Goal: Information Seeking & Learning: Learn about a topic

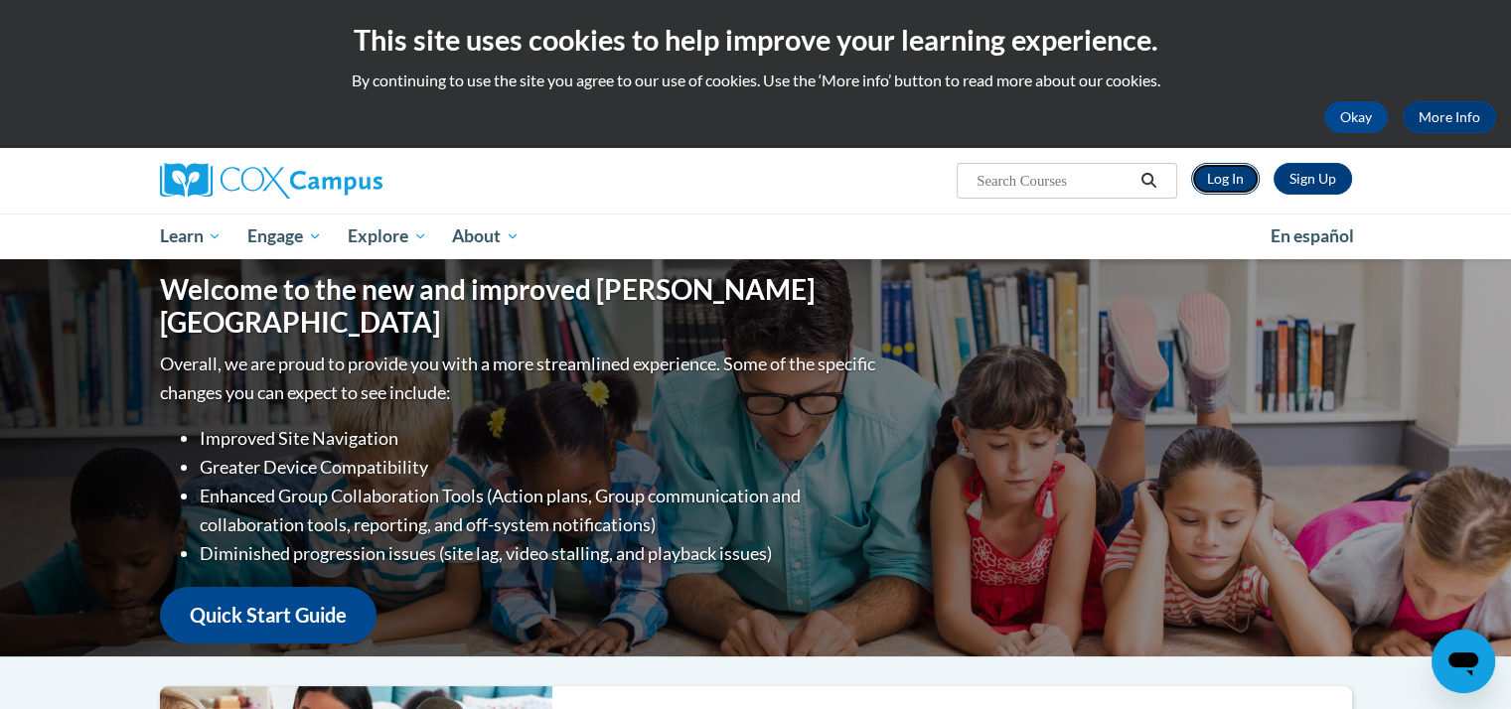
click at [1228, 177] on link "Log In" at bounding box center [1225, 179] width 69 height 32
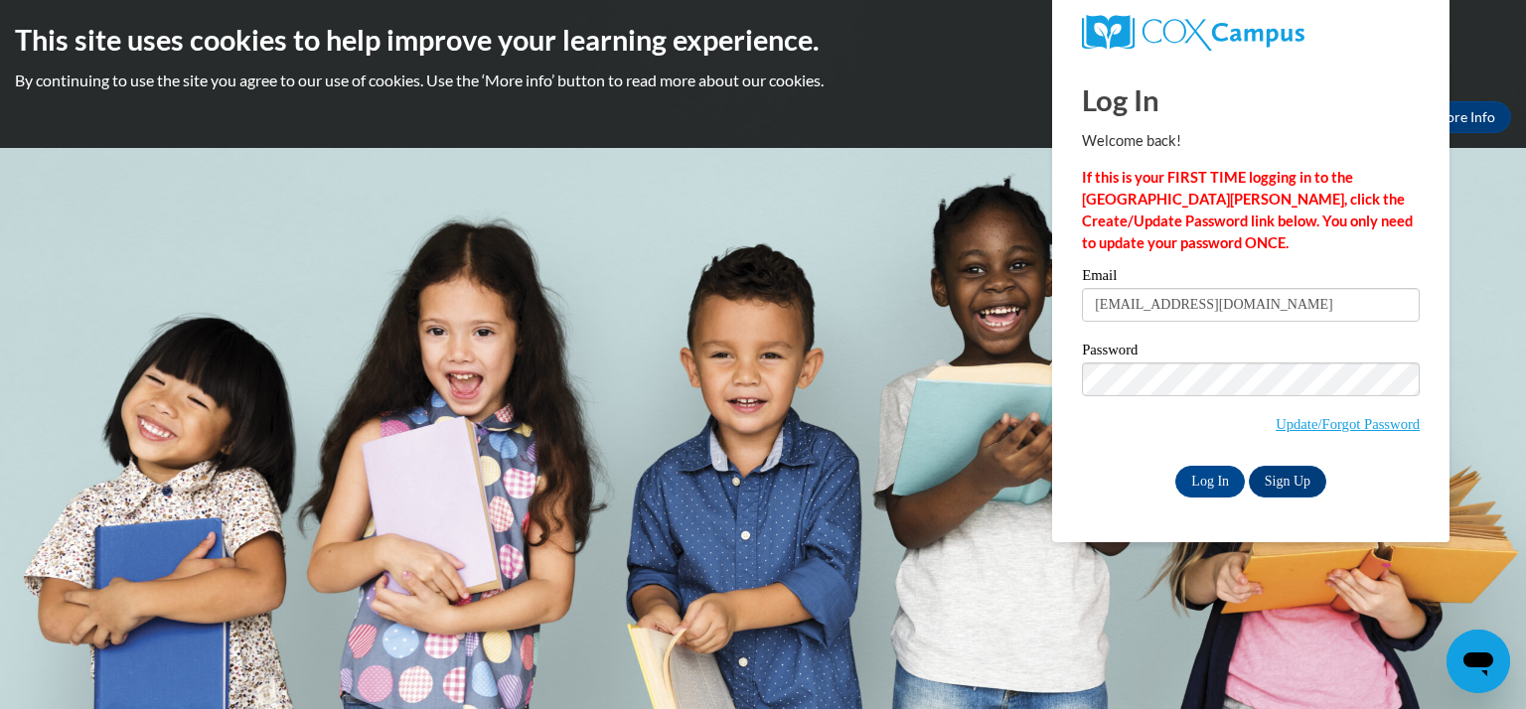
type input "merzjessica@kmsd.edu"
click at [1175, 466] on input "Log In" at bounding box center [1210, 482] width 70 height 32
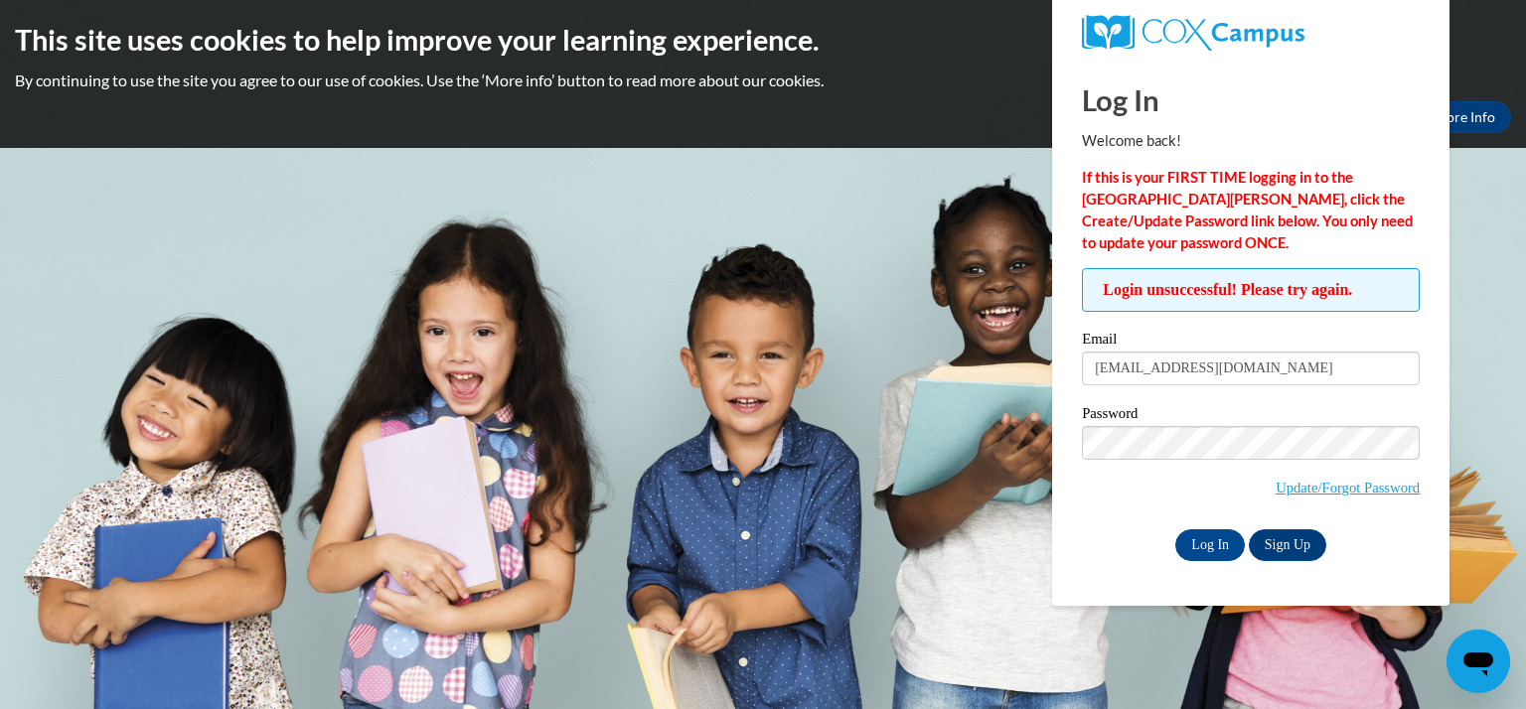
click at [1175, 530] on input "Log In" at bounding box center [1210, 546] width 70 height 32
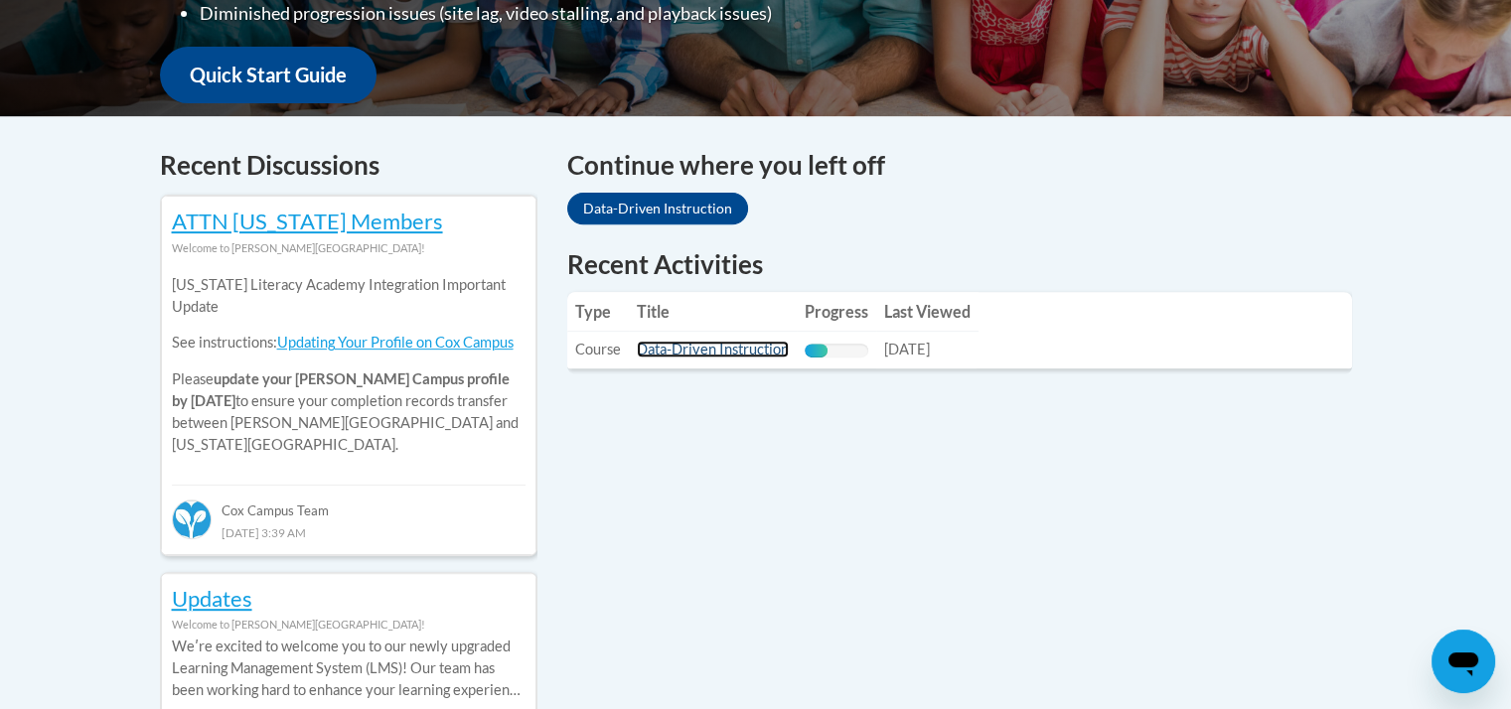
click at [699, 354] on link "Data-Driven Instruction" at bounding box center [713, 349] width 152 height 17
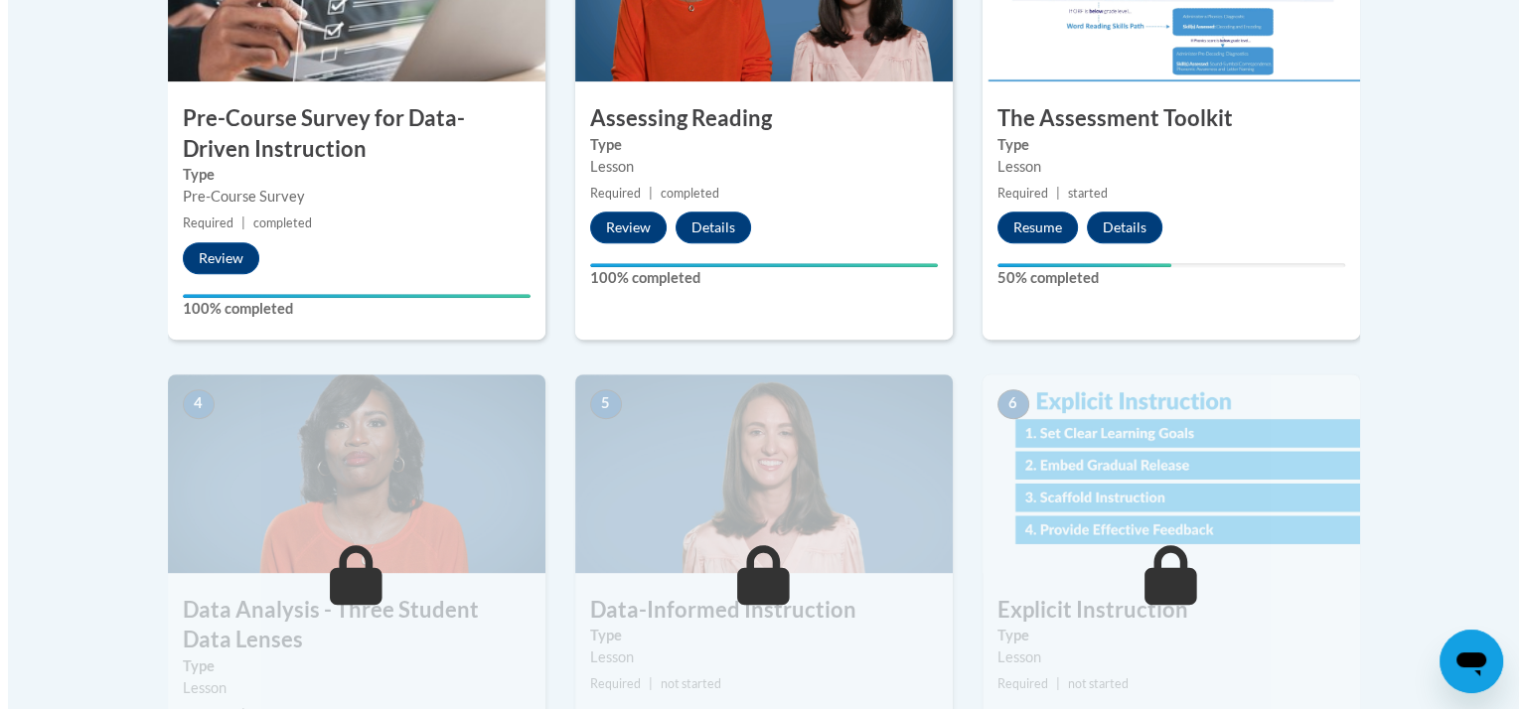
scroll to position [783, 0]
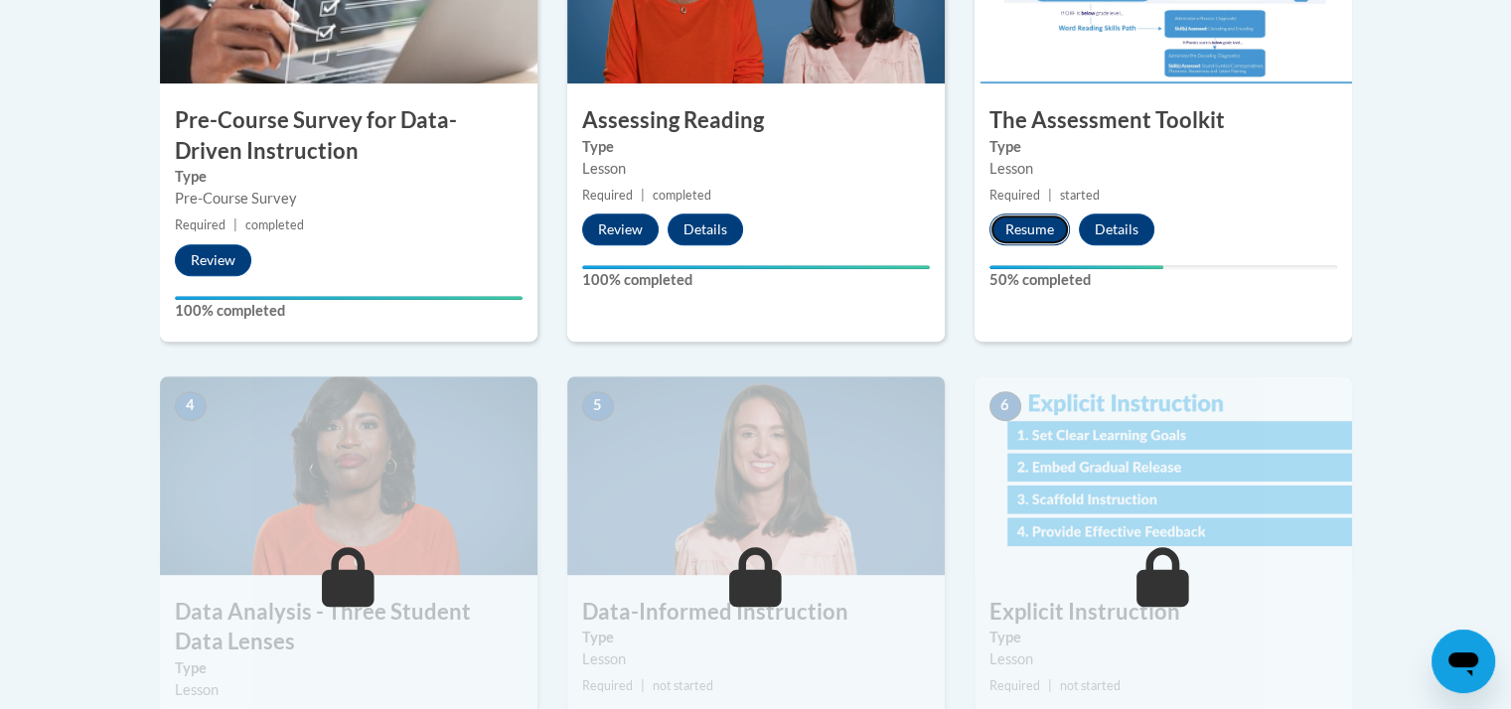
click at [1025, 224] on button "Resume" at bounding box center [1030, 230] width 80 height 32
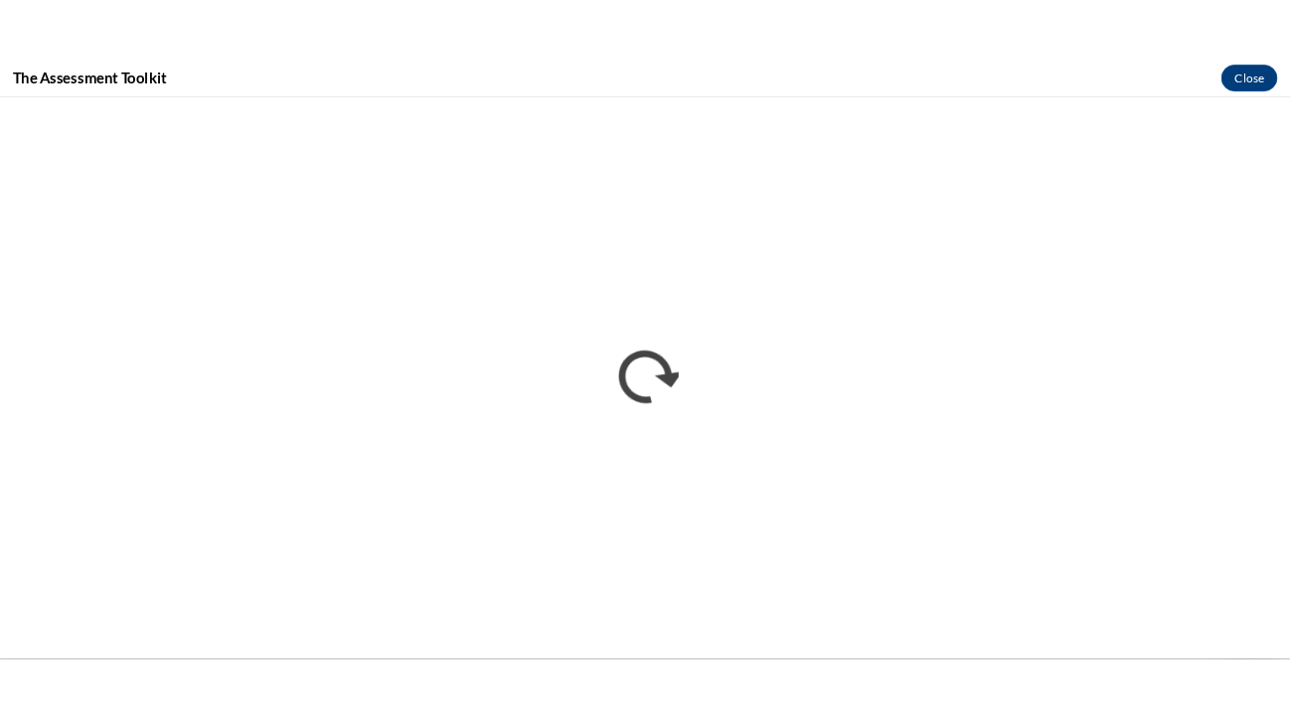
scroll to position [0, 0]
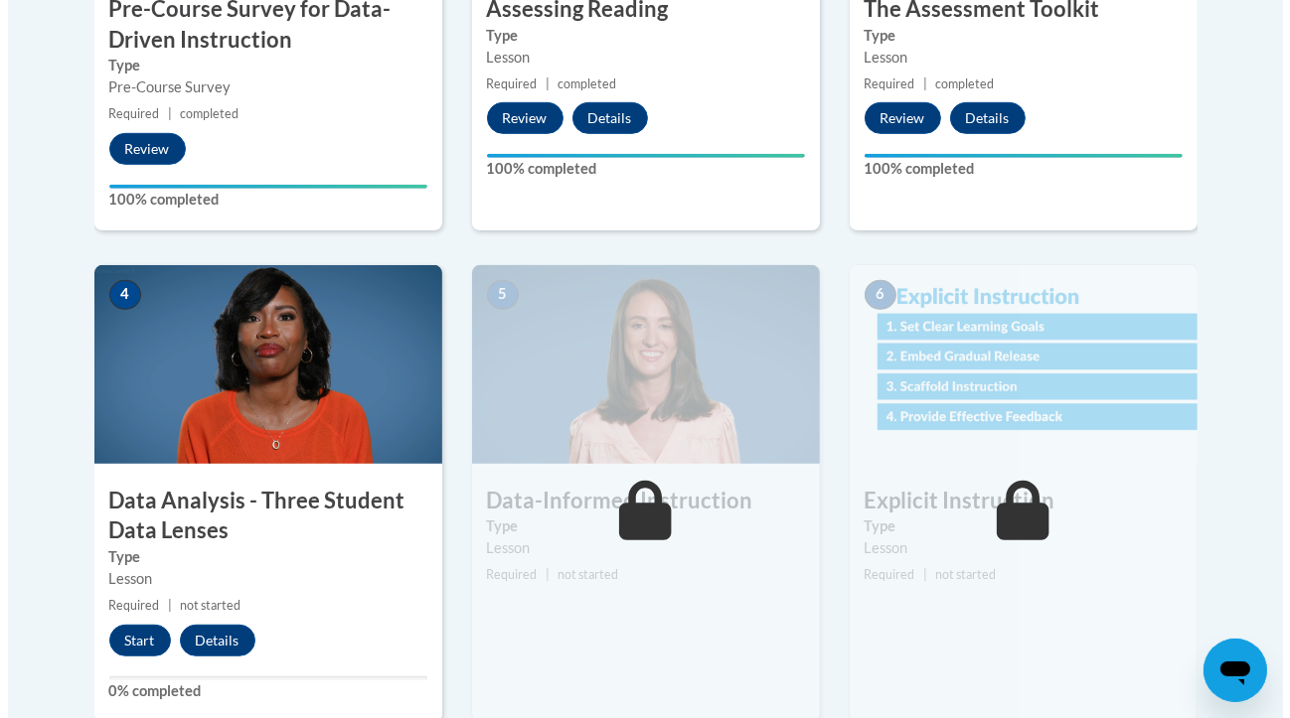
scroll to position [1280, 0]
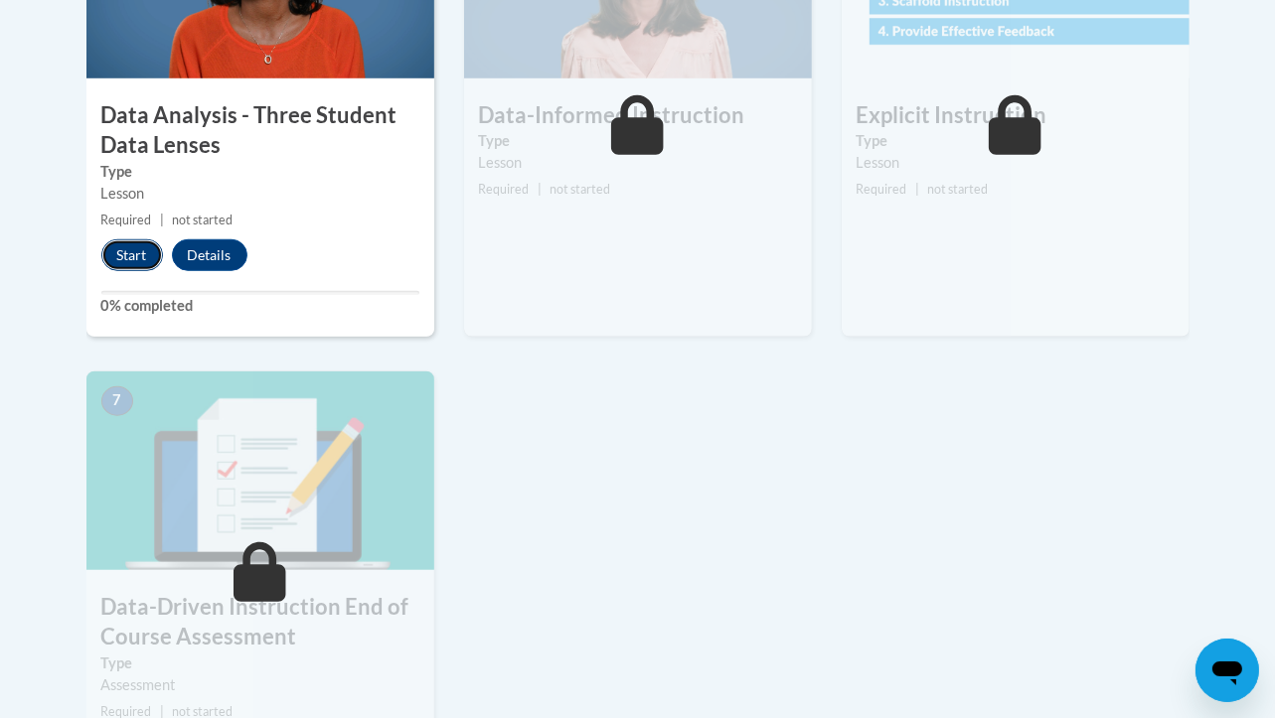
click at [101, 246] on button "Start" at bounding box center [132, 255] width 62 height 32
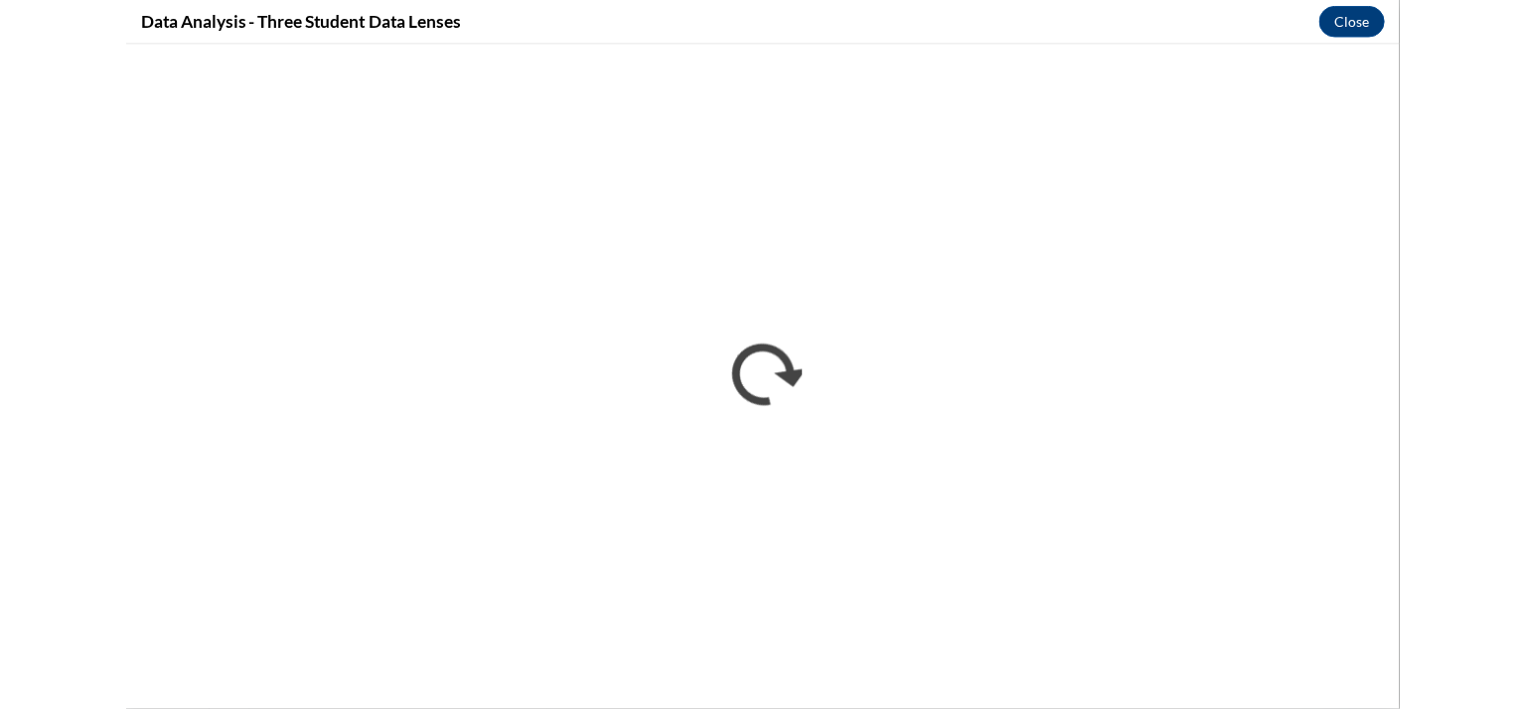
scroll to position [0, 0]
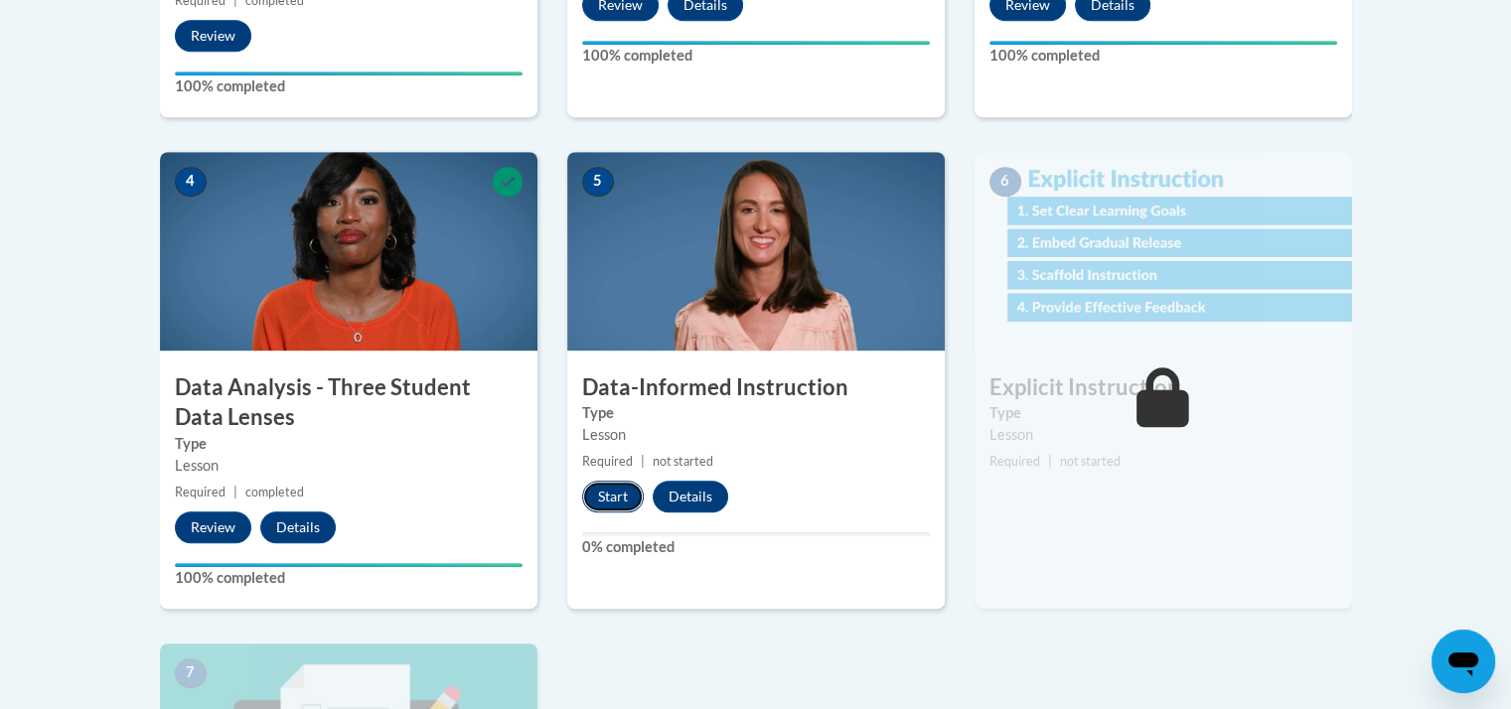
click at [618, 495] on button "Start" at bounding box center [613, 497] width 62 height 32
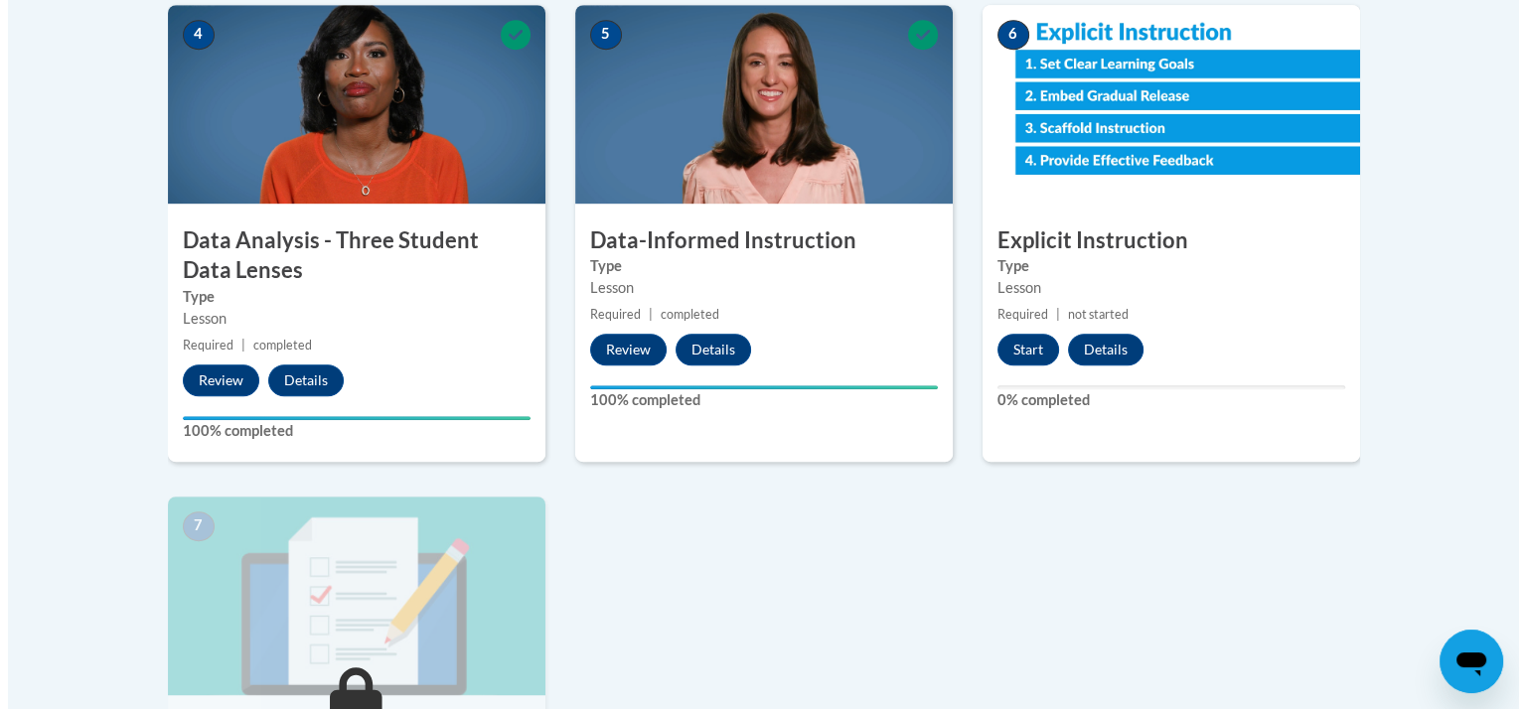
scroll to position [1266, 0]
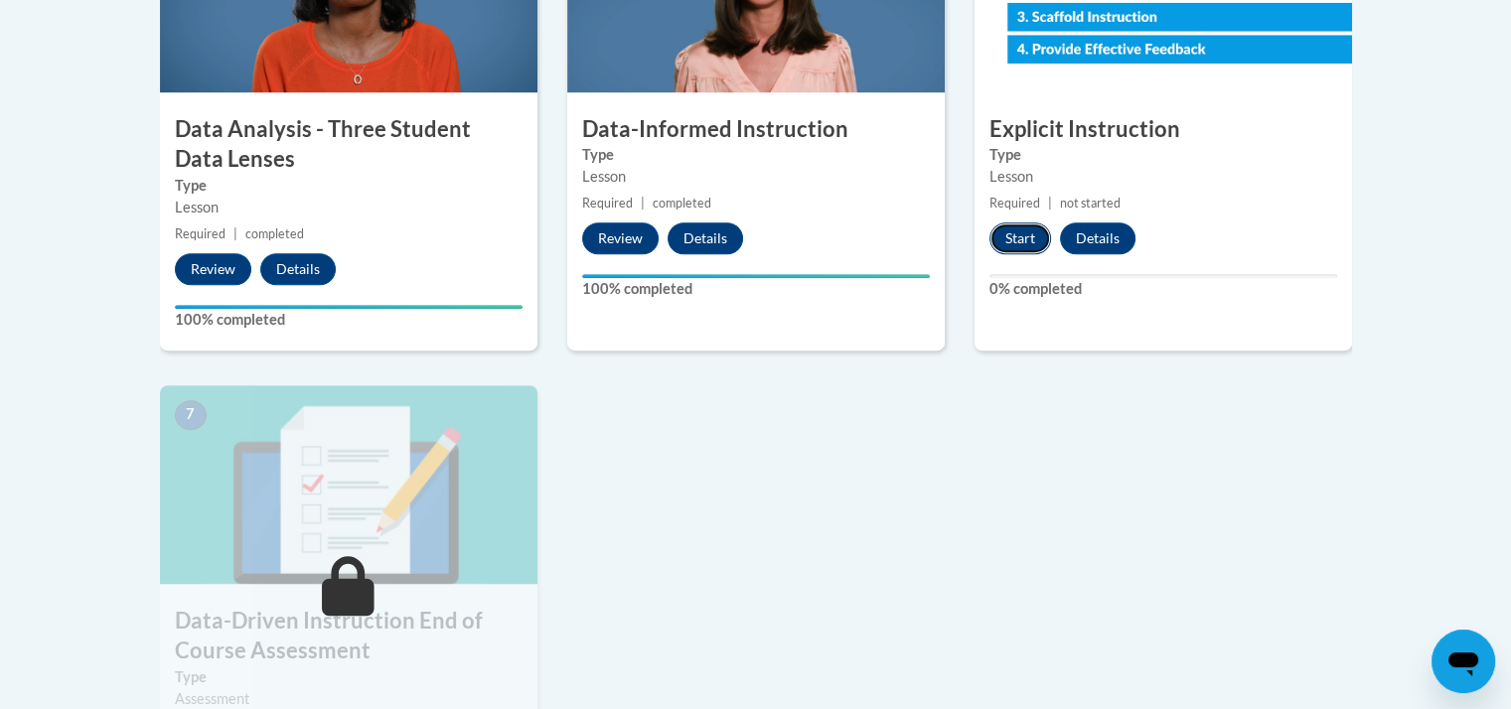
click at [1011, 239] on button "Start" at bounding box center [1021, 239] width 62 height 32
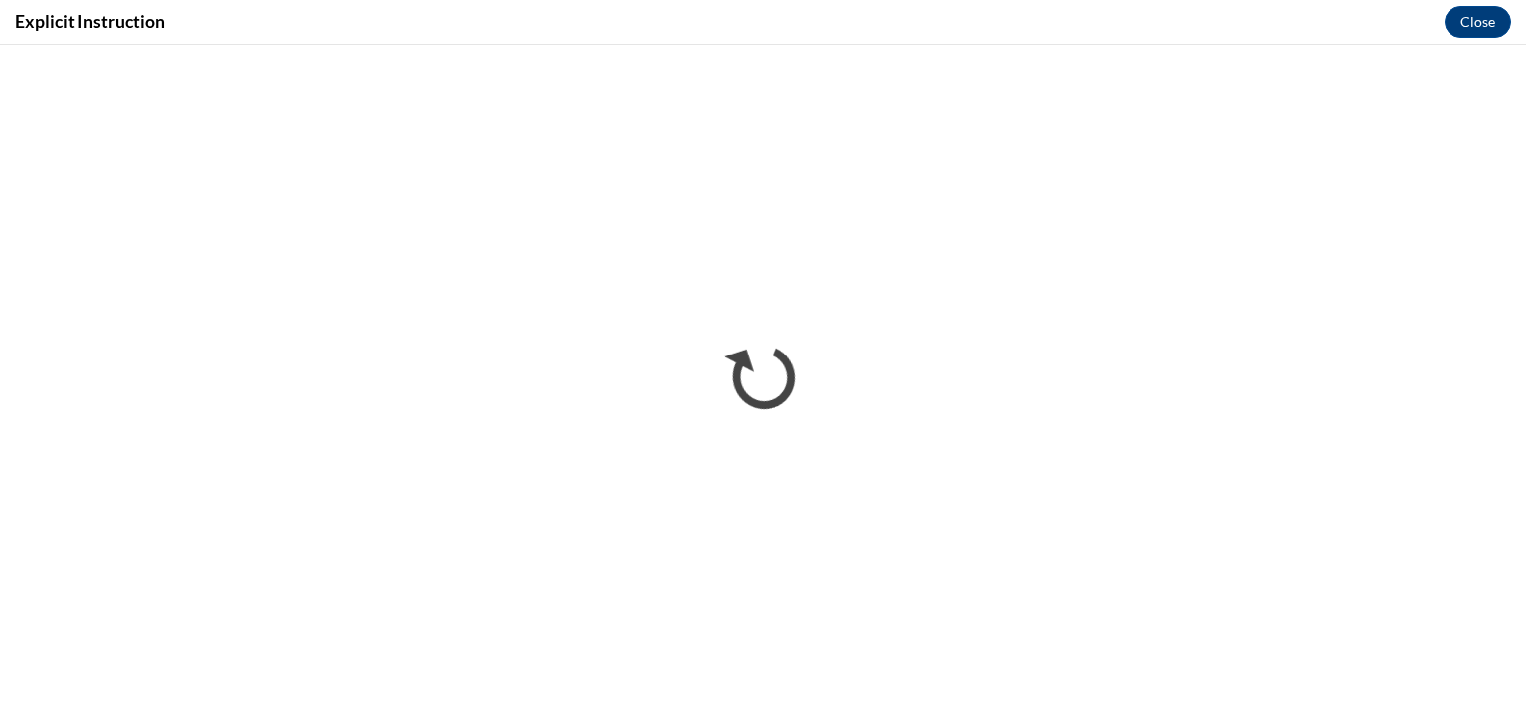
scroll to position [0, 0]
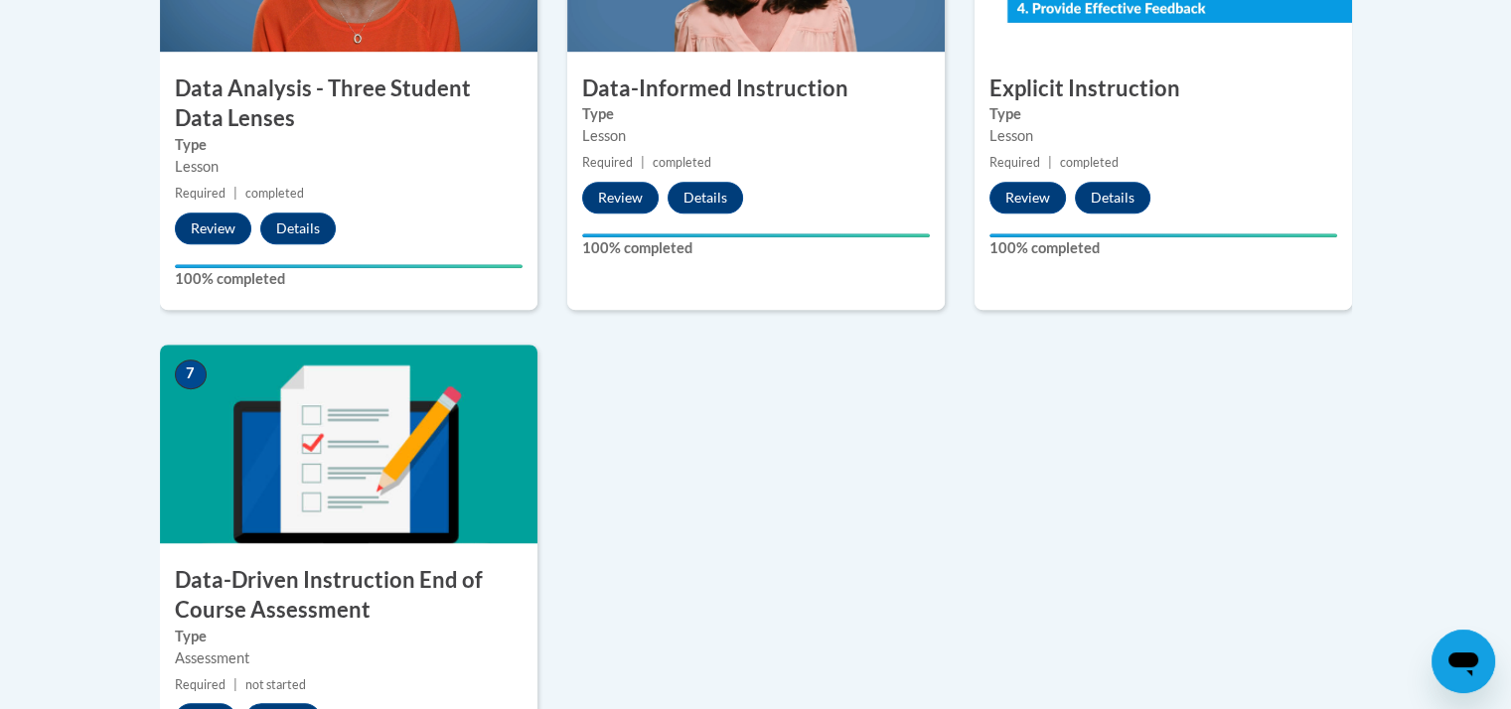
scroll to position [1307, 0]
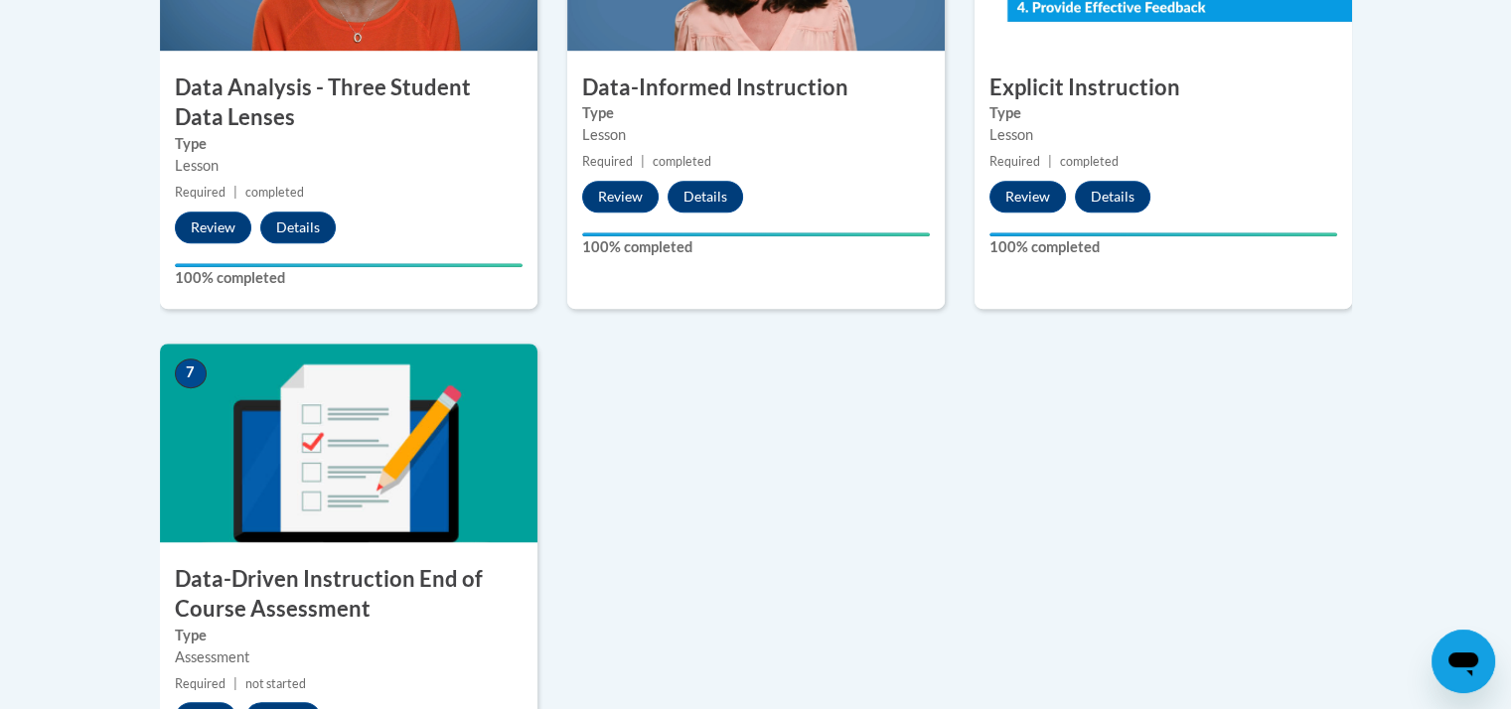
click at [340, 484] on img at bounding box center [349, 443] width 378 height 199
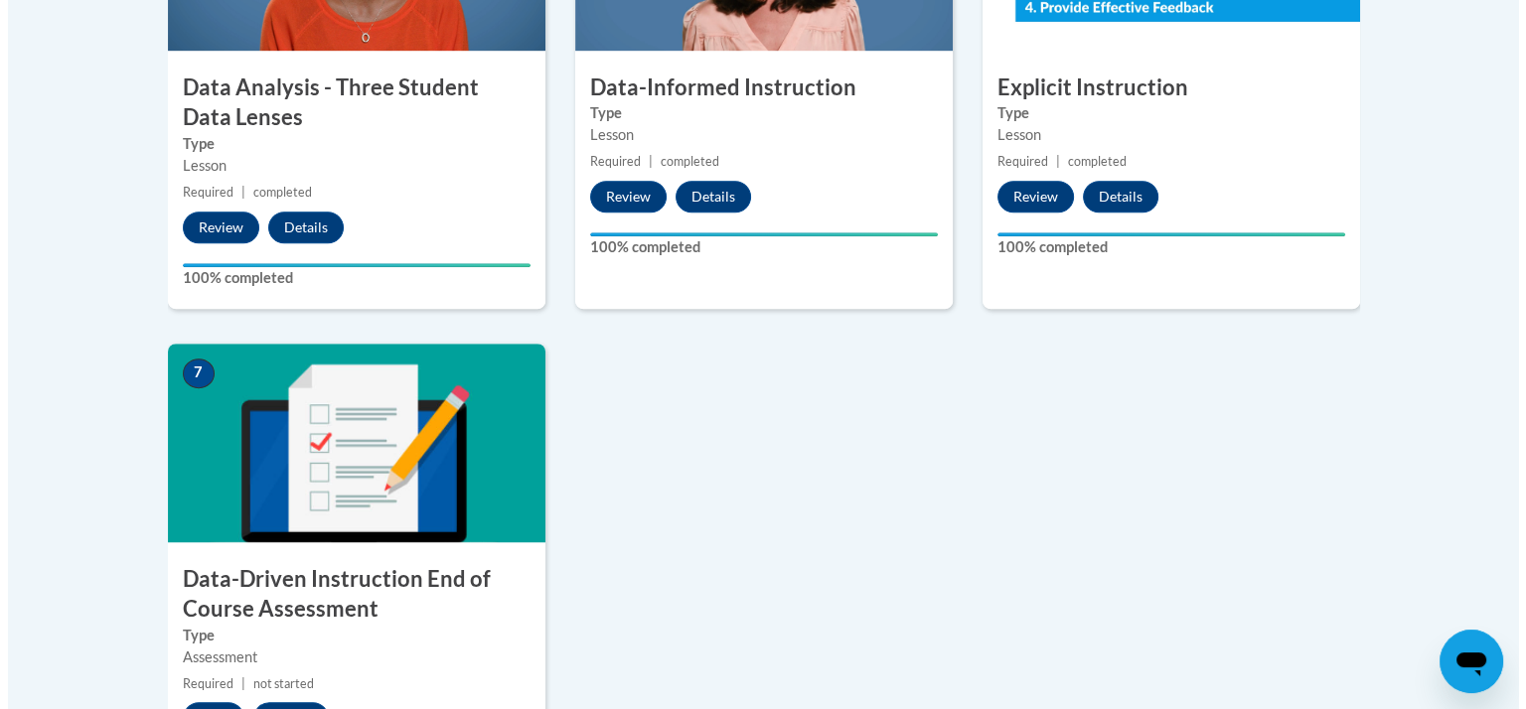
scroll to position [1492, 0]
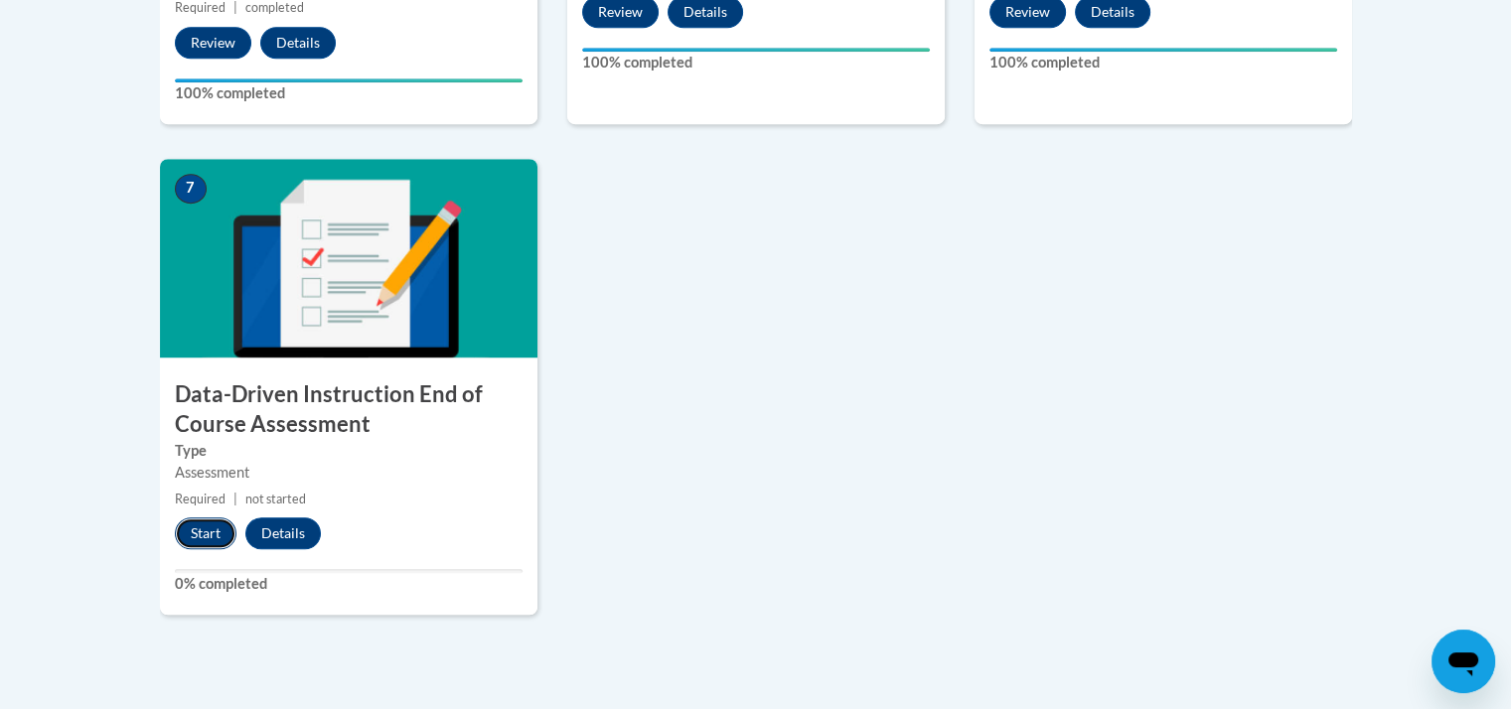
click at [199, 526] on button "Start" at bounding box center [206, 534] width 62 height 32
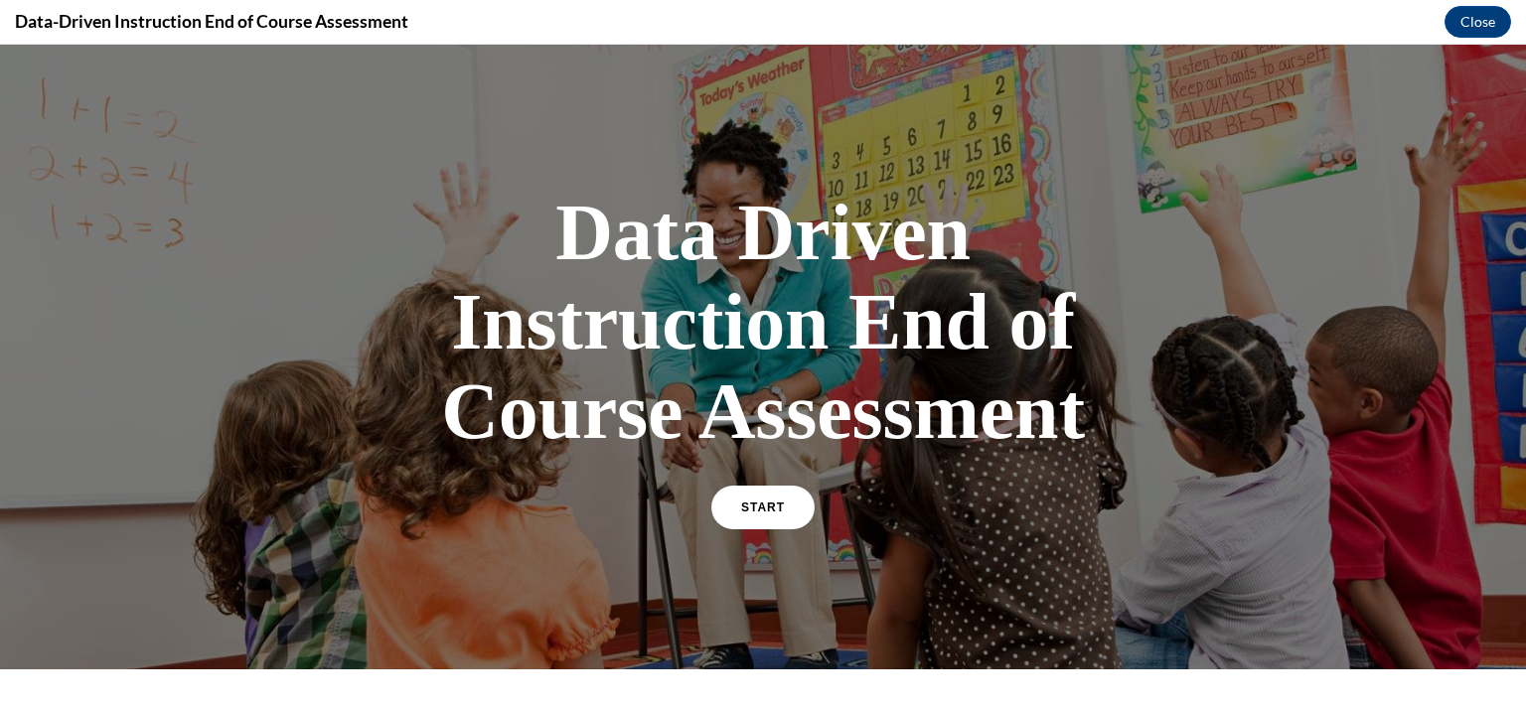
scroll to position [0, 0]
click at [107, 121] on div at bounding box center [763, 357] width 1526 height 625
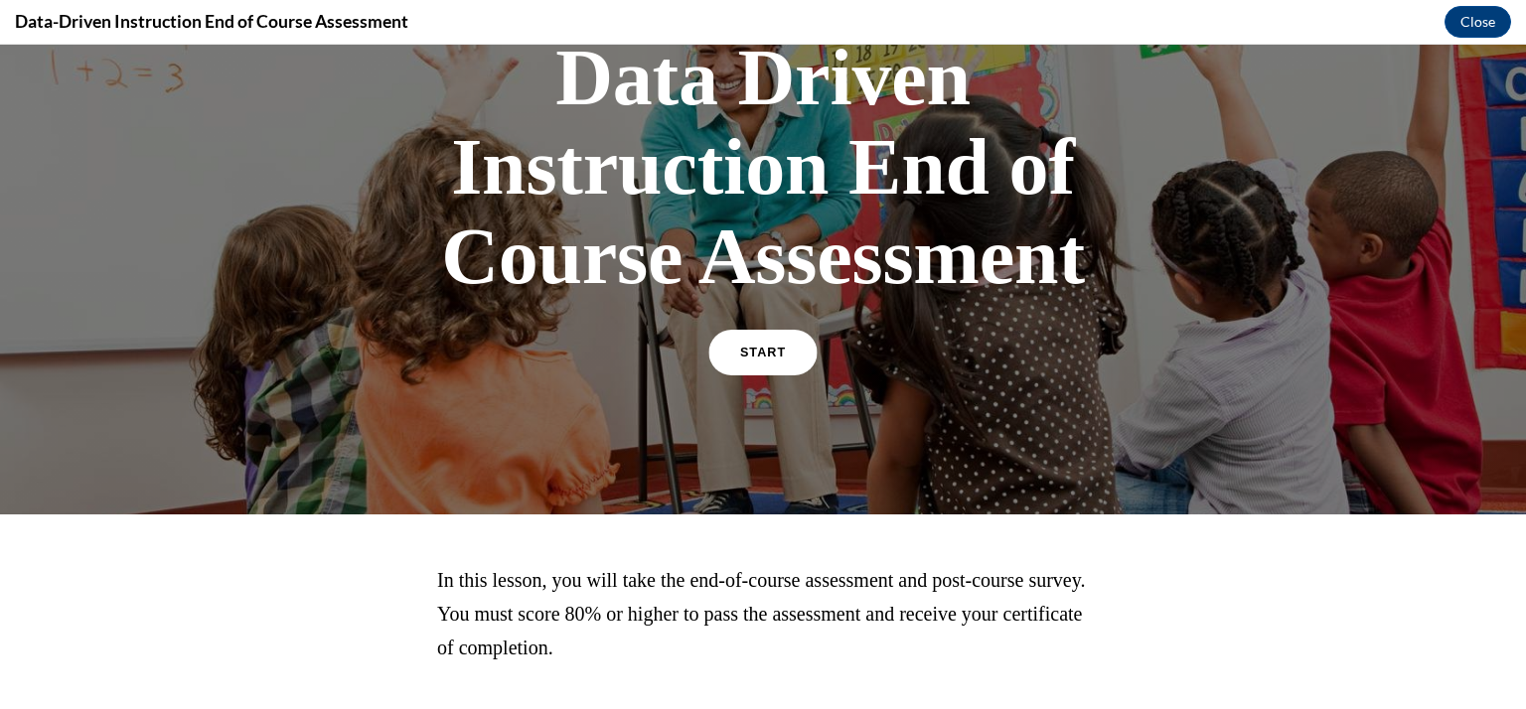
click at [798, 347] on link "START" at bounding box center [762, 353] width 108 height 46
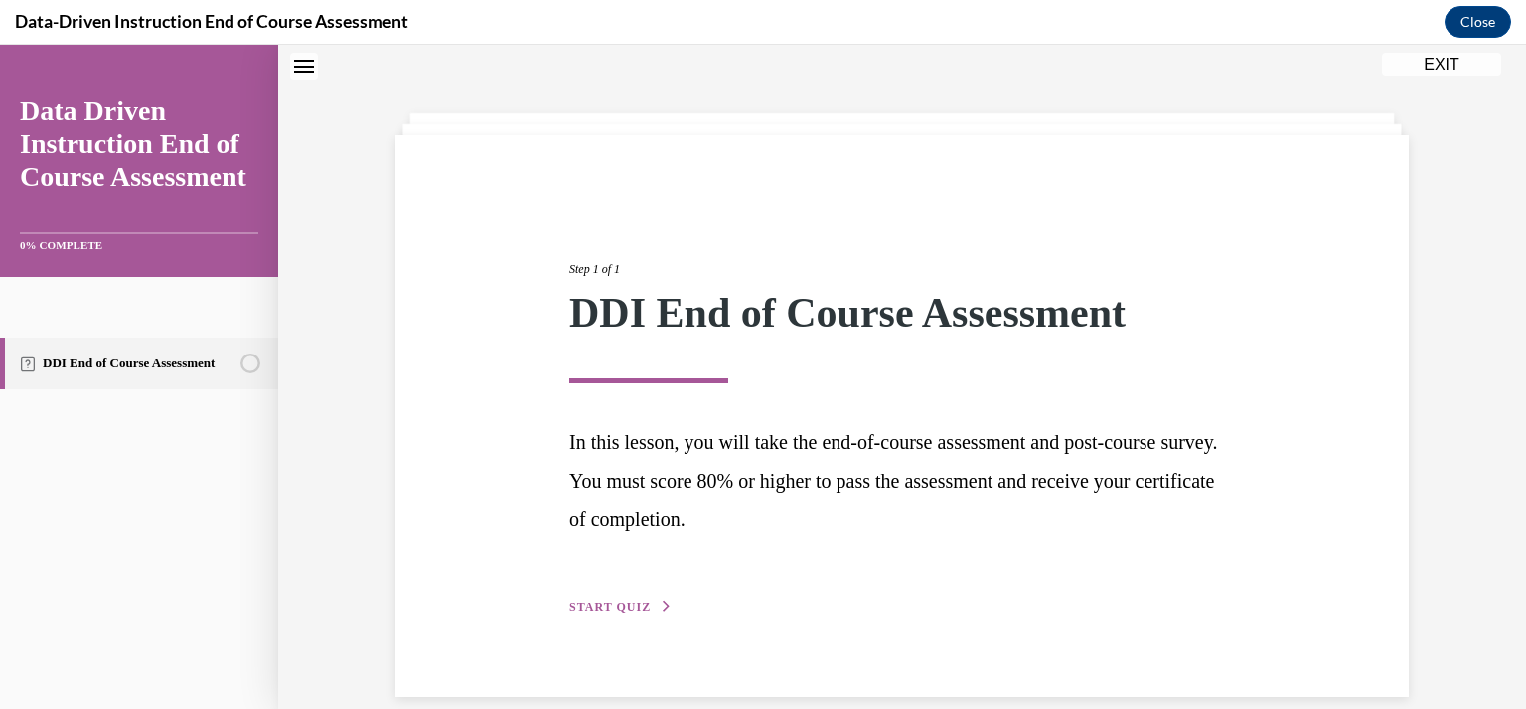
scroll to position [88, 0]
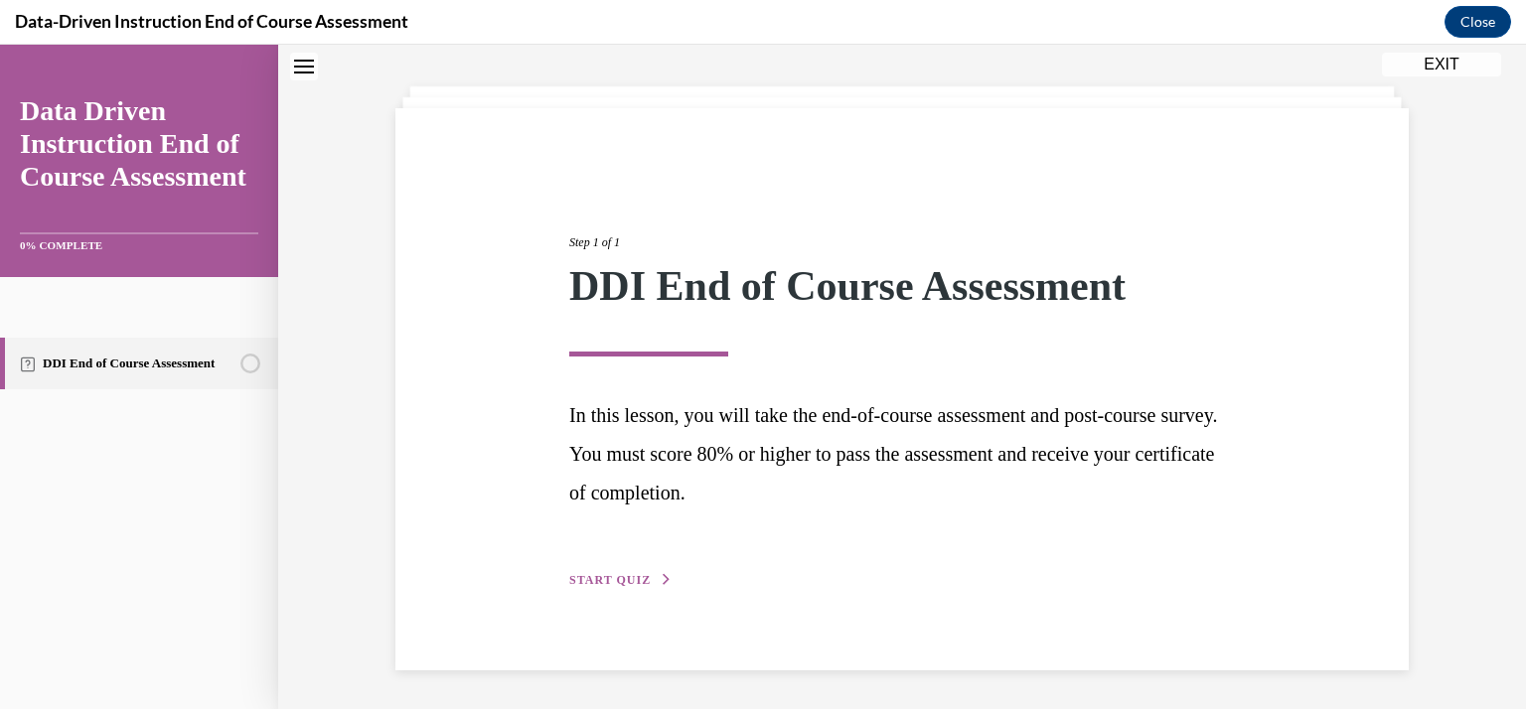
click at [593, 575] on span "START QUIZ" at bounding box center [609, 580] width 81 height 14
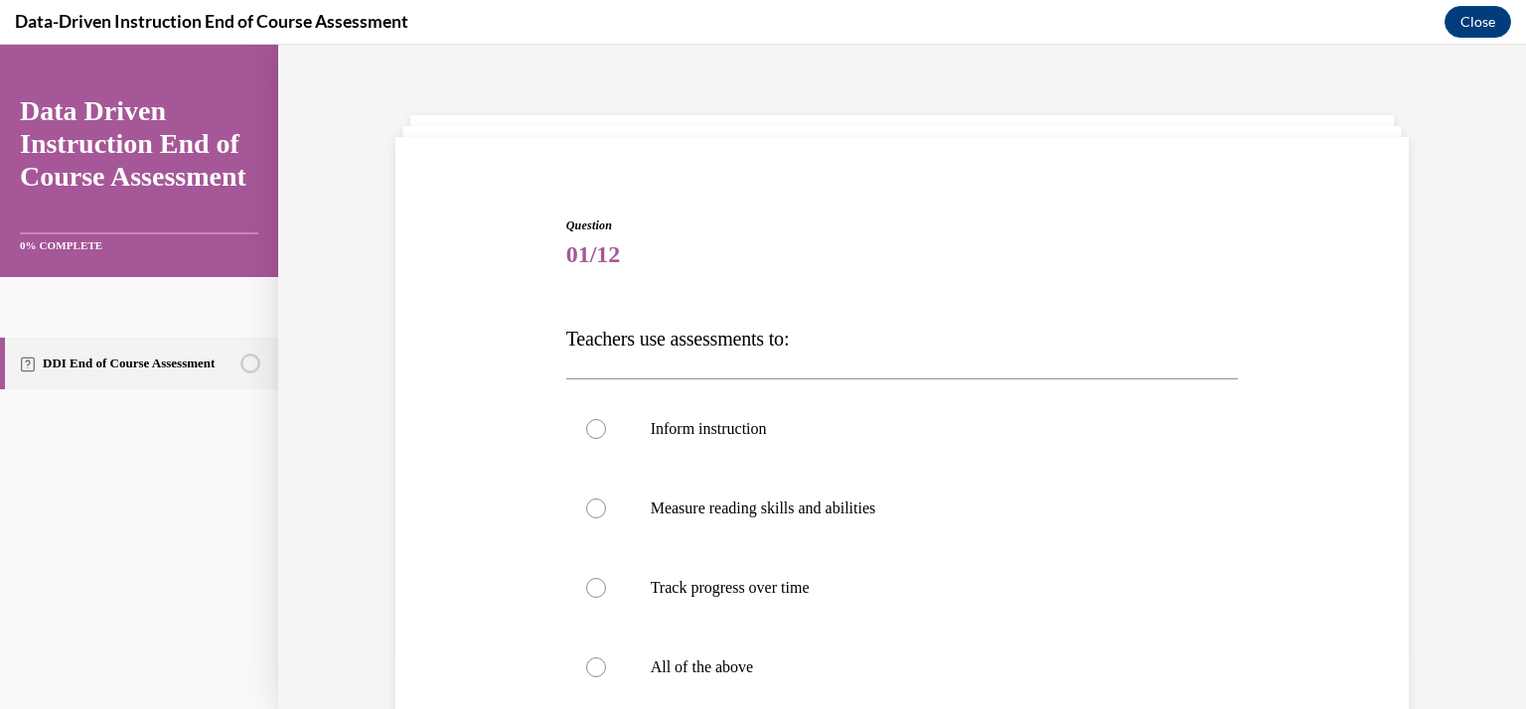
scroll to position [284, 0]
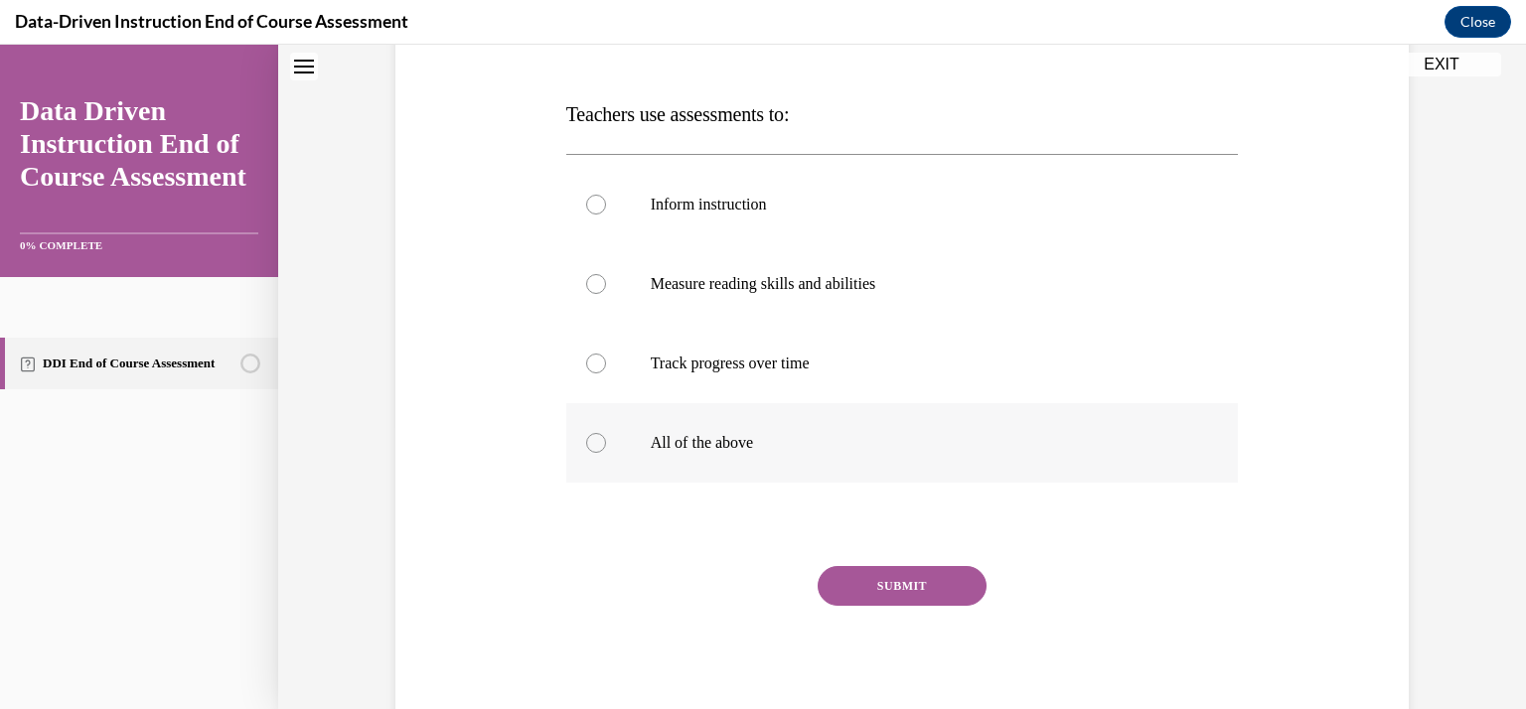
click at [586, 447] on div at bounding box center [596, 443] width 20 height 20
click at [586, 447] on input "All of the above" at bounding box center [596, 443] width 20 height 20
radio input "true"
click at [871, 577] on button "SUBMIT" at bounding box center [902, 586] width 169 height 40
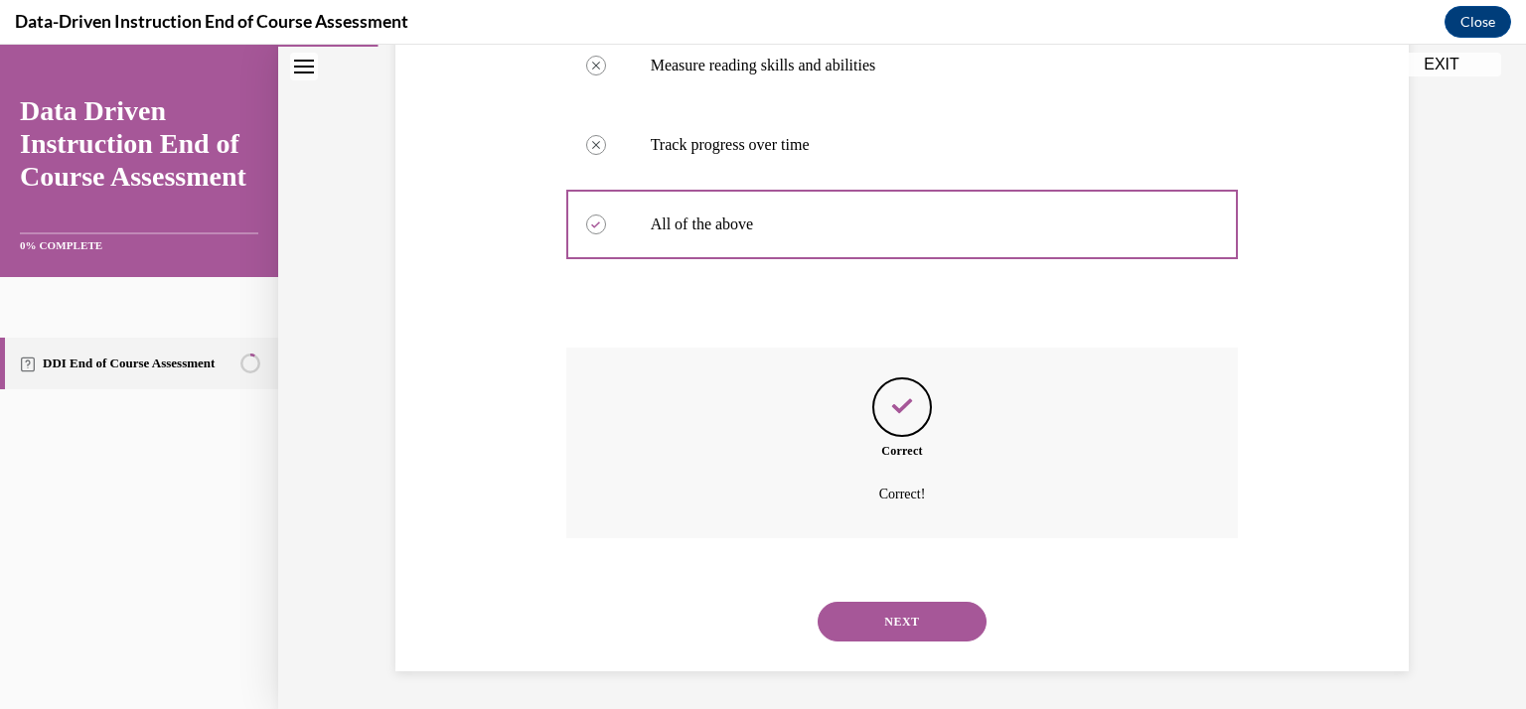
click at [858, 612] on button "NEXT" at bounding box center [902, 622] width 169 height 40
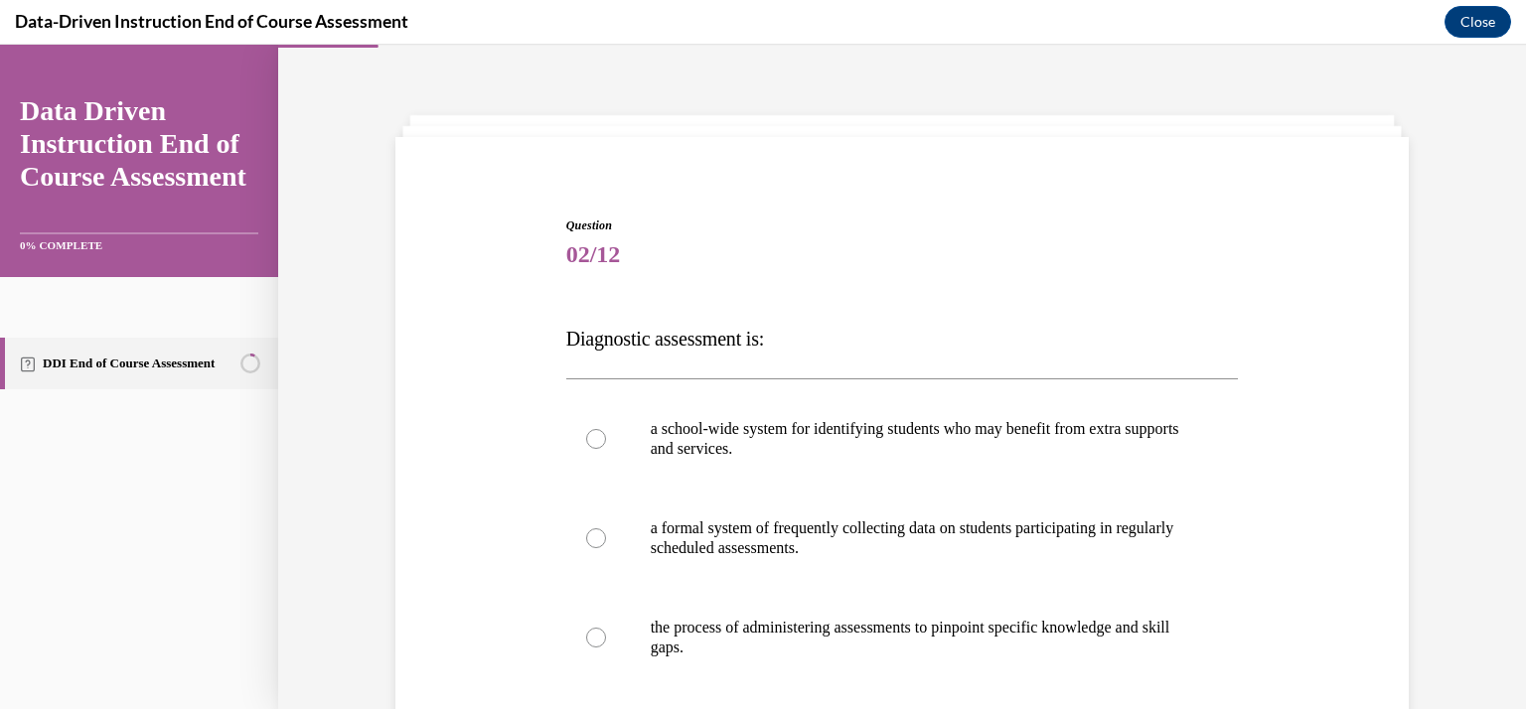
scroll to position [238, 0]
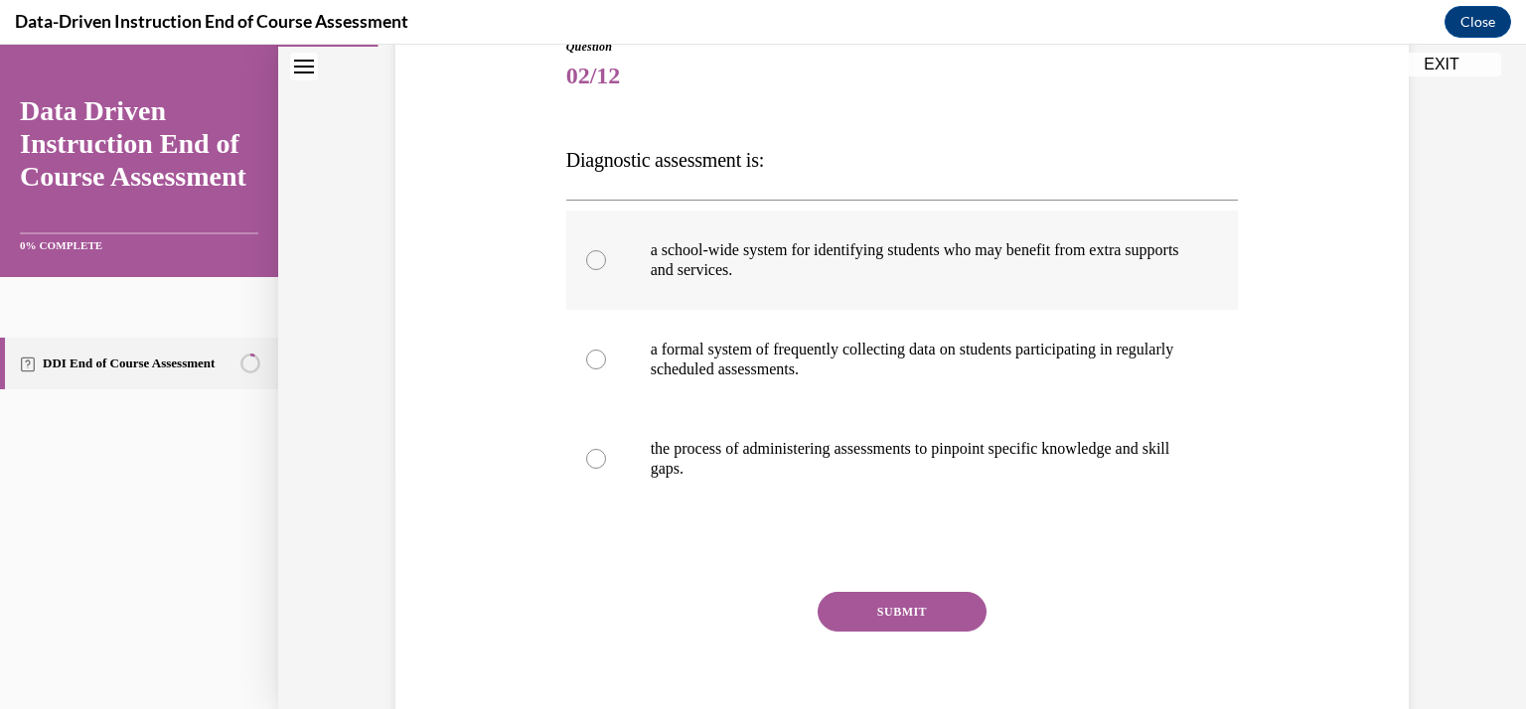
click at [732, 273] on p "a school-wide system for identifying students who may benefit from extra suppor…" at bounding box center [920, 260] width 538 height 40
click at [606, 270] on input "a school-wide system for identifying students who may benefit from extra suppor…" at bounding box center [596, 260] width 20 height 20
radio input "true"
click at [836, 601] on button "SUBMIT" at bounding box center [902, 612] width 169 height 40
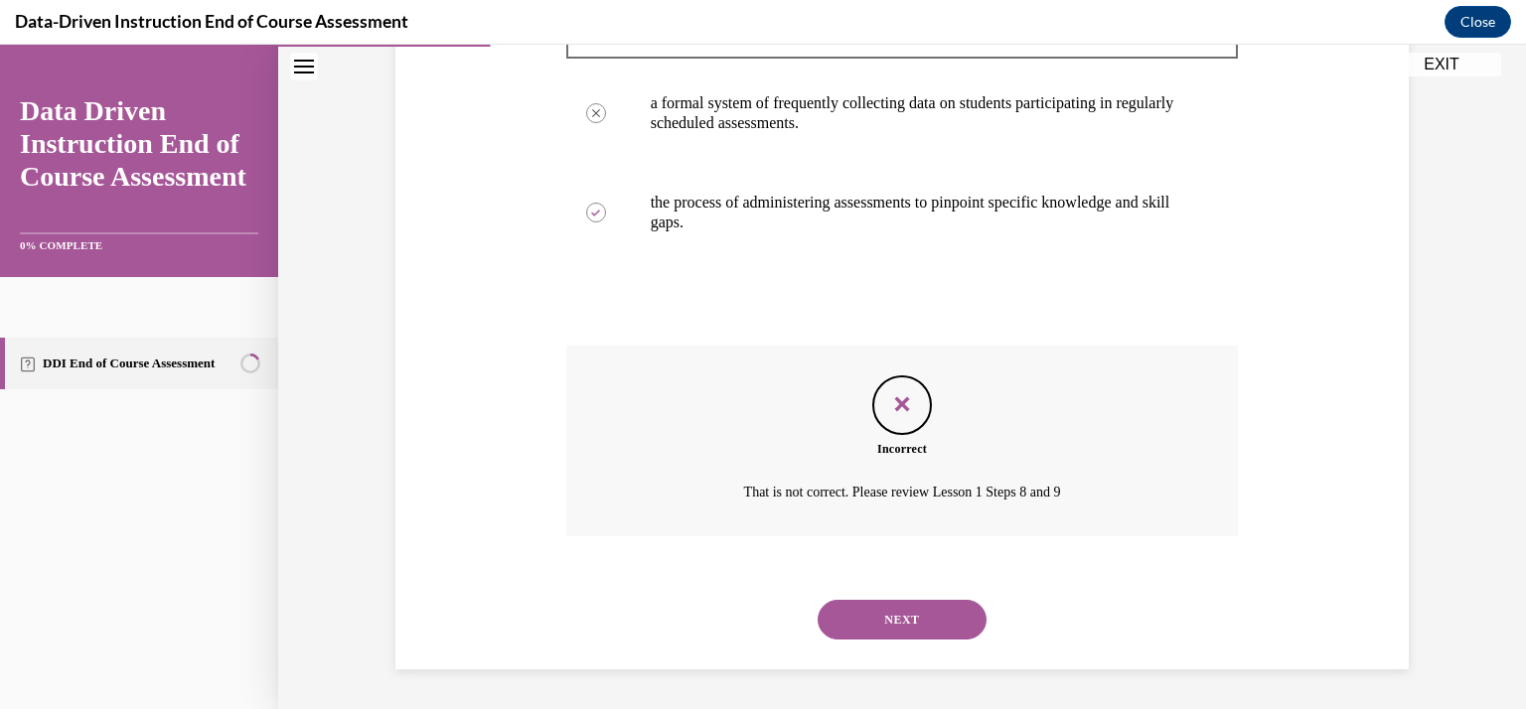
scroll to position [467, 0]
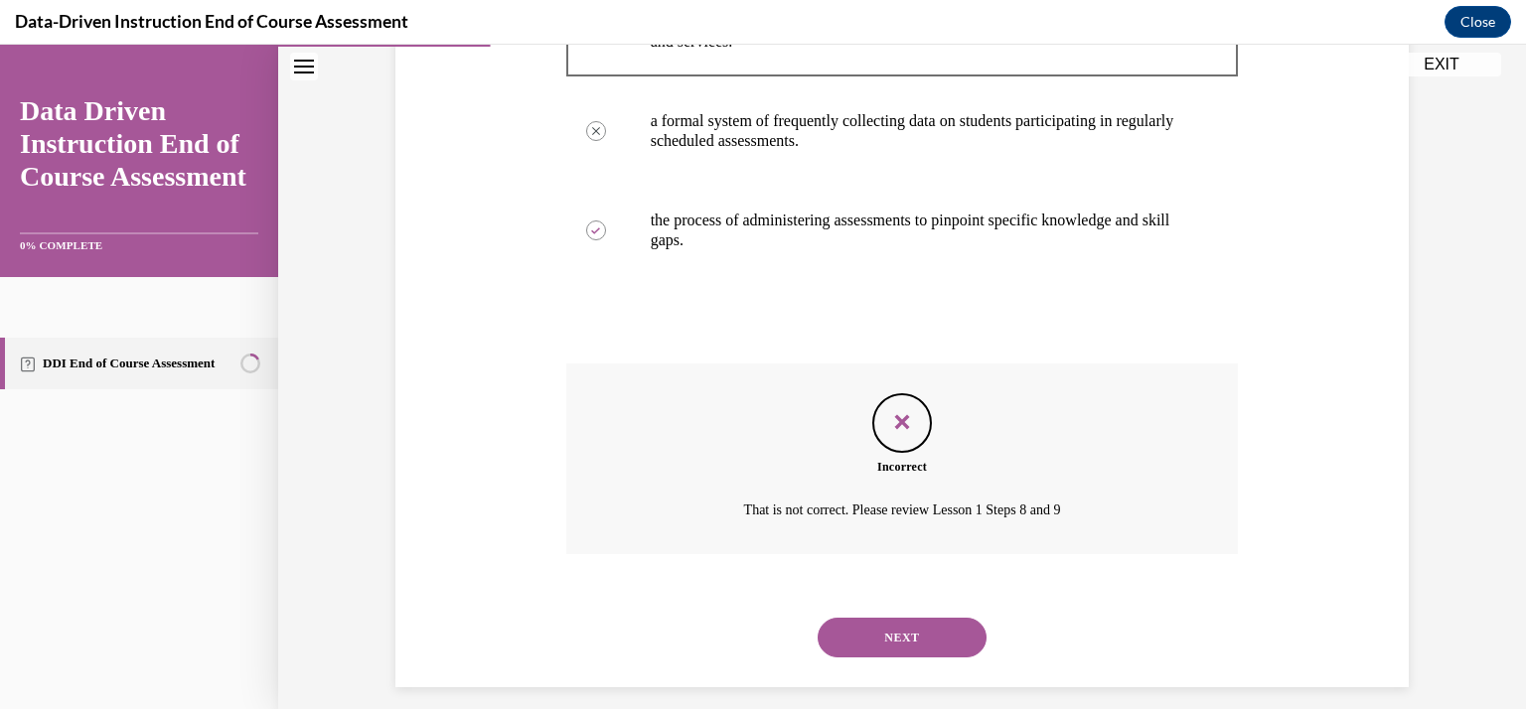
click at [842, 639] on button "NEXT" at bounding box center [902, 638] width 169 height 40
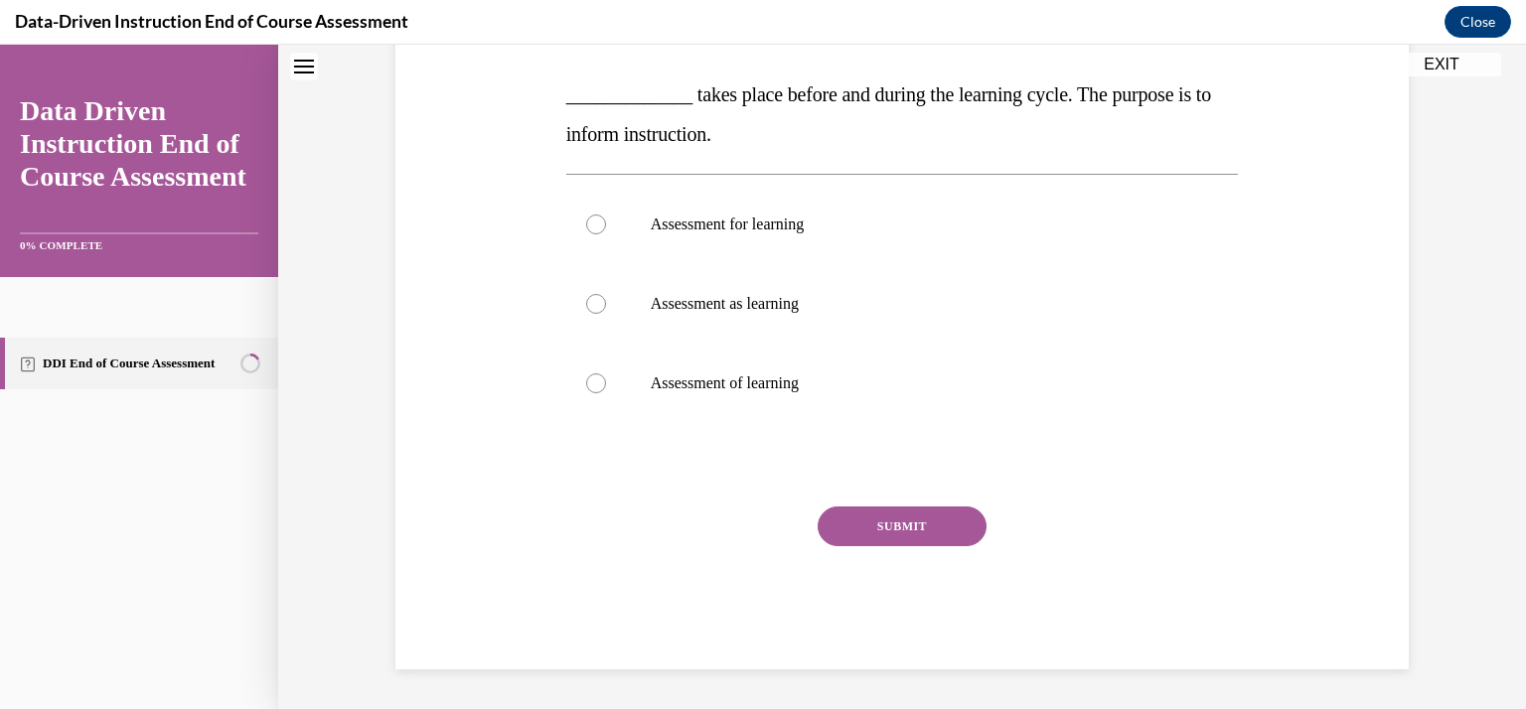
scroll to position [60, 0]
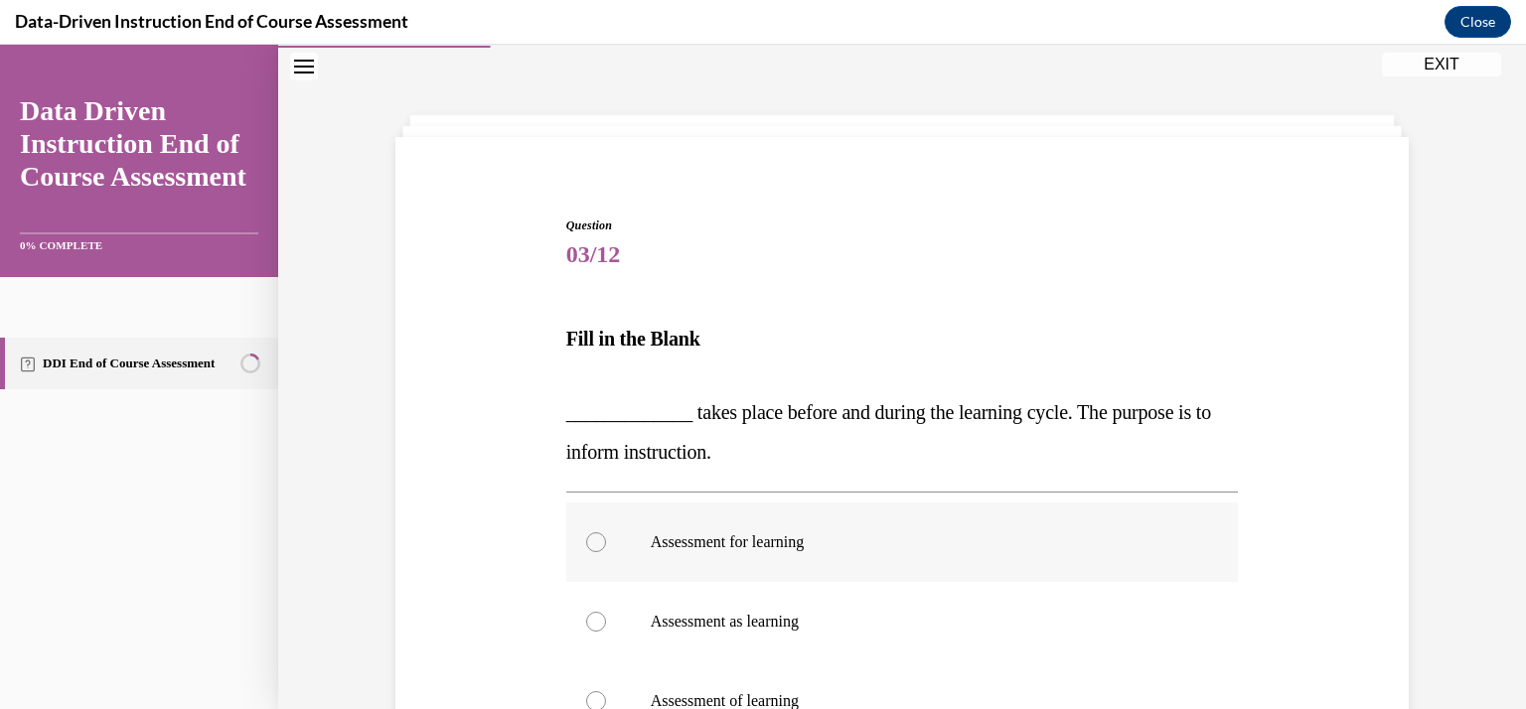
click at [725, 544] on p "Assessment for learning" at bounding box center [920, 543] width 538 height 20
click at [606, 544] on input "Assessment for learning" at bounding box center [596, 543] width 20 height 20
radio input "true"
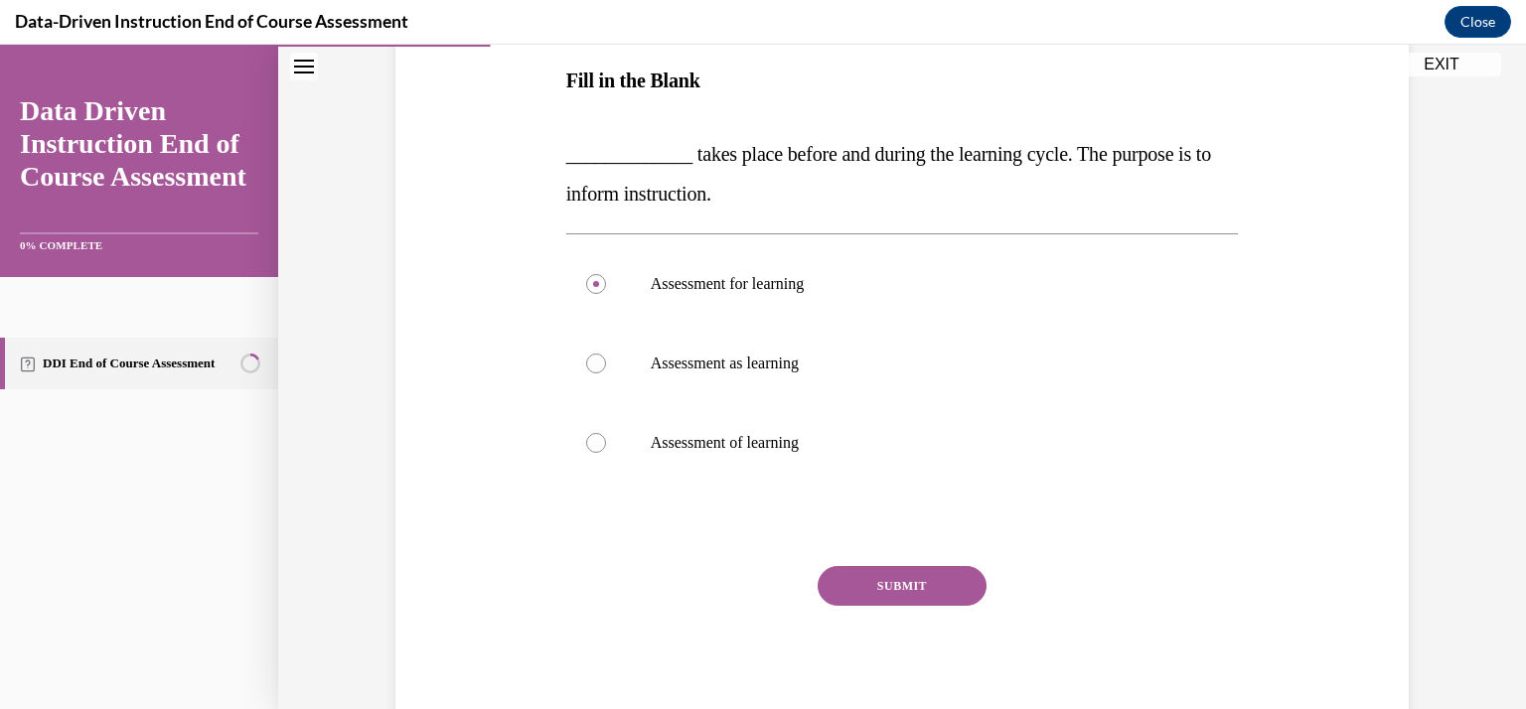
click at [827, 579] on button "SUBMIT" at bounding box center [902, 586] width 169 height 40
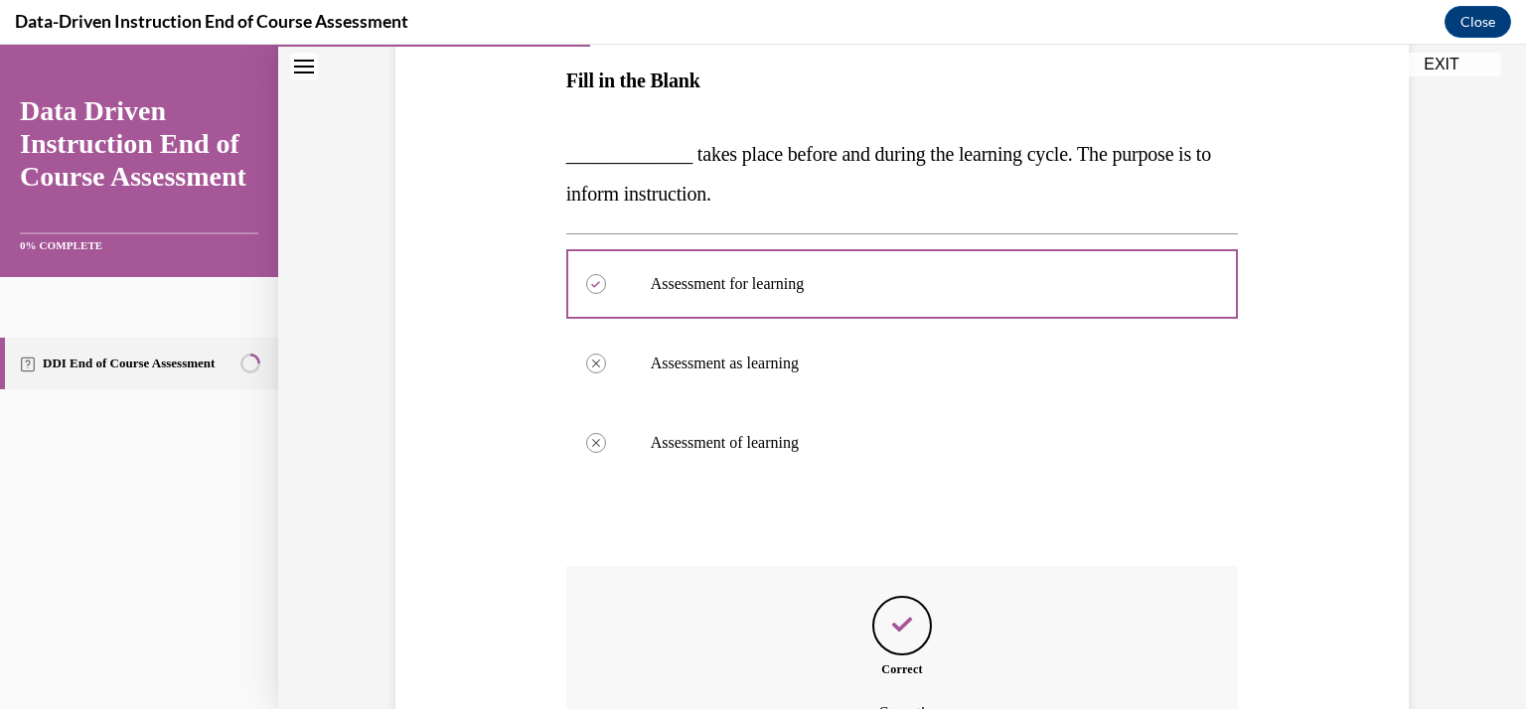
scroll to position [529, 0]
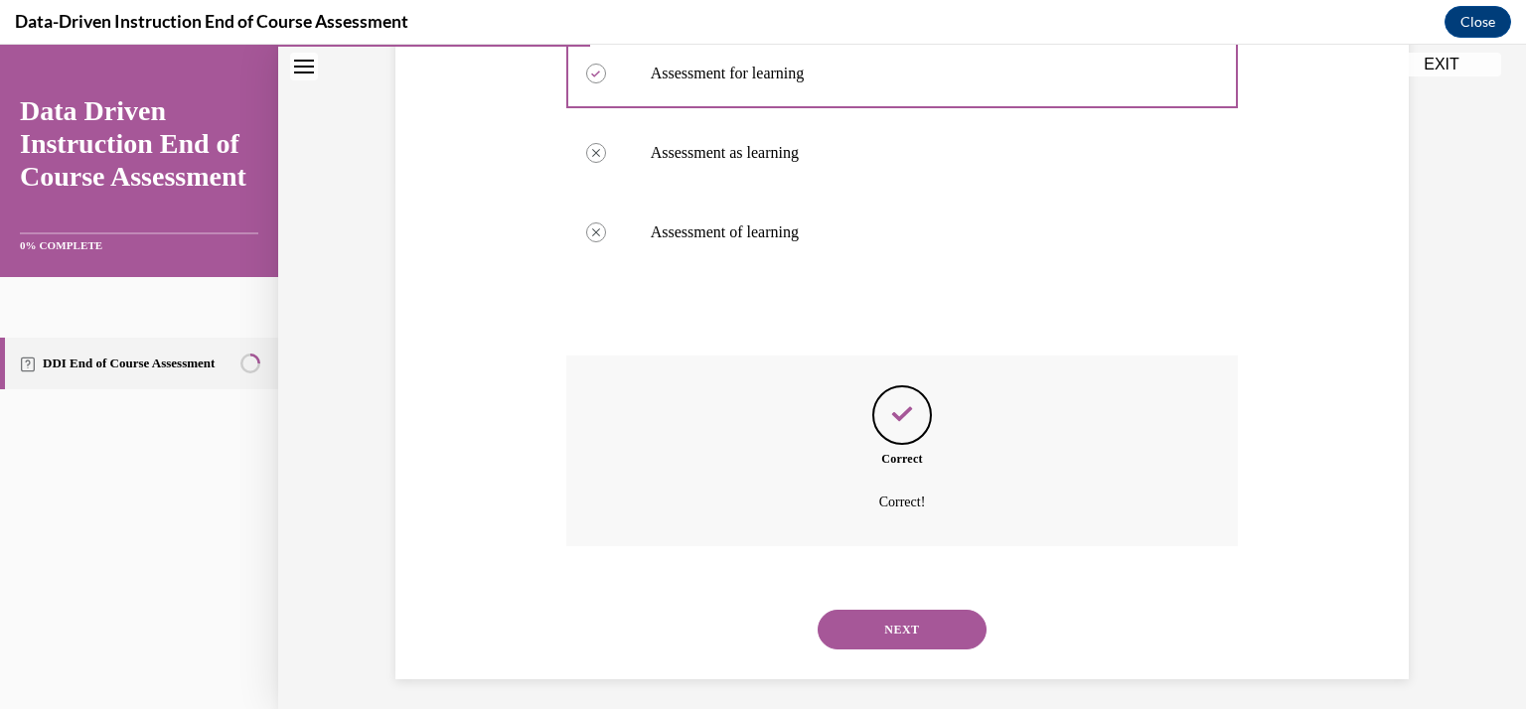
click at [883, 630] on button "NEXT" at bounding box center [902, 630] width 169 height 40
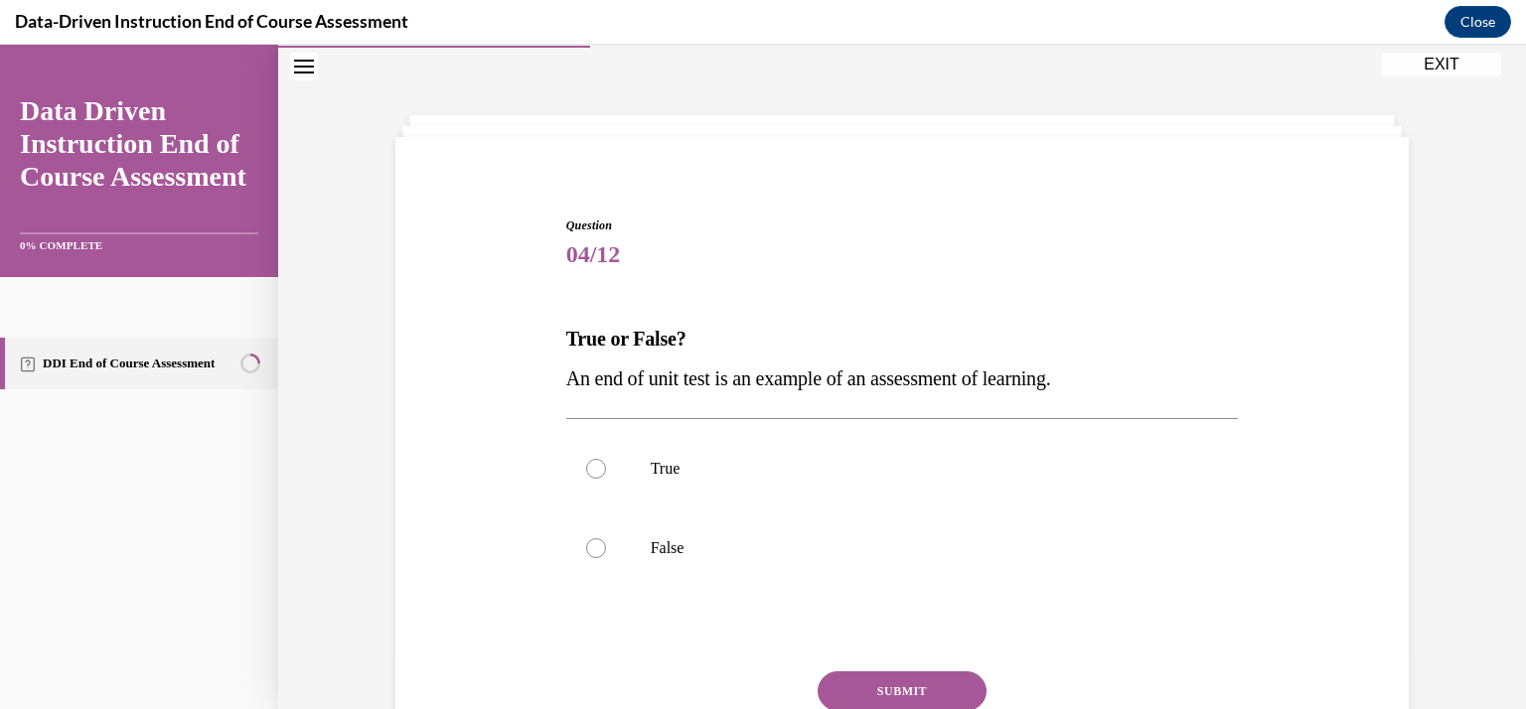
scroll to position [116, 0]
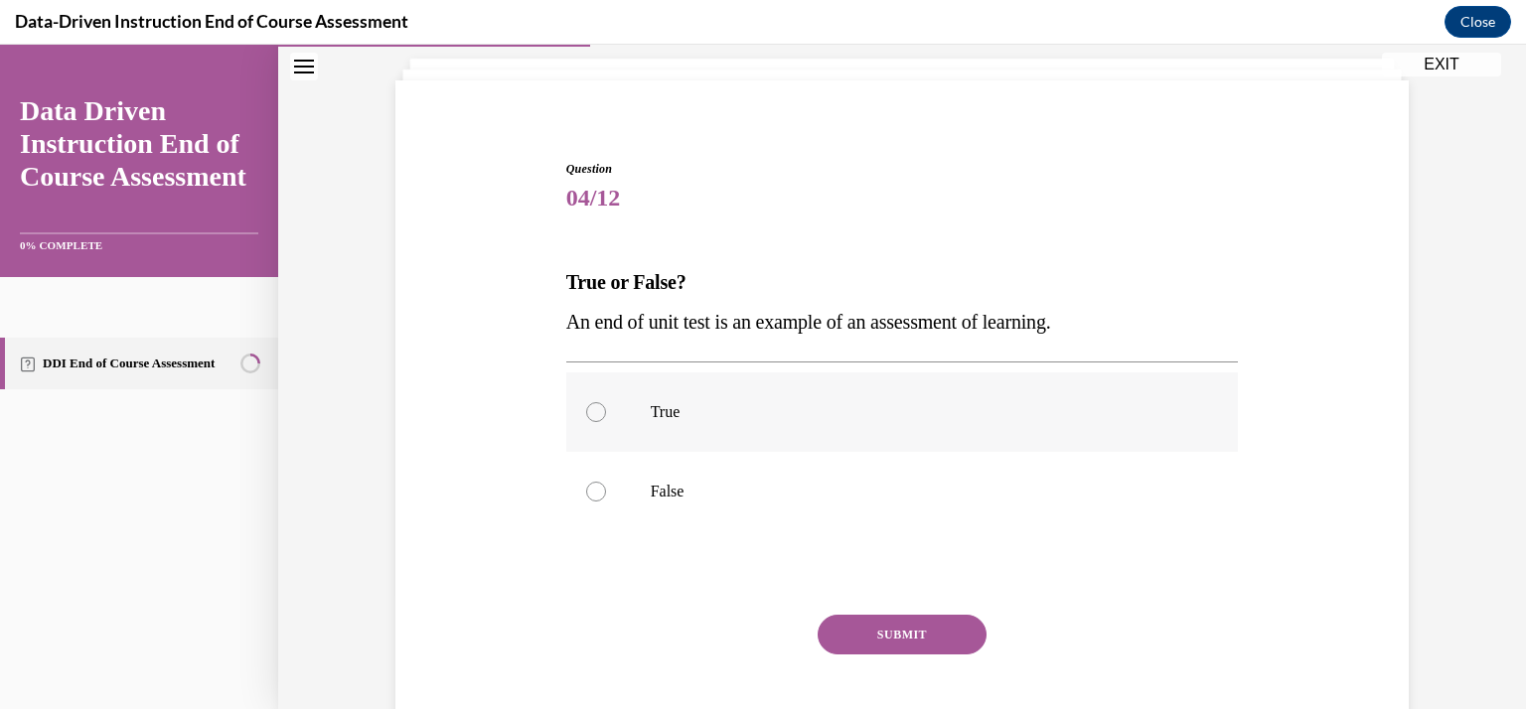
click at [693, 402] on p "True" at bounding box center [920, 412] width 538 height 20
click at [606, 402] on input "True" at bounding box center [596, 412] width 20 height 20
radio input "true"
click at [870, 627] on button "SUBMIT" at bounding box center [902, 635] width 169 height 40
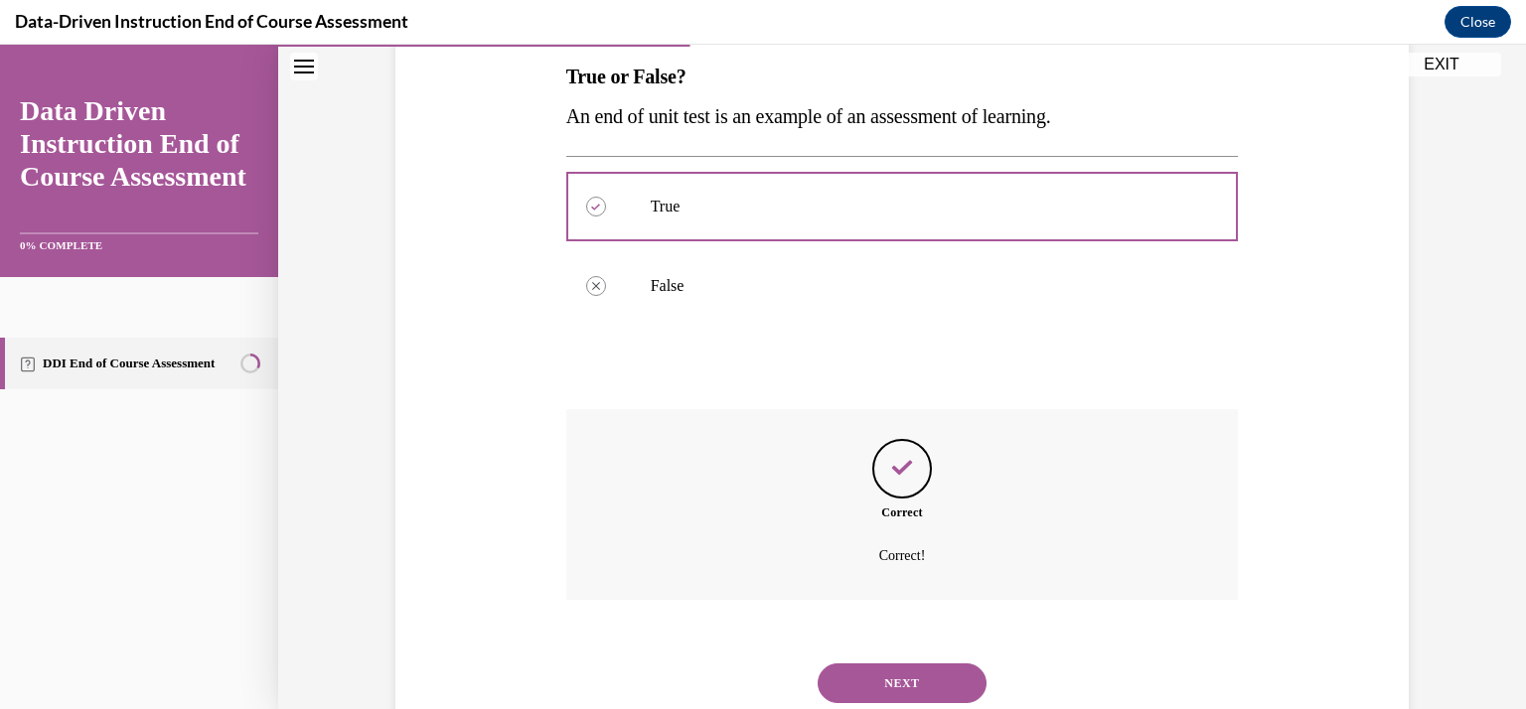
scroll to position [325, 0]
click at [865, 674] on button "NEXT" at bounding box center [902, 681] width 169 height 40
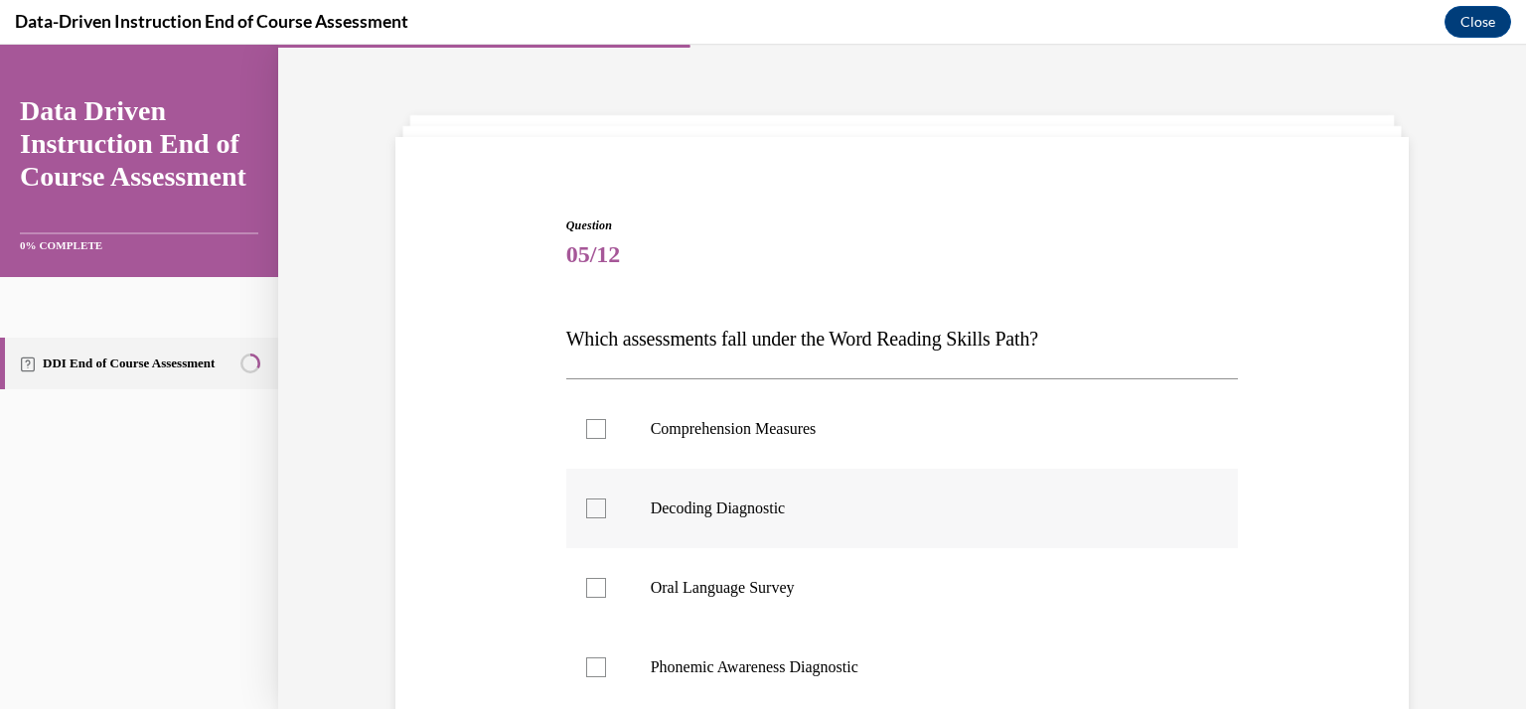
scroll to position [156, 0]
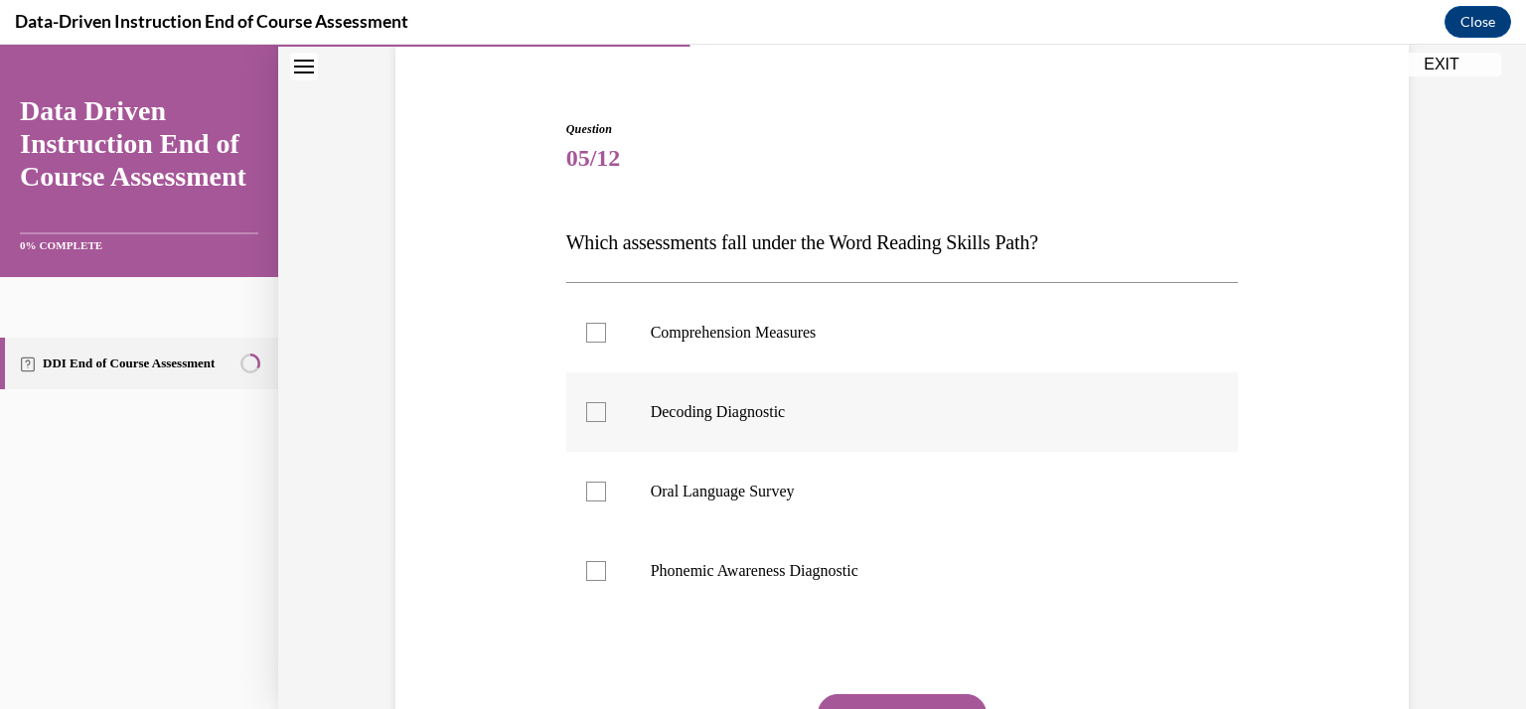
click at [589, 404] on div at bounding box center [596, 412] width 20 height 20
click at [589, 404] on input "Decoding Diagnostic" at bounding box center [596, 412] width 20 height 20
checkbox input "true"
click at [586, 572] on div at bounding box center [596, 571] width 20 height 20
click at [586, 572] on input "Phonemic Awareness Diagnostic" at bounding box center [596, 571] width 20 height 20
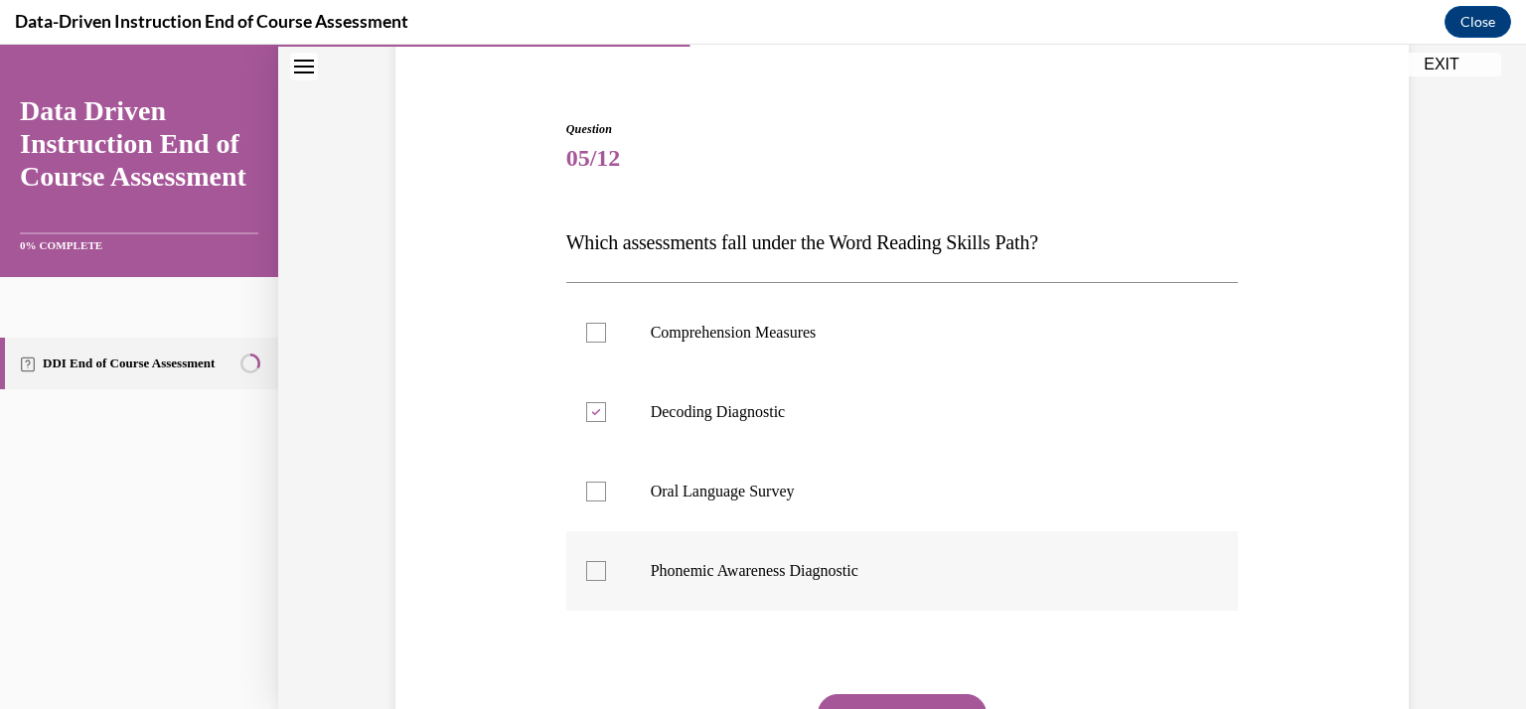
checkbox input "true"
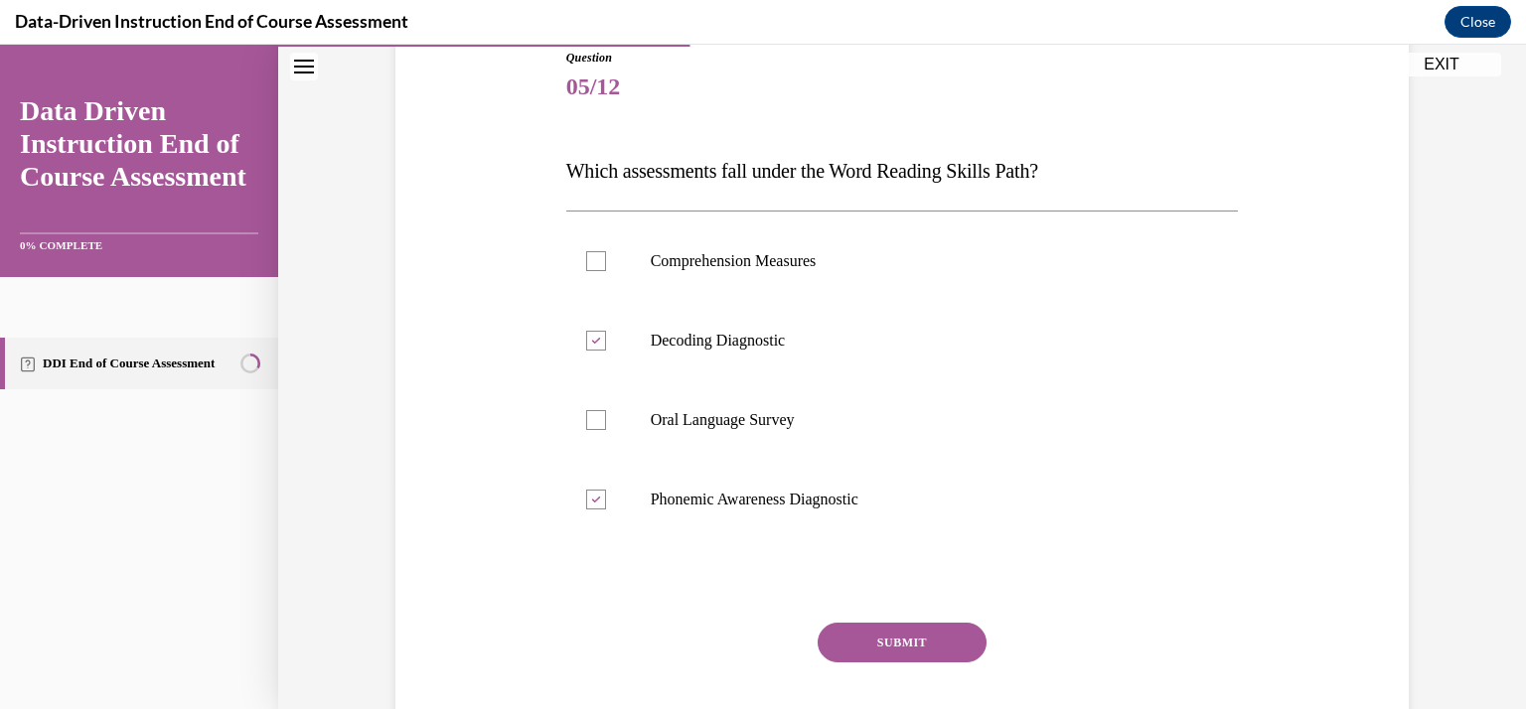
click at [866, 643] on button "SUBMIT" at bounding box center [902, 643] width 169 height 40
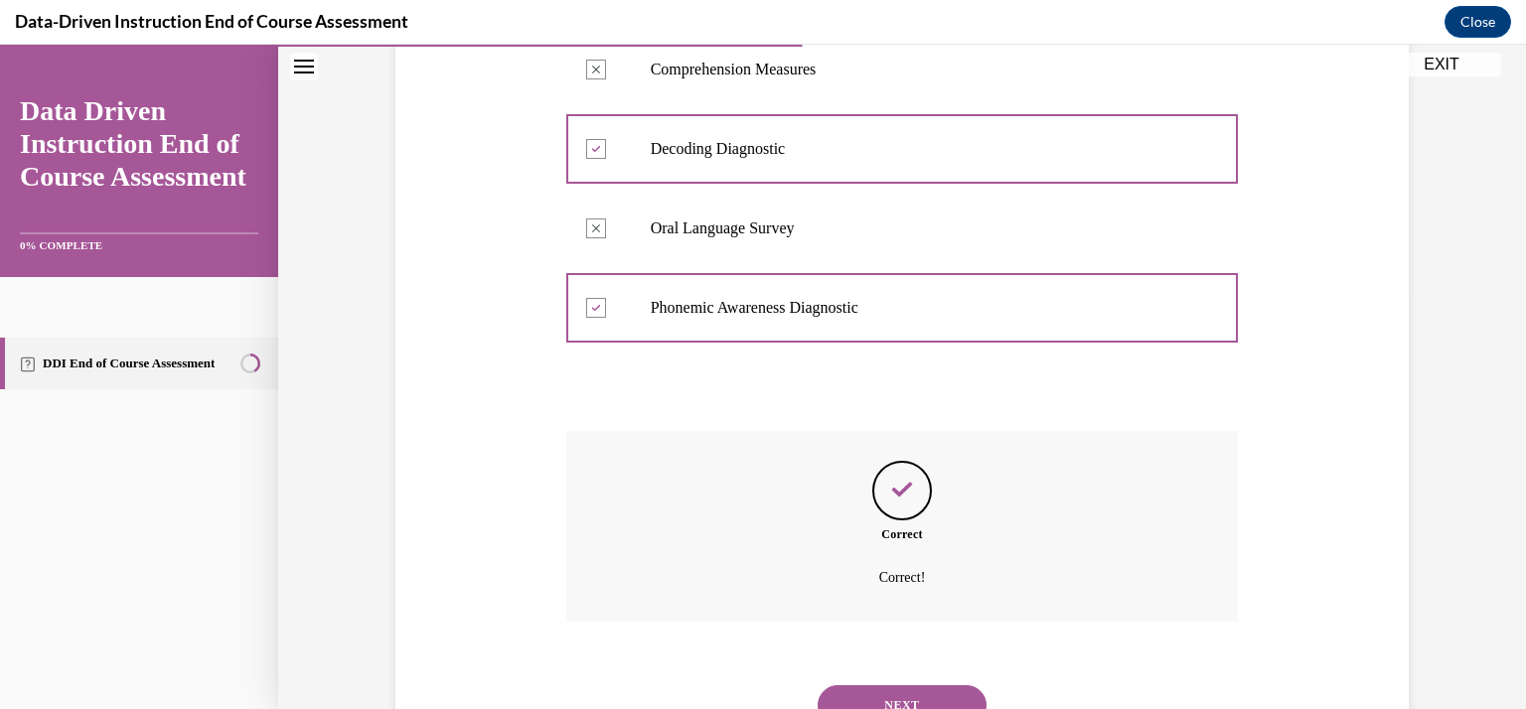
scroll to position [505, 0]
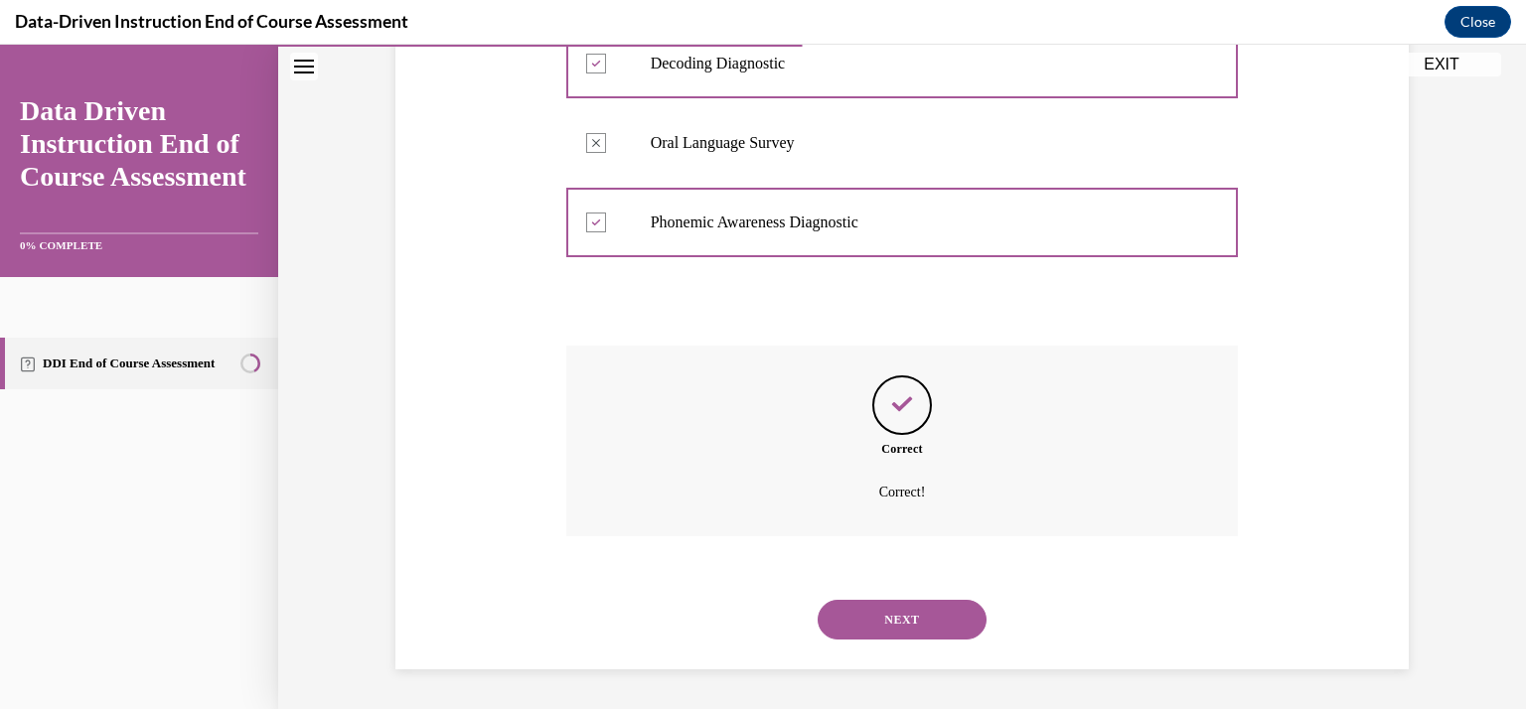
click at [886, 623] on button "NEXT" at bounding box center [902, 620] width 169 height 40
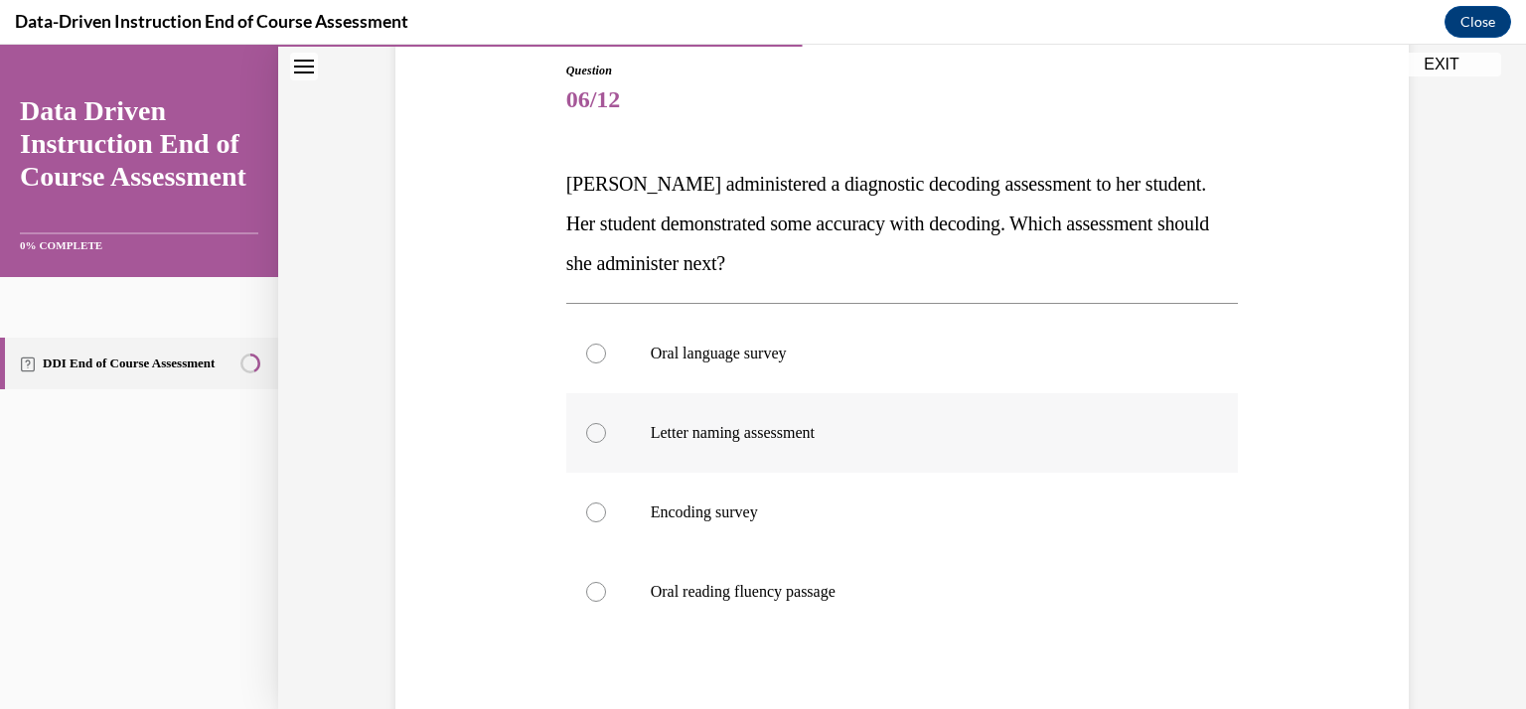
scroll to position [258, 0]
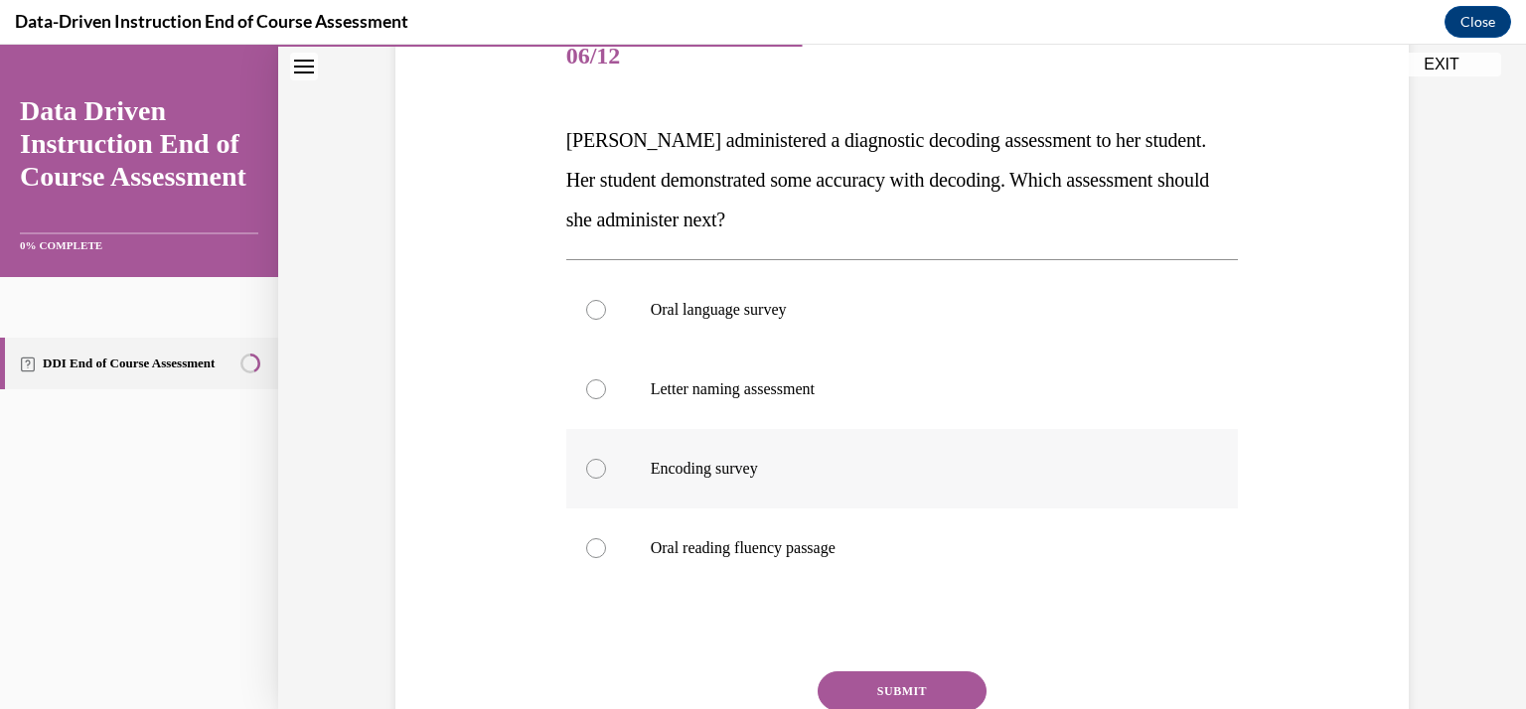
click at [802, 483] on label "Encoding survey" at bounding box center [902, 468] width 673 height 79
click at [606, 479] on input "Encoding survey" at bounding box center [596, 469] width 20 height 20
radio input "true"
click at [862, 687] on button "SUBMIT" at bounding box center [902, 692] width 169 height 40
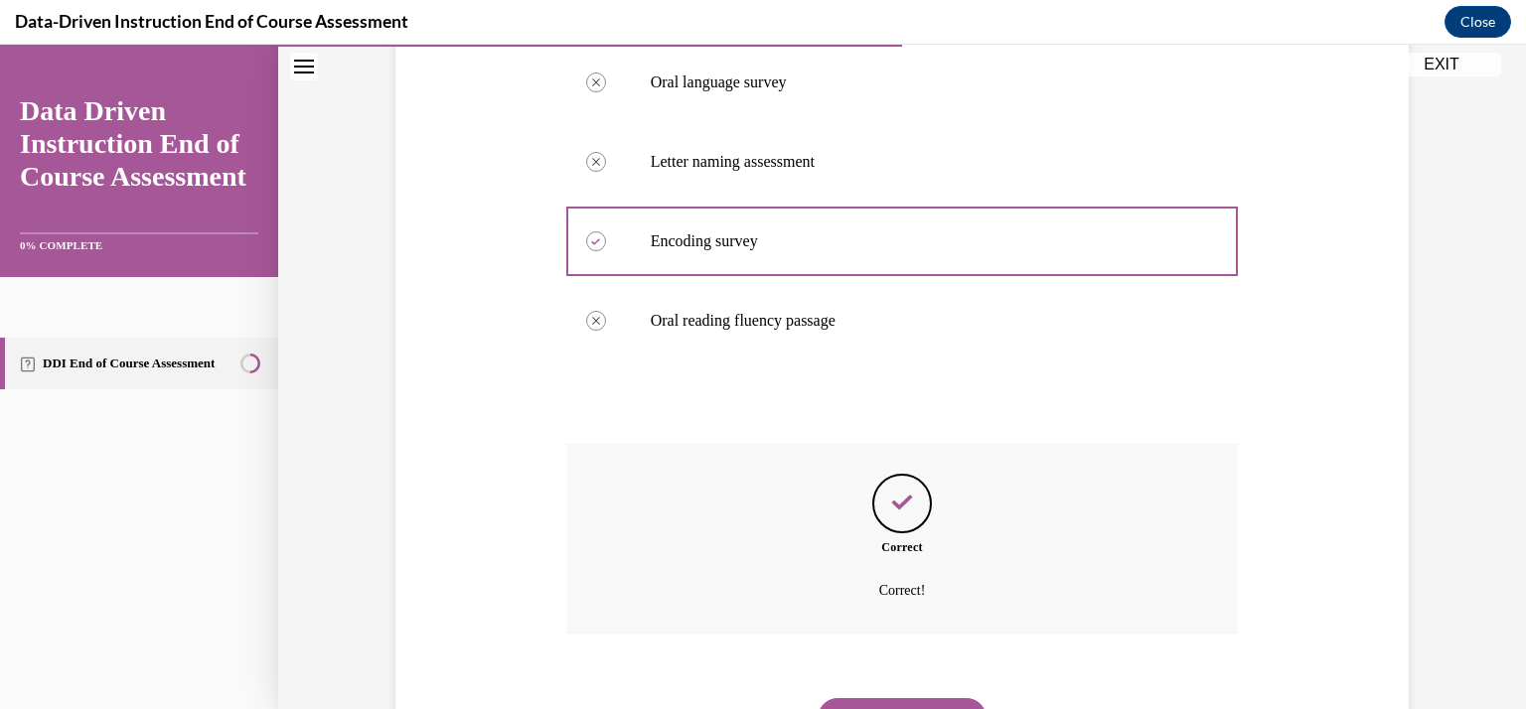
scroll to position [584, 0]
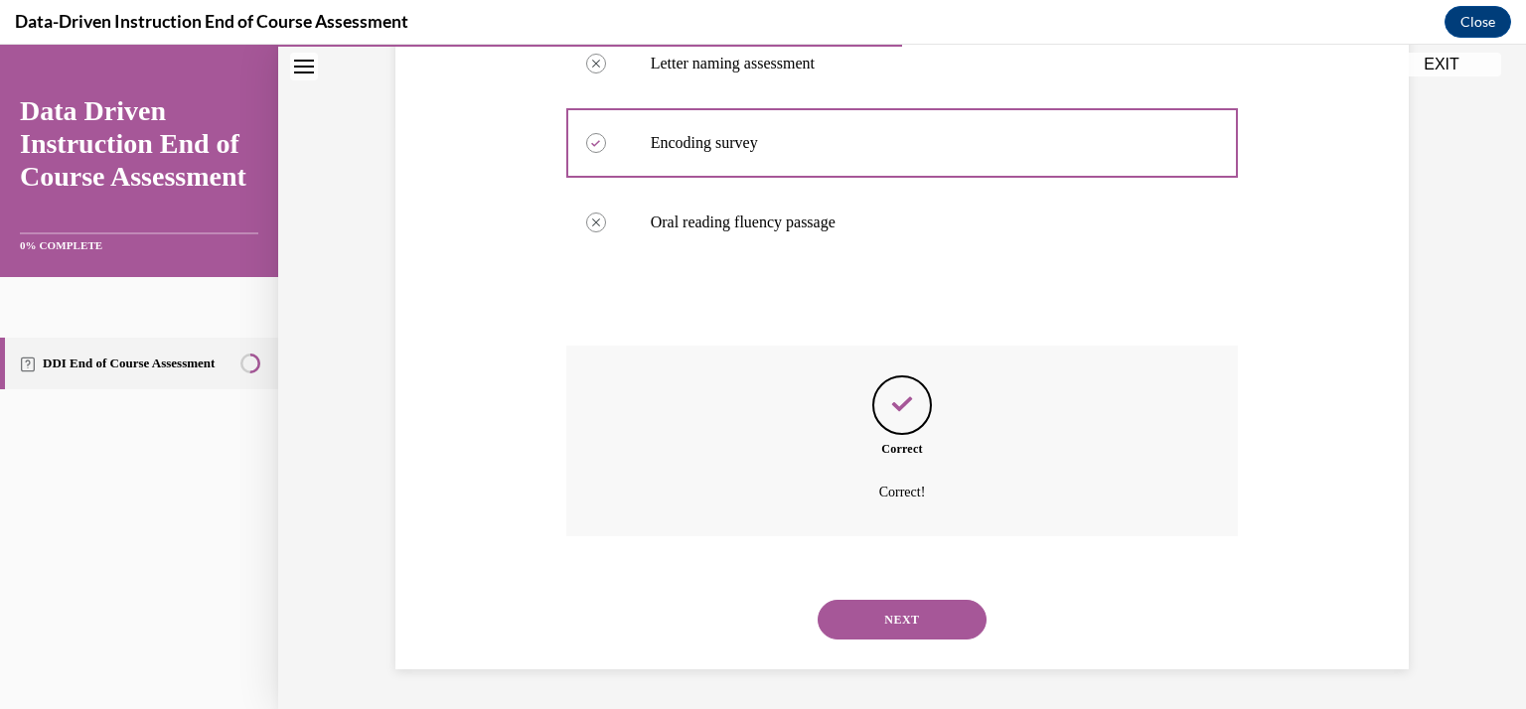
click at [914, 625] on button "NEXT" at bounding box center [902, 620] width 169 height 40
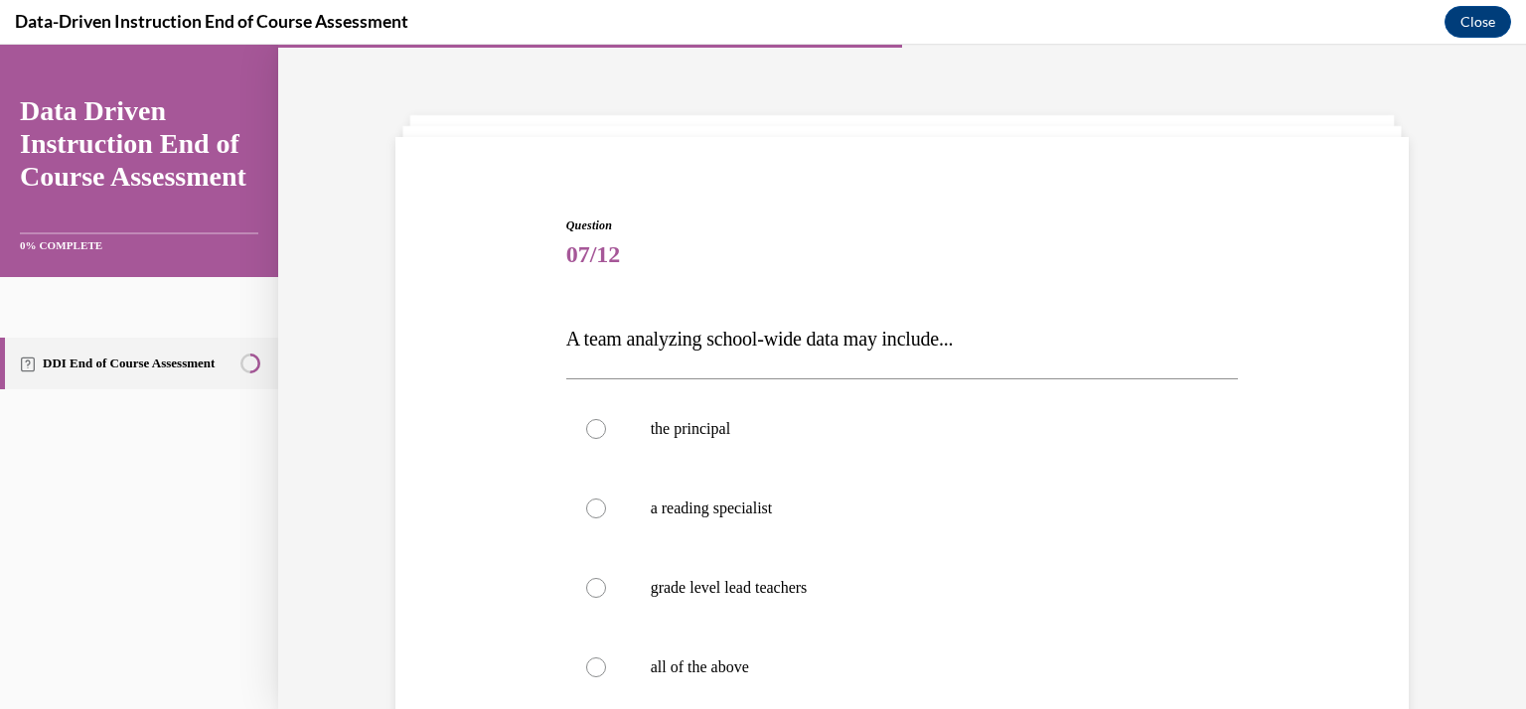
scroll to position [102, 0]
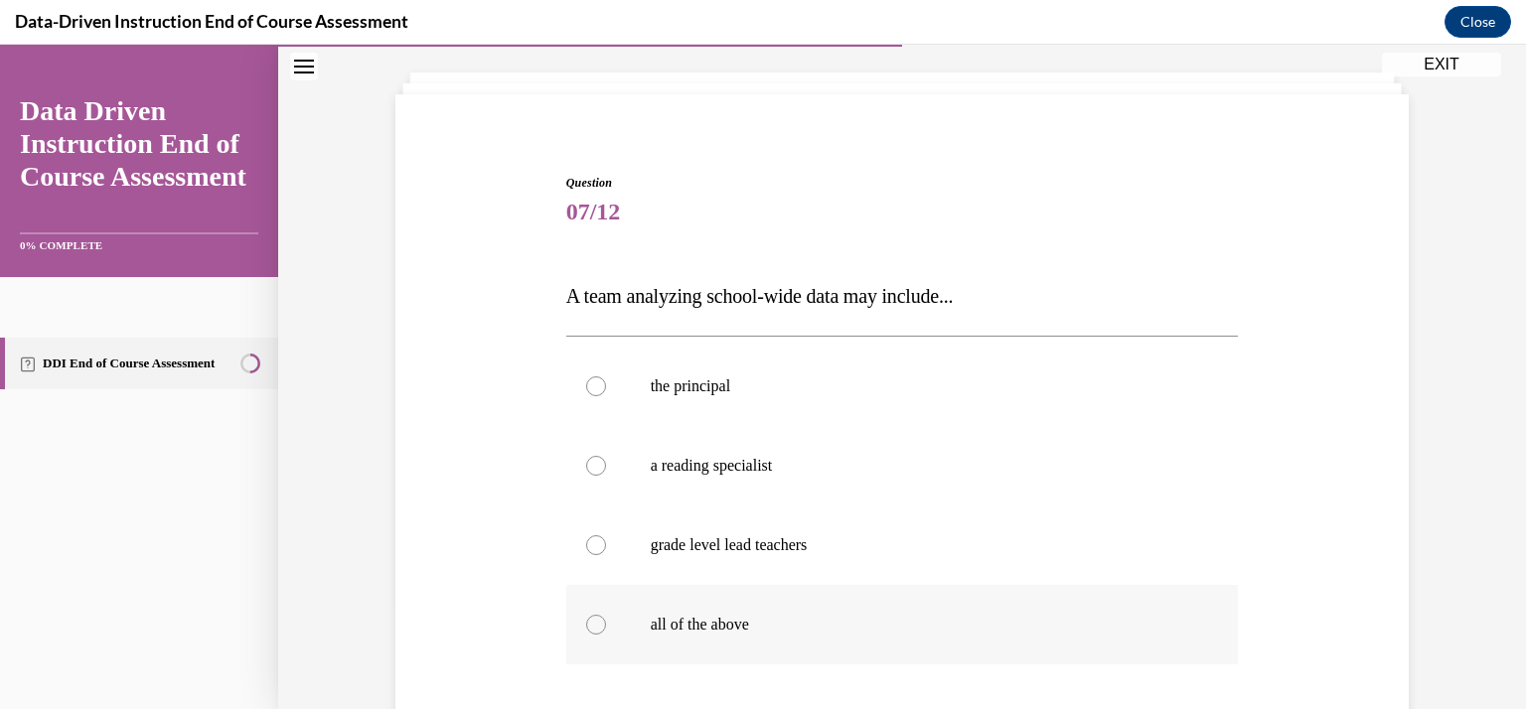
click at [907, 629] on p "all of the above" at bounding box center [920, 625] width 538 height 20
click at [606, 629] on input "all of the above" at bounding box center [596, 625] width 20 height 20
radio input "true"
click at [907, 629] on p "all of the above" at bounding box center [920, 625] width 538 height 20
click at [606, 629] on input "all of the above" at bounding box center [596, 625] width 20 height 20
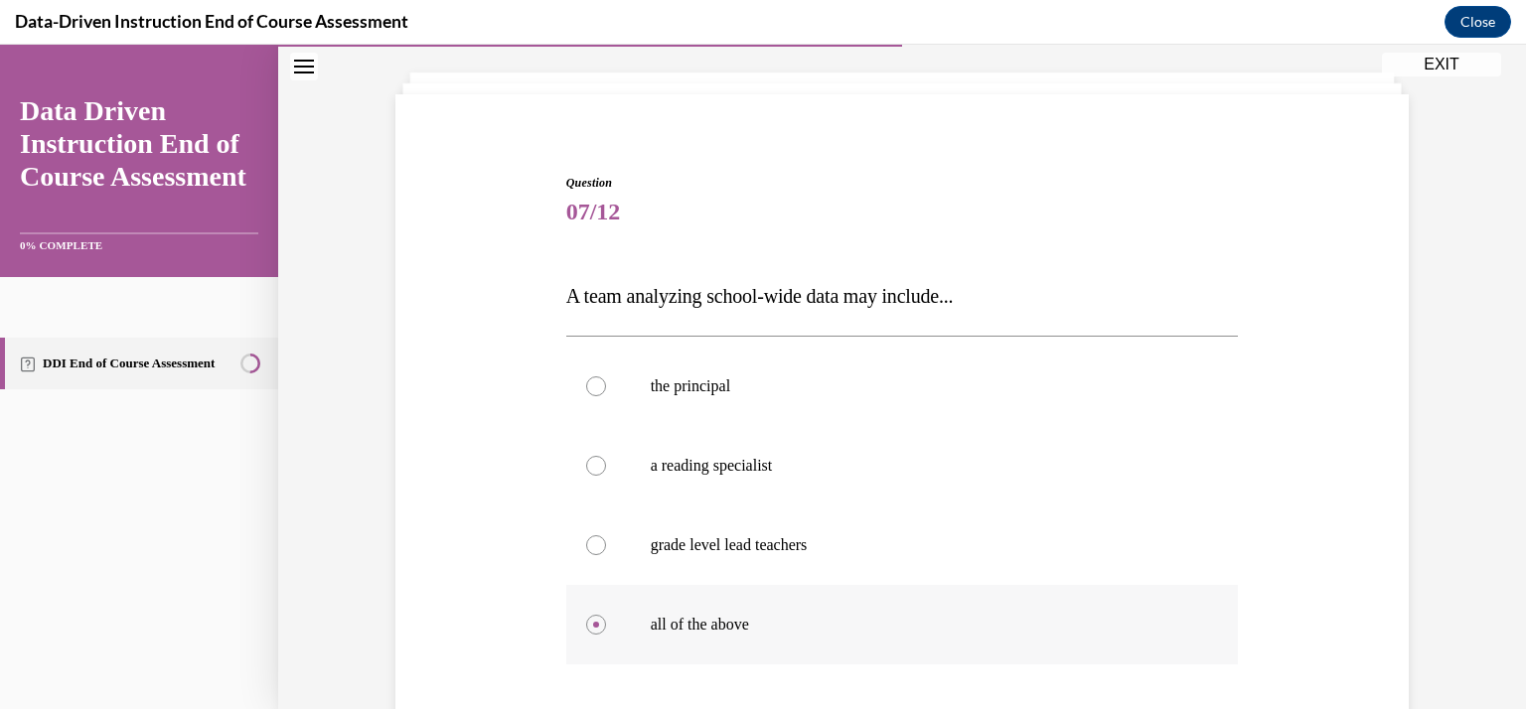
scroll to position [254, 0]
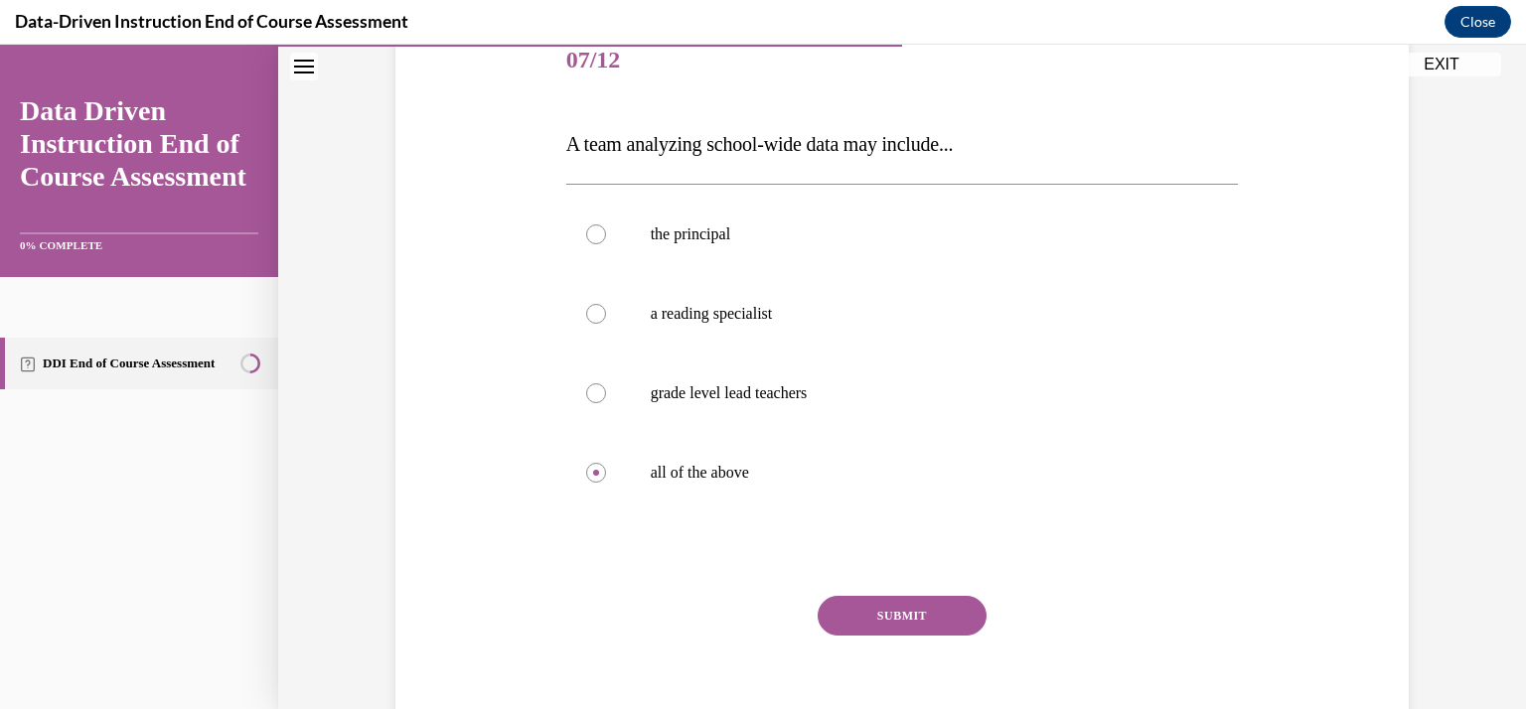
click at [899, 600] on button "SUBMIT" at bounding box center [902, 616] width 169 height 40
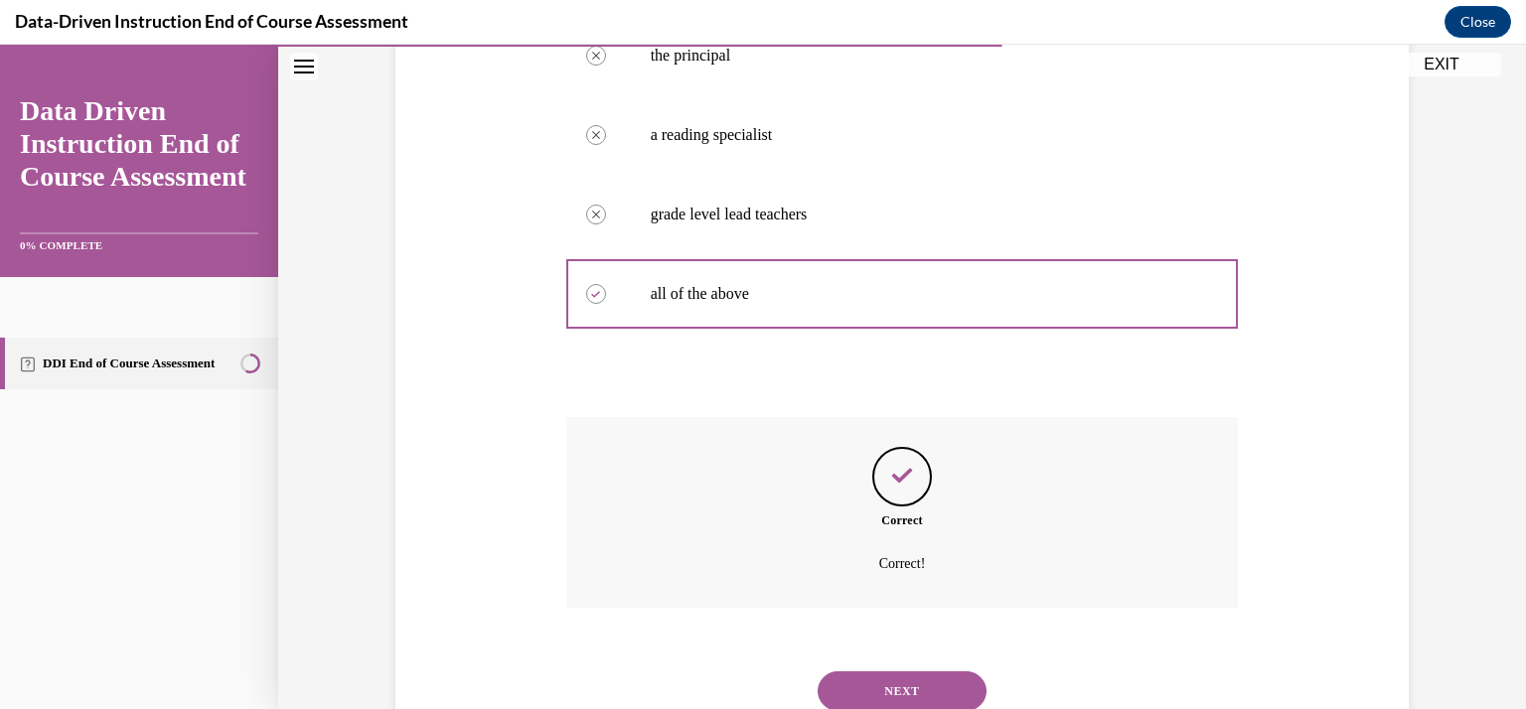
scroll to position [478, 0]
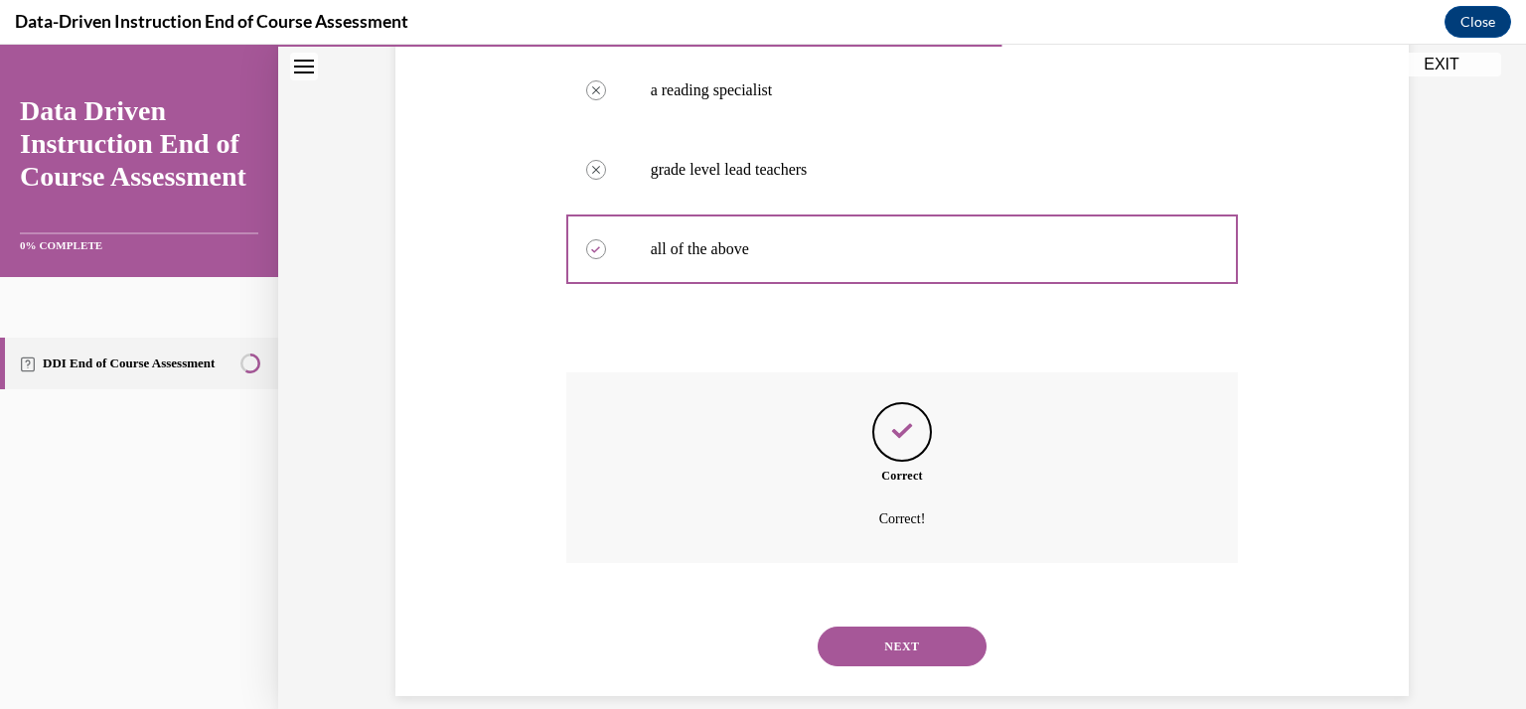
click at [892, 646] on button "NEXT" at bounding box center [902, 647] width 169 height 40
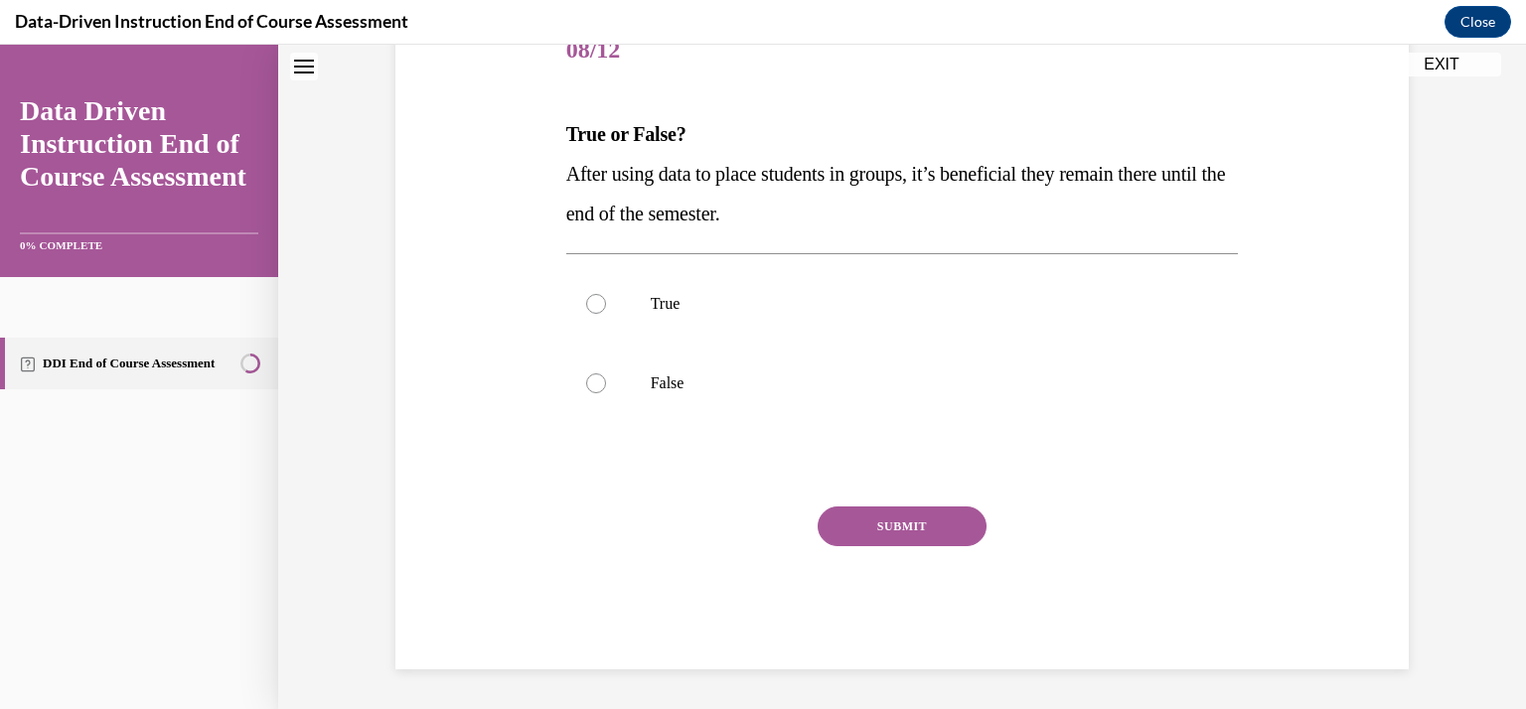
scroll to position [60, 0]
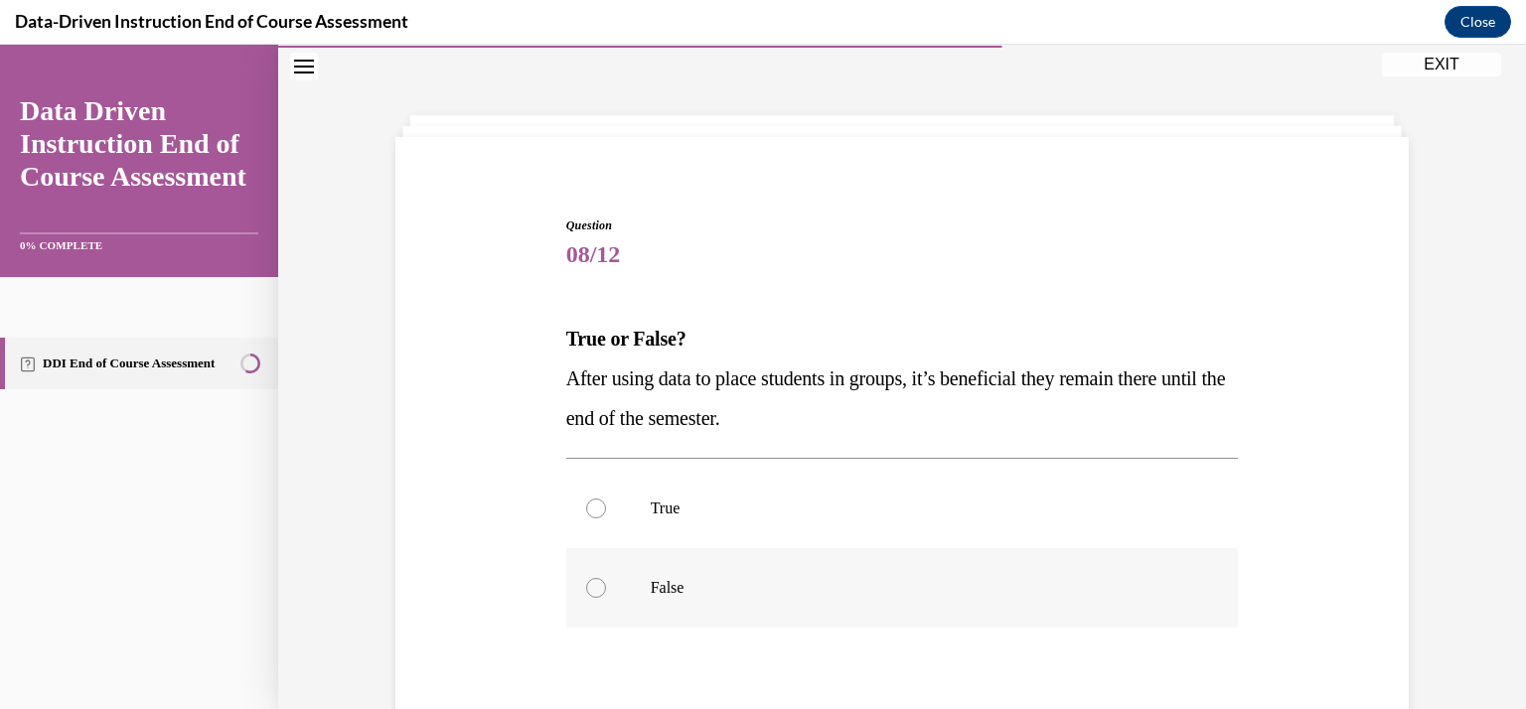
click at [678, 570] on label "False" at bounding box center [902, 587] width 673 height 79
click at [606, 578] on input "False" at bounding box center [596, 588] width 20 height 20
radio input "true"
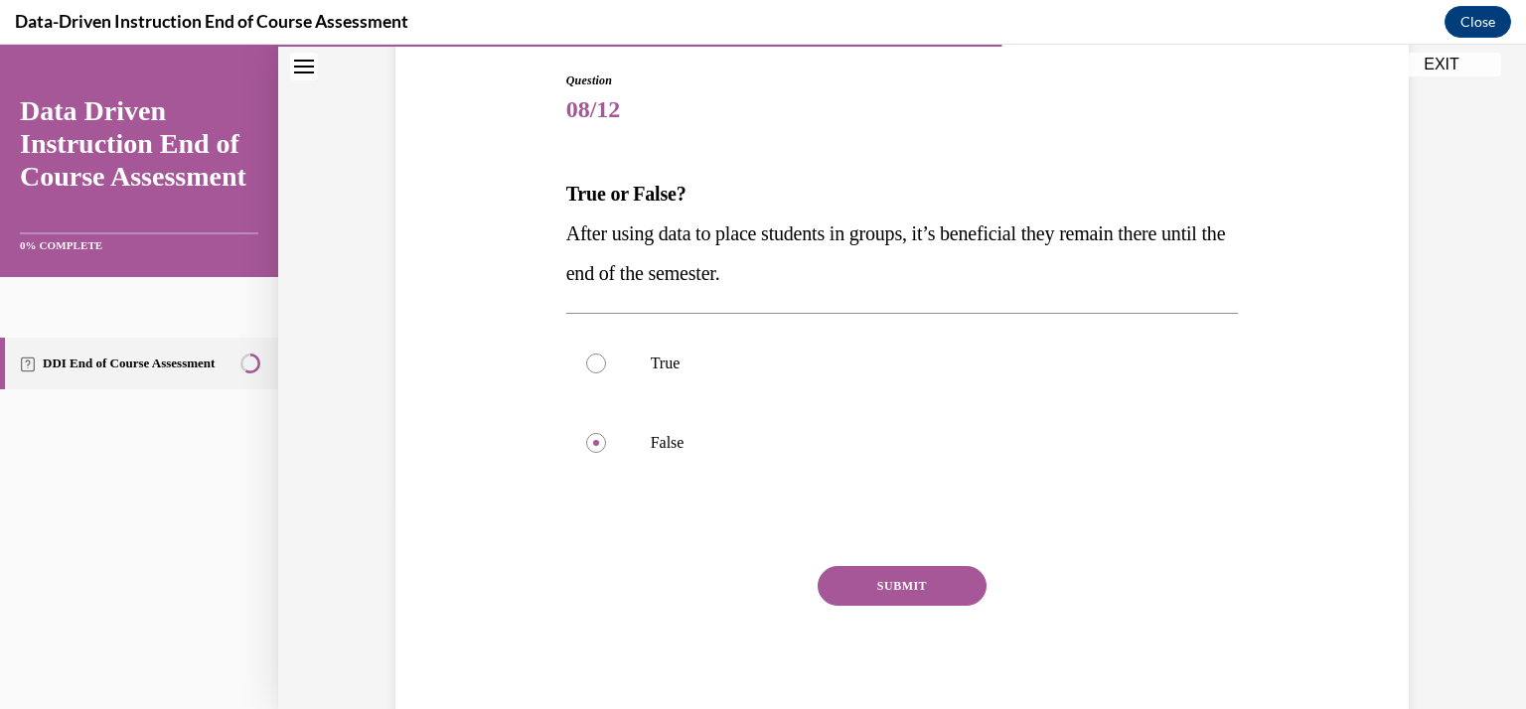
click at [831, 576] on button "SUBMIT" at bounding box center [902, 586] width 169 height 40
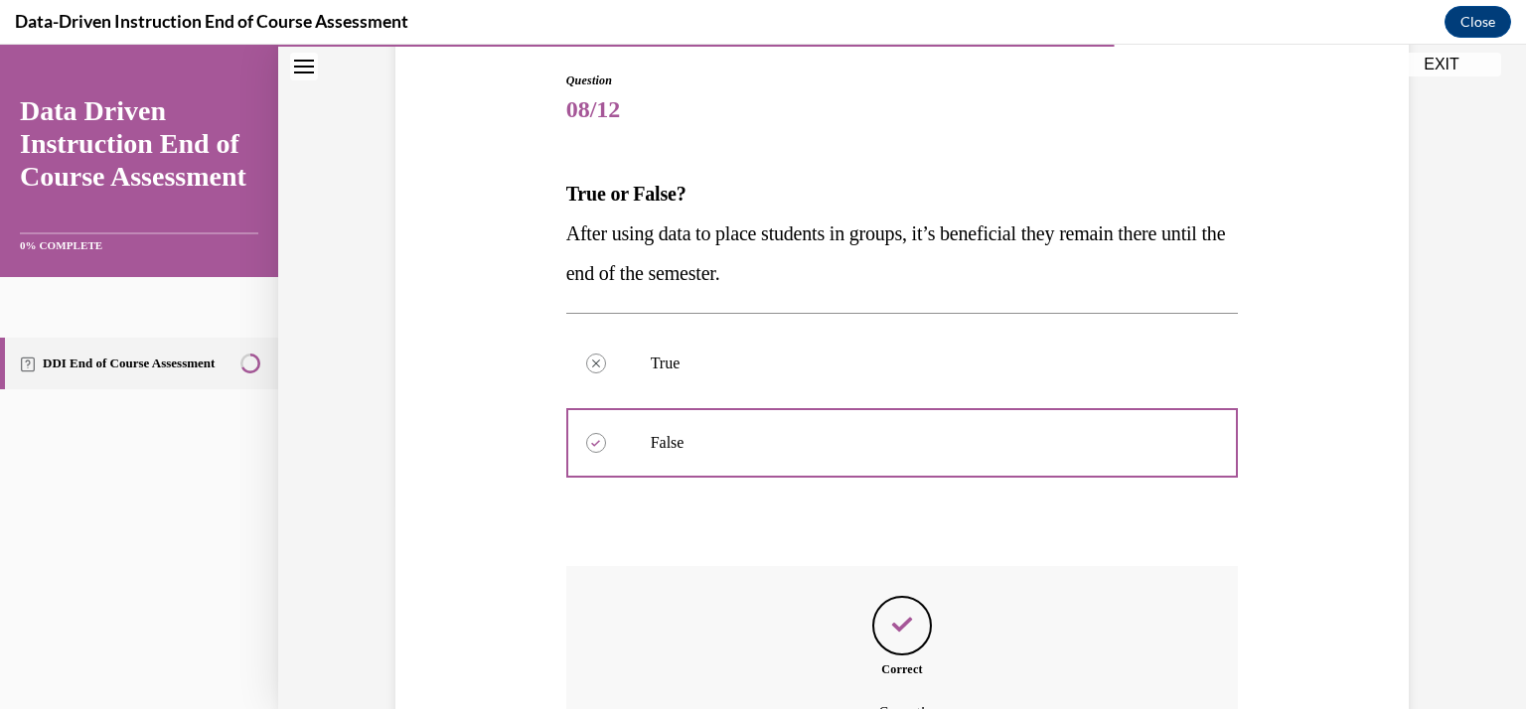
scroll to position [425, 0]
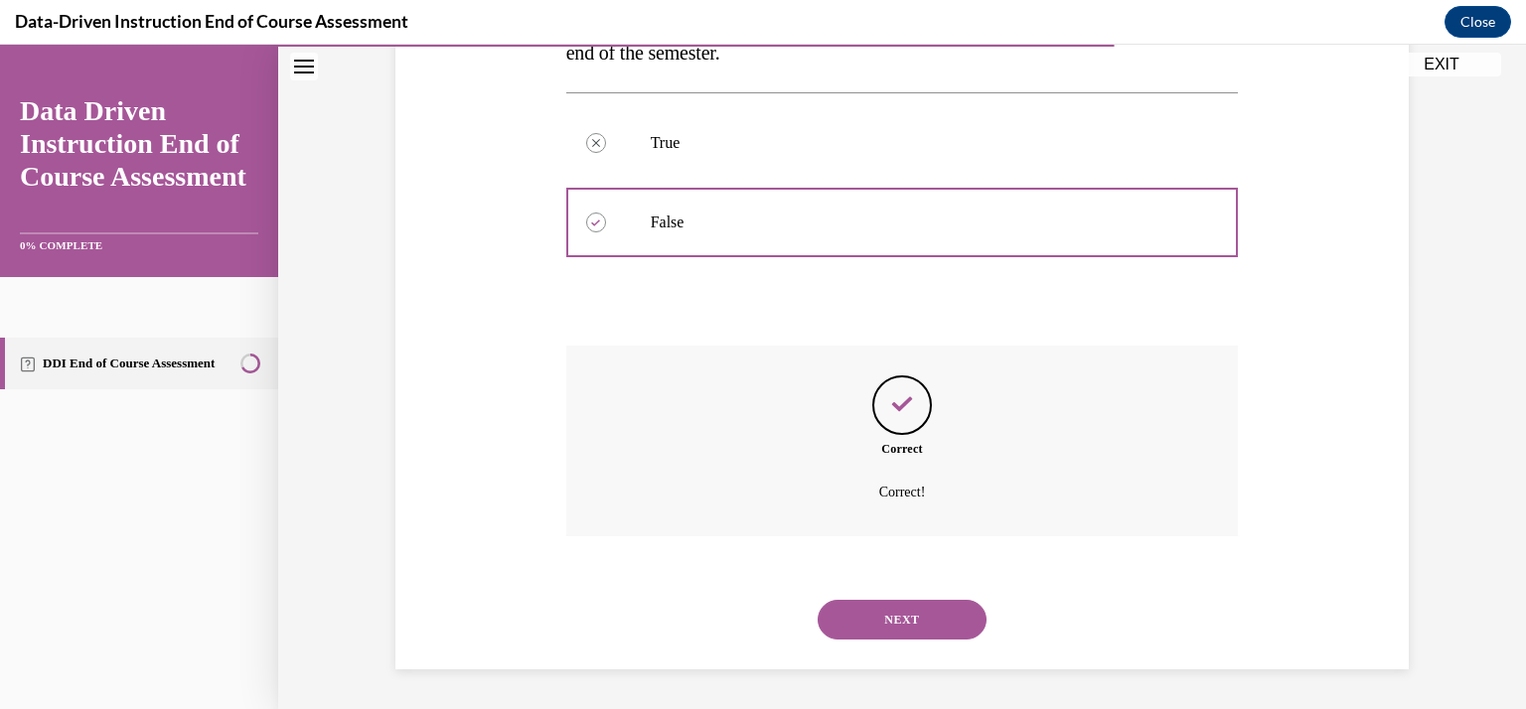
click at [858, 613] on button "NEXT" at bounding box center [902, 620] width 169 height 40
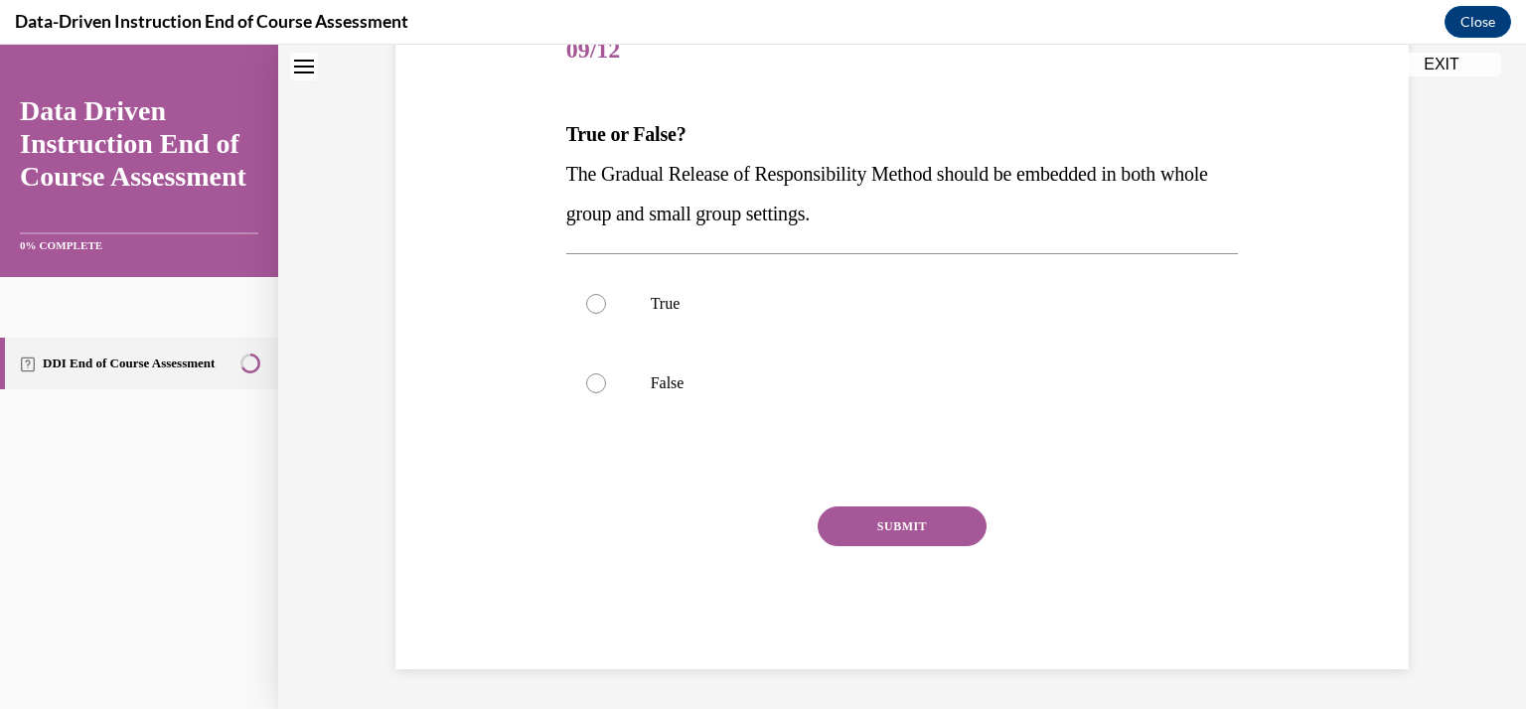
scroll to position [60, 0]
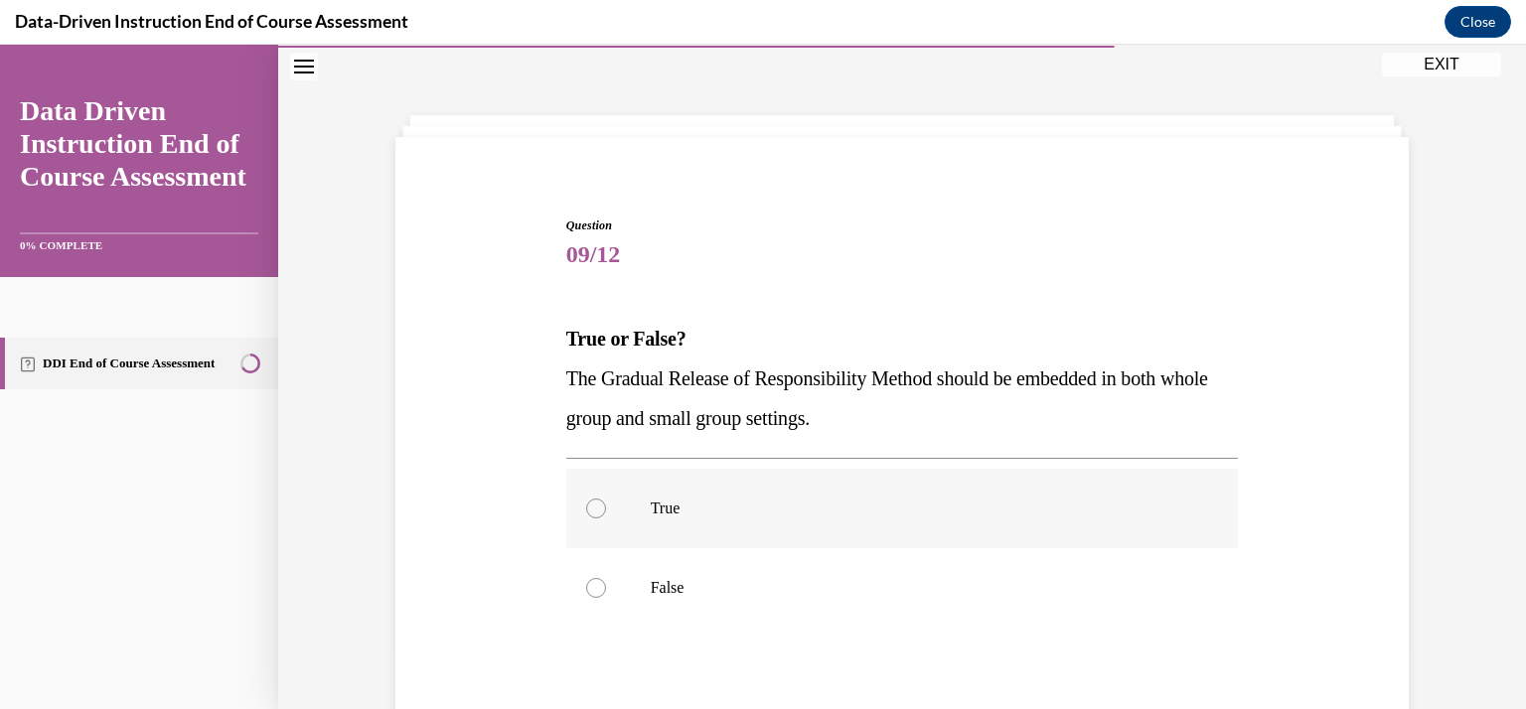
click at [868, 513] on p "True" at bounding box center [920, 509] width 538 height 20
click at [606, 513] on input "True" at bounding box center [596, 509] width 20 height 20
radio input "true"
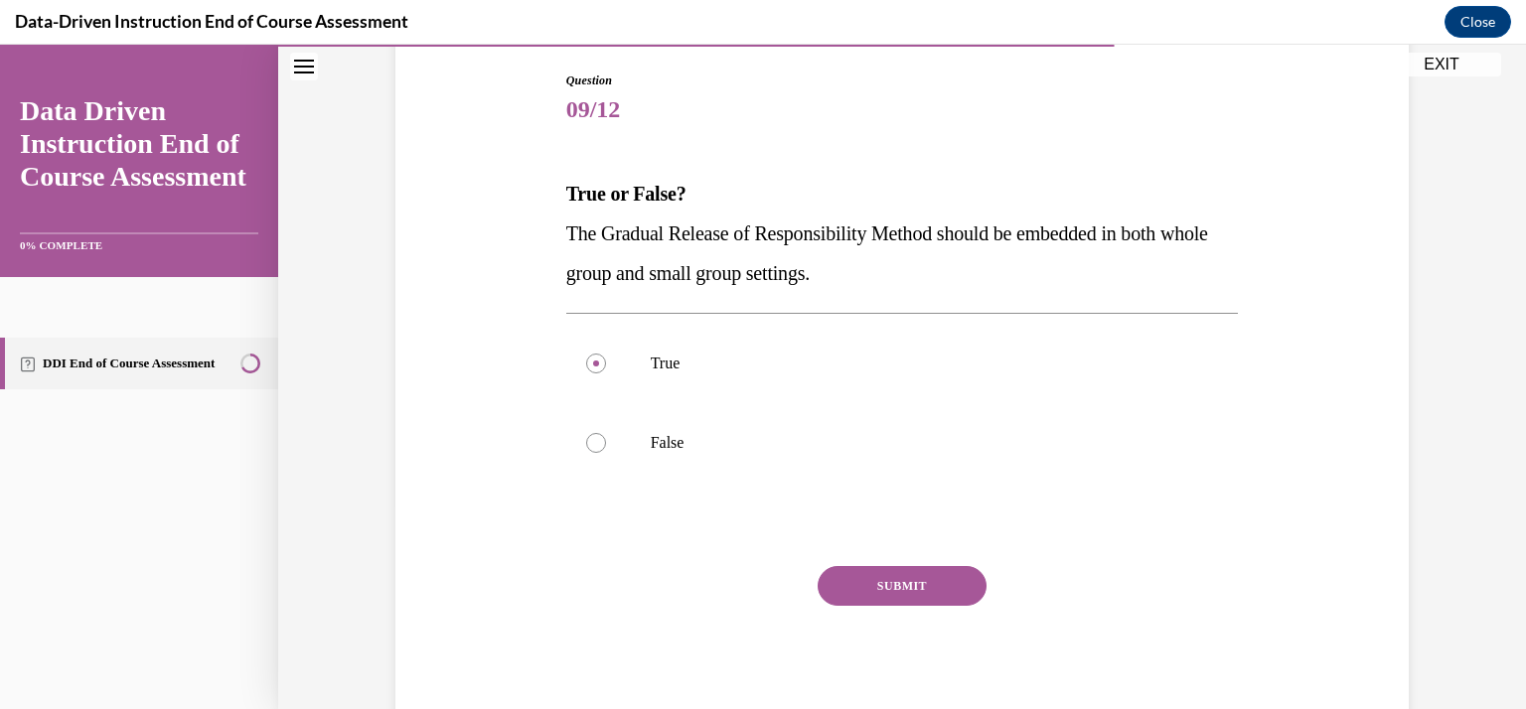
click at [888, 581] on button "SUBMIT" at bounding box center [902, 586] width 169 height 40
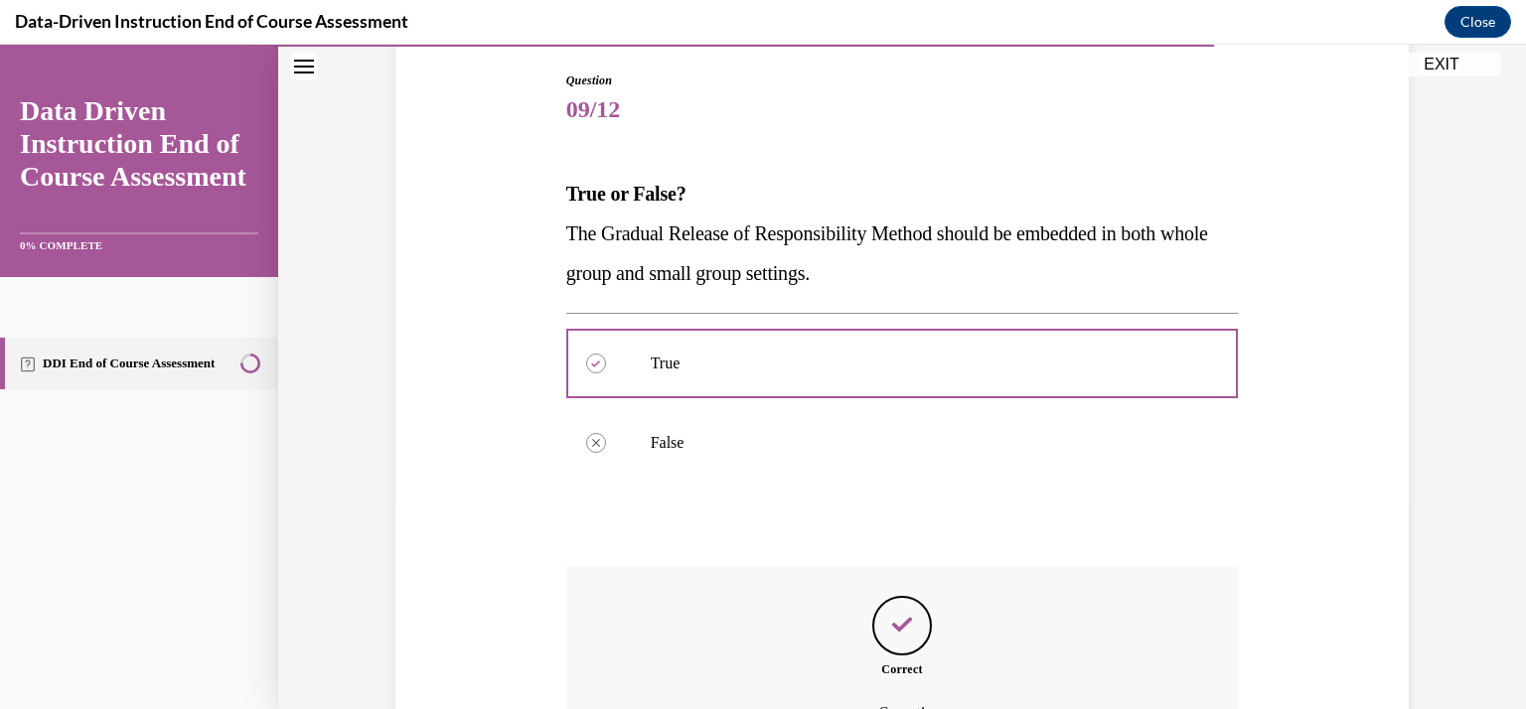
scroll to position [425, 0]
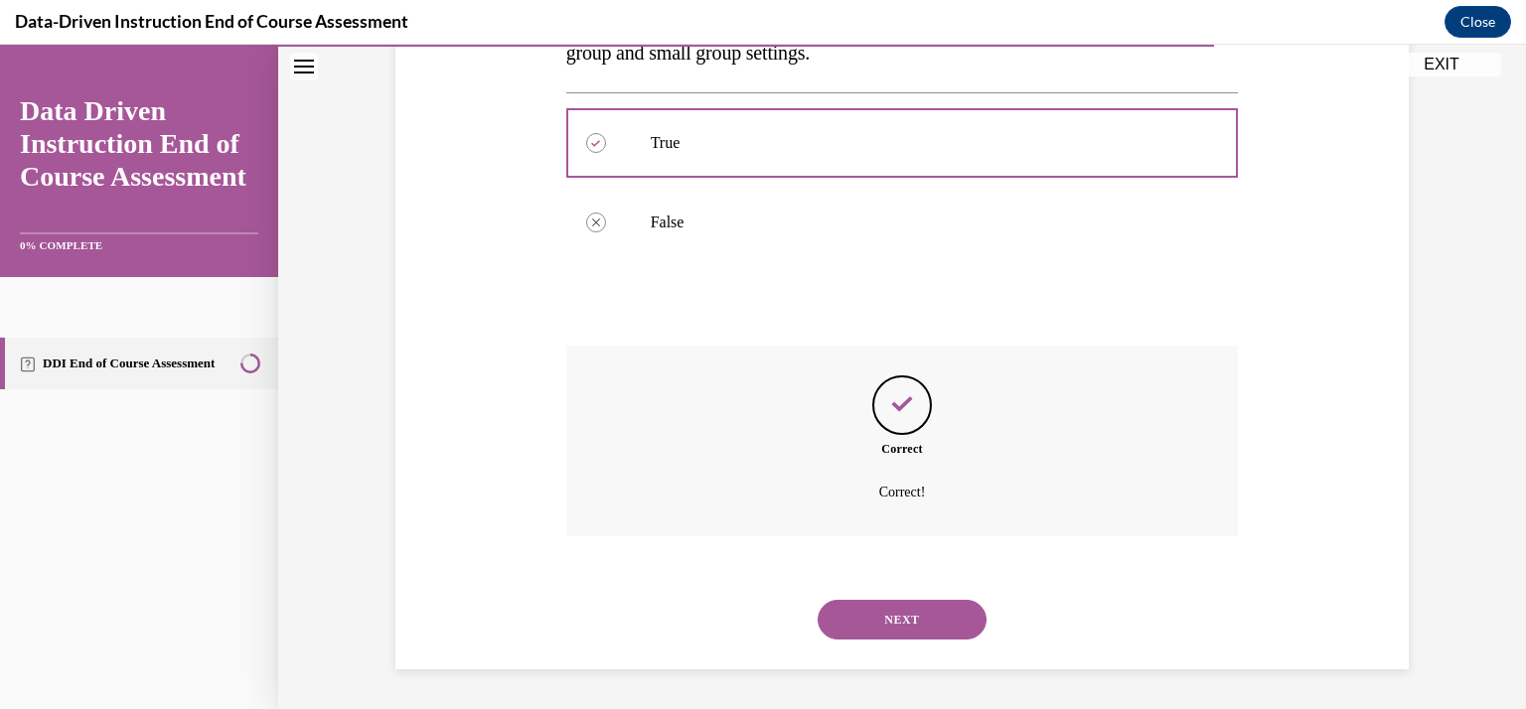
click at [889, 613] on button "NEXT" at bounding box center [902, 620] width 169 height 40
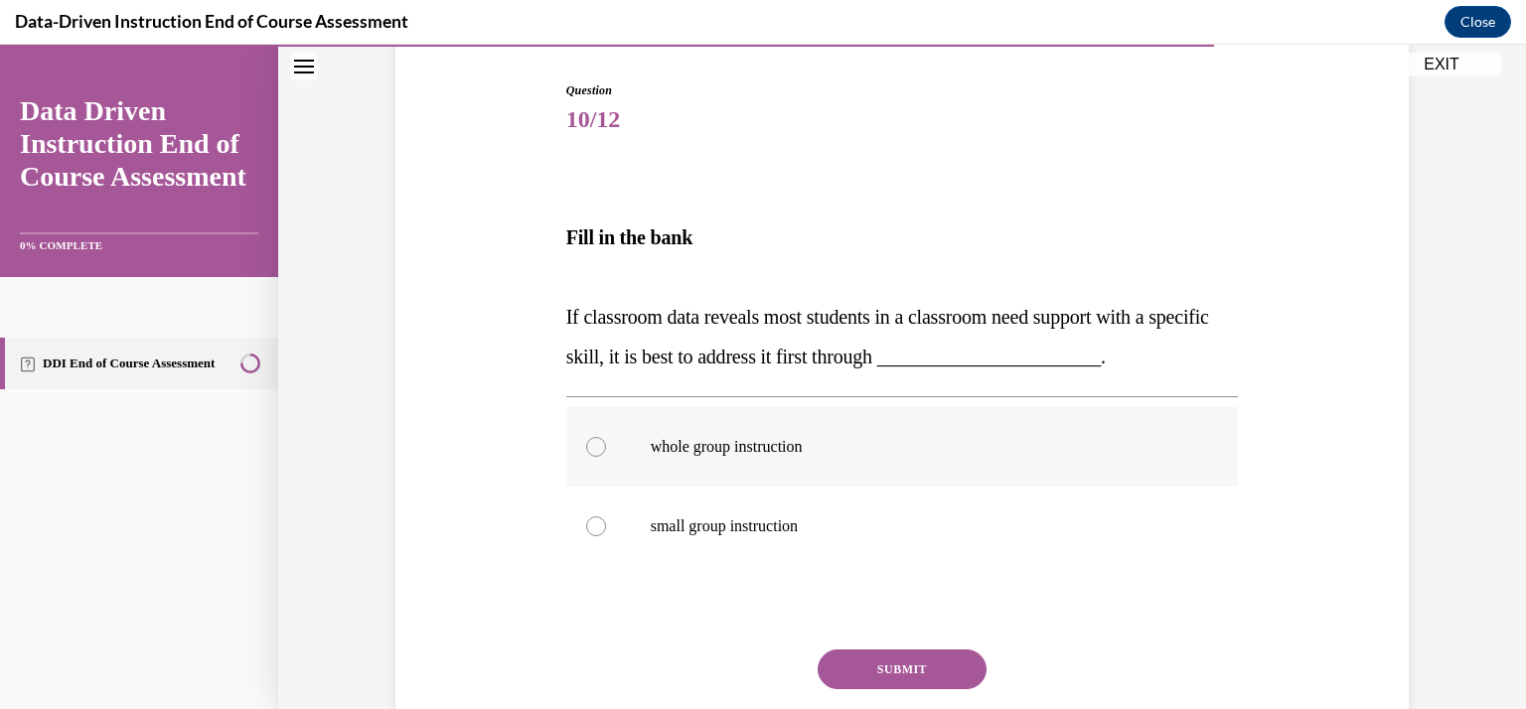
scroll to position [195, 0]
click at [803, 434] on label "whole group instruction" at bounding box center [902, 446] width 673 height 79
click at [606, 437] on input "whole group instruction" at bounding box center [596, 447] width 20 height 20
radio input "true"
click at [862, 659] on button "SUBMIT" at bounding box center [902, 670] width 169 height 40
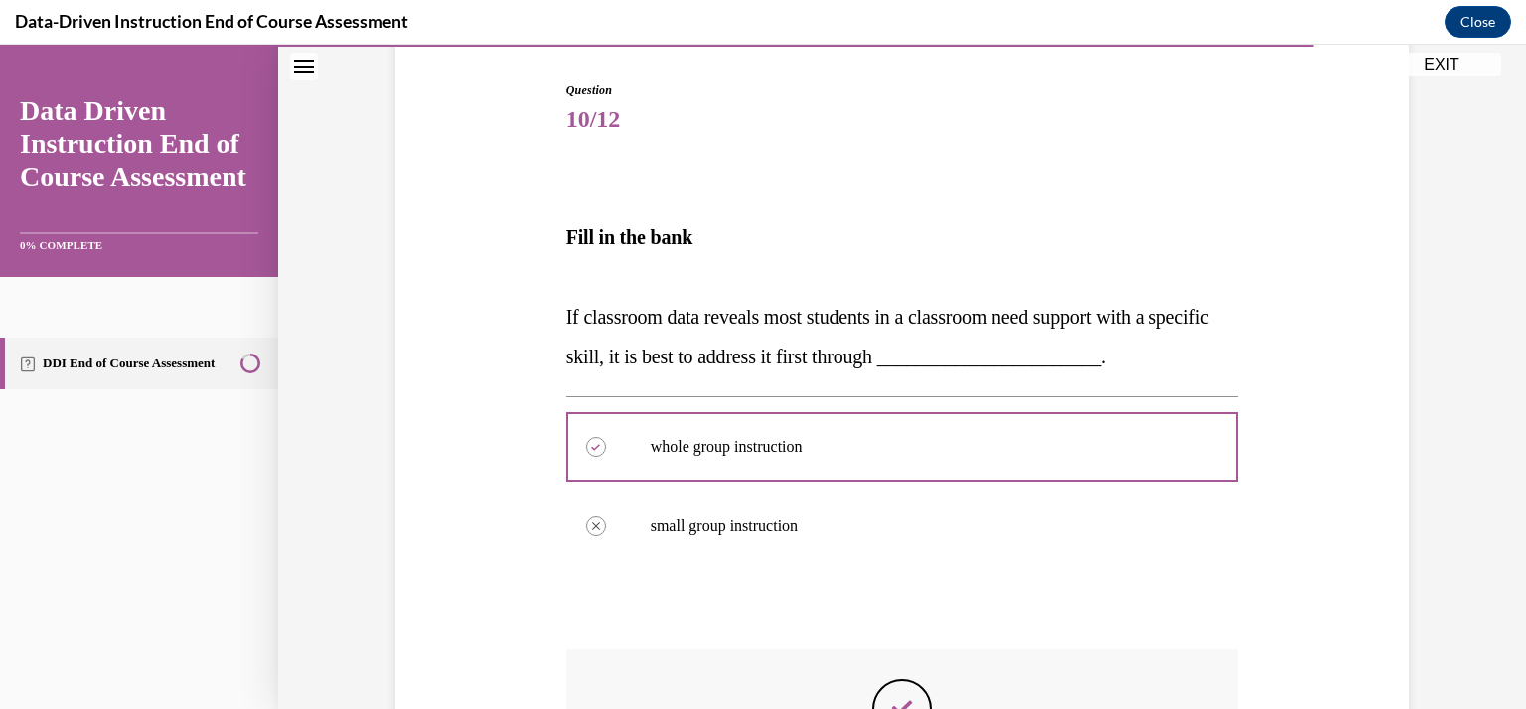
scroll to position [460, 0]
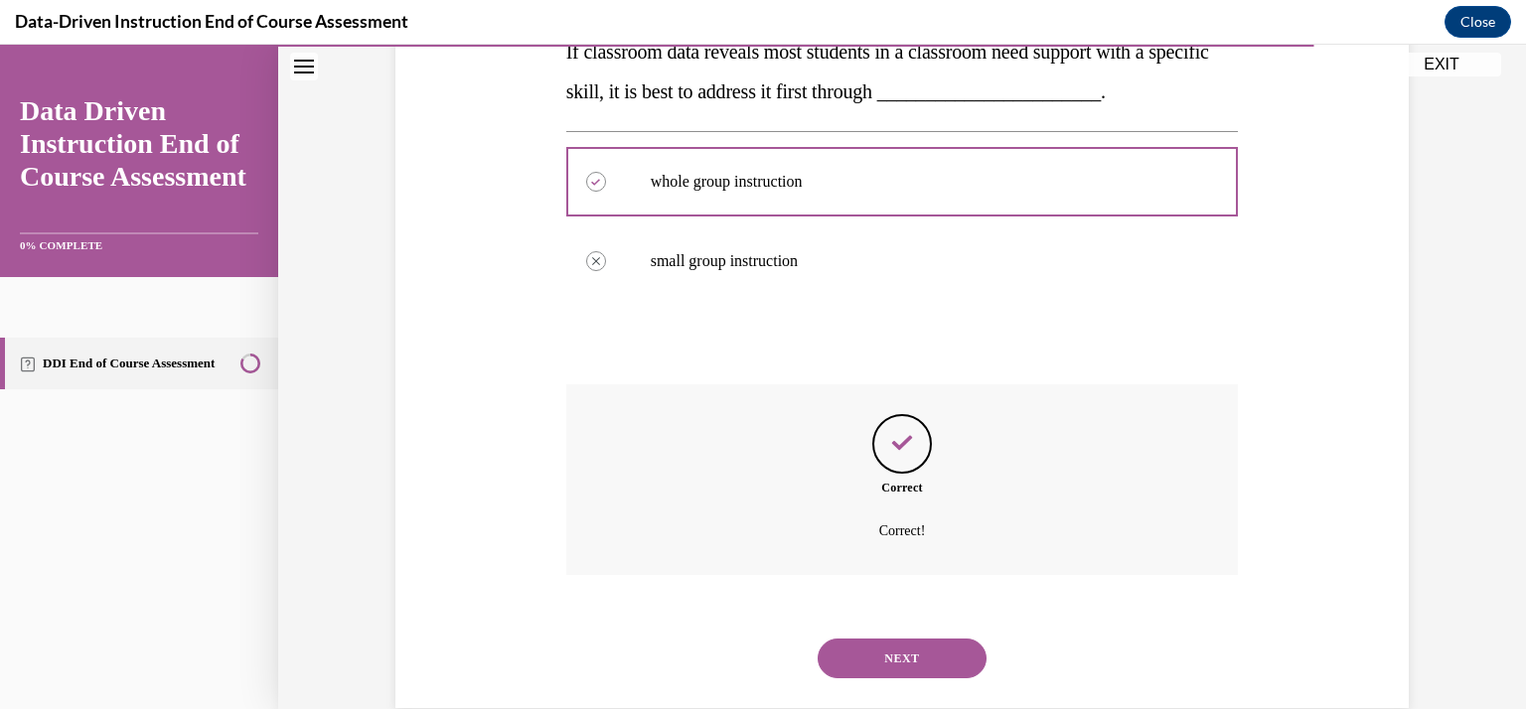
click at [888, 655] on button "NEXT" at bounding box center [902, 659] width 169 height 40
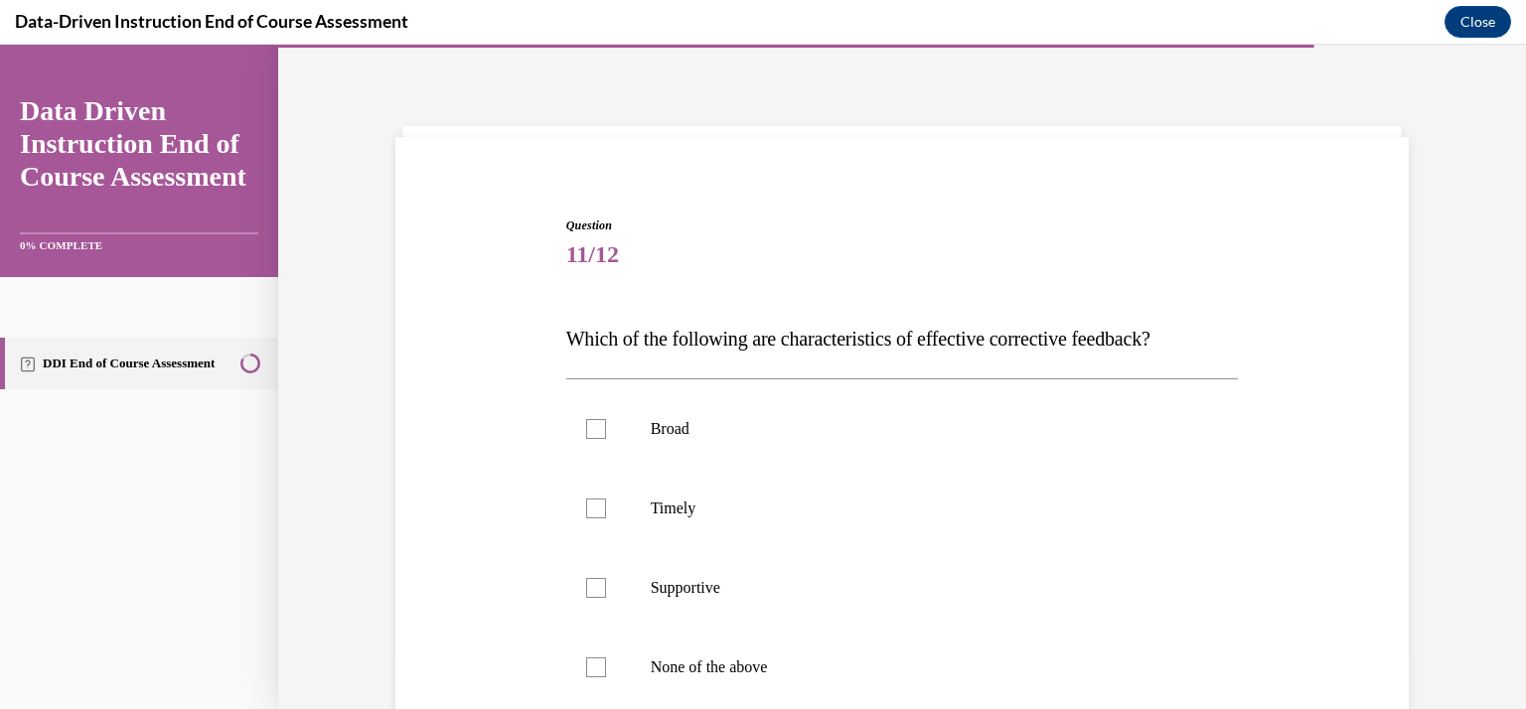
scroll to position [273, 0]
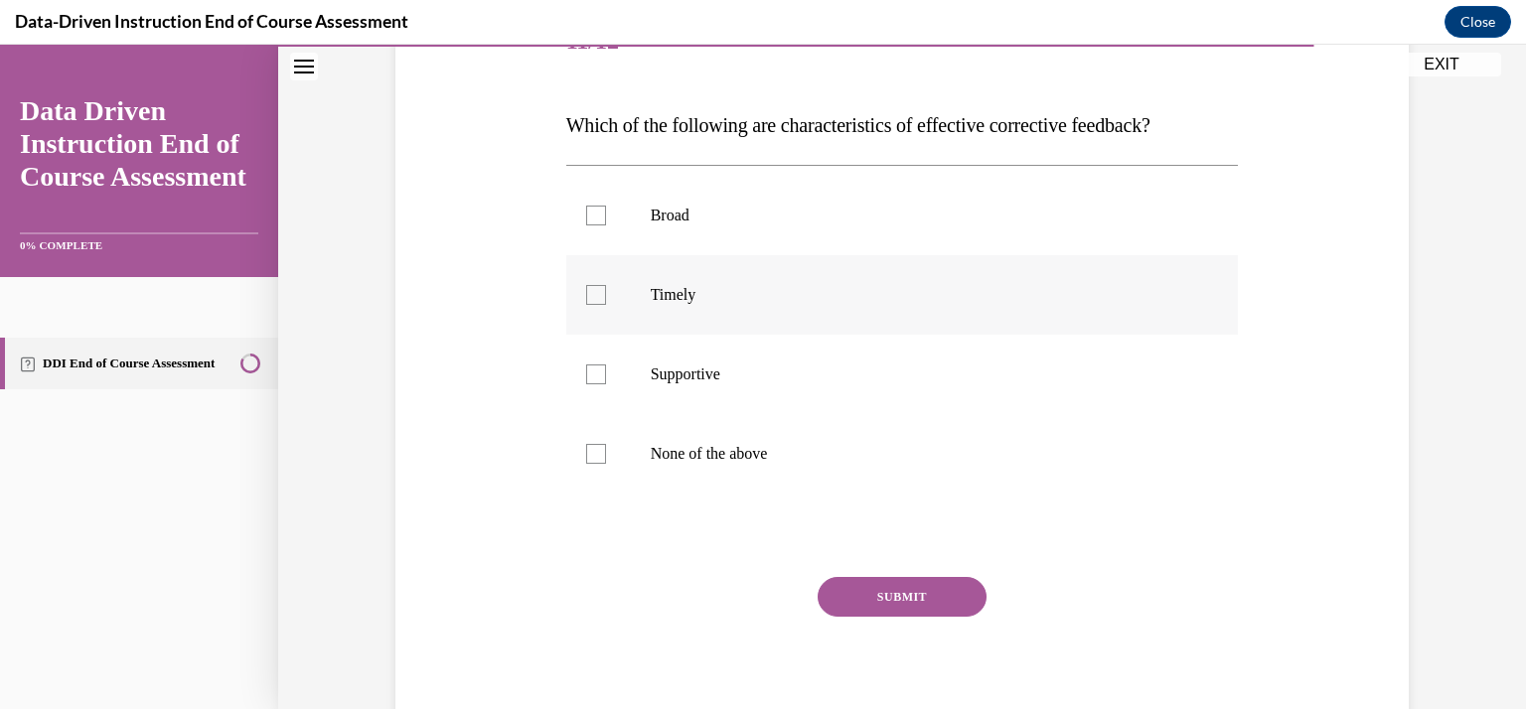
click at [689, 277] on label "Timely" at bounding box center [902, 294] width 673 height 79
click at [606, 285] on input "Timely" at bounding box center [596, 295] width 20 height 20
checkbox input "true"
click at [713, 367] on p "Supportive" at bounding box center [920, 375] width 538 height 20
click at [606, 367] on input "Supportive" at bounding box center [596, 375] width 20 height 20
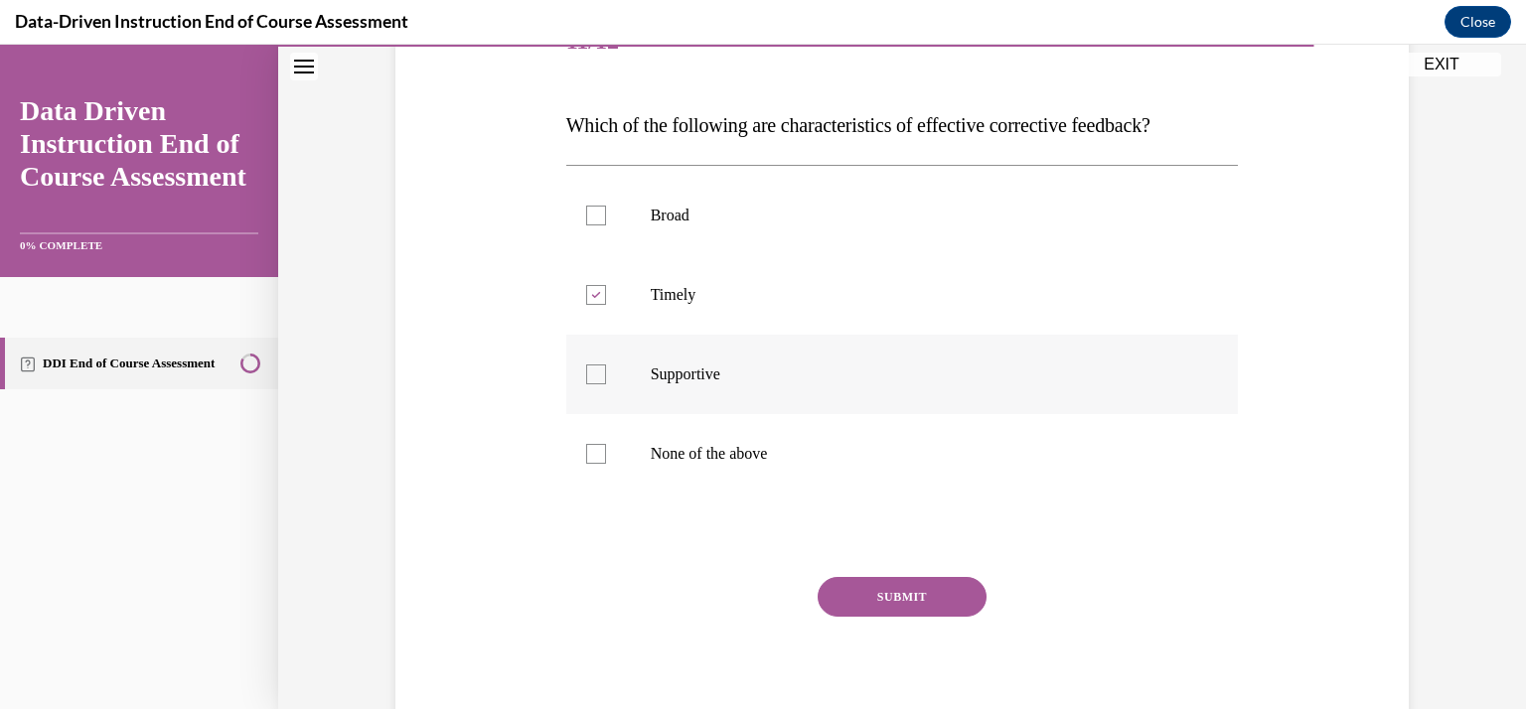
checkbox input "true"
click at [853, 603] on button "SUBMIT" at bounding box center [902, 597] width 169 height 40
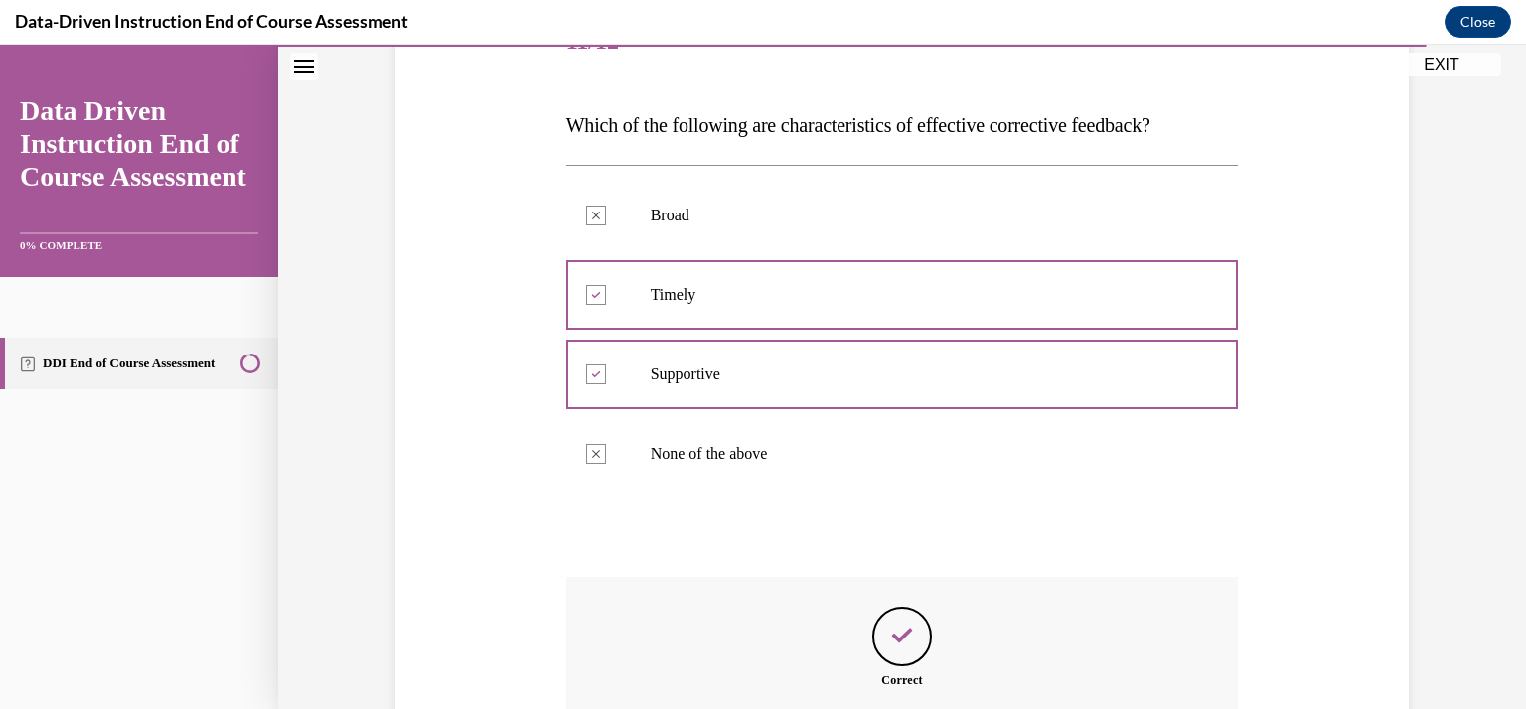
scroll to position [505, 0]
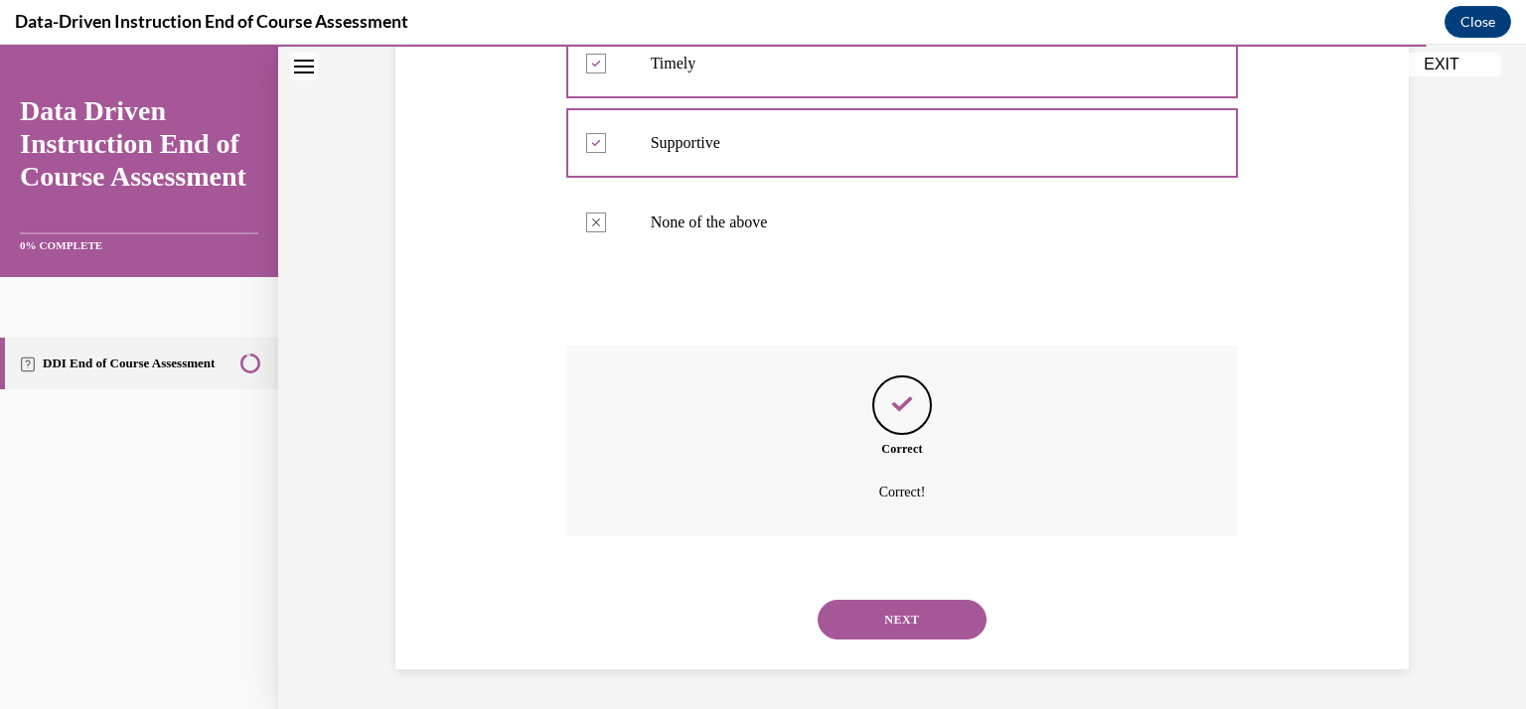
click at [878, 610] on button "NEXT" at bounding box center [902, 620] width 169 height 40
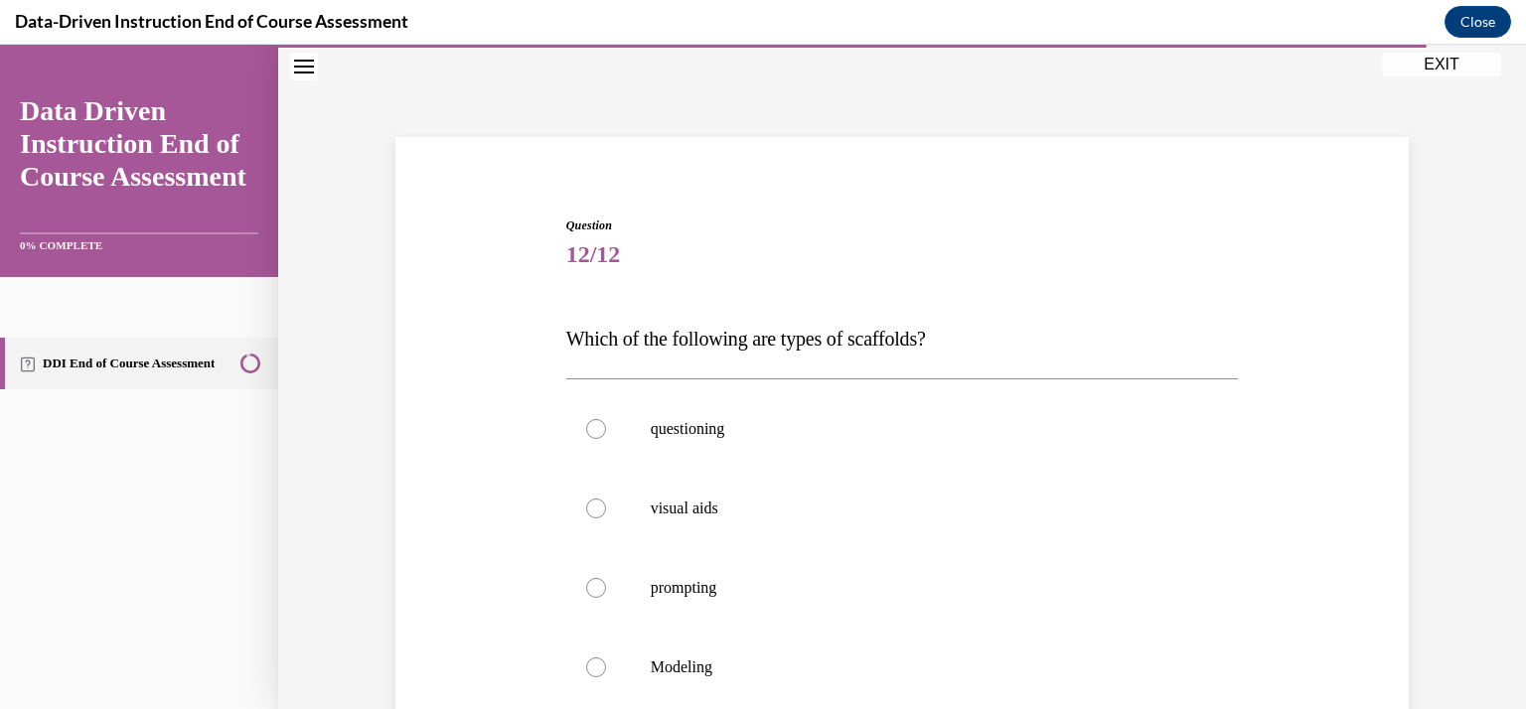
scroll to position [234, 0]
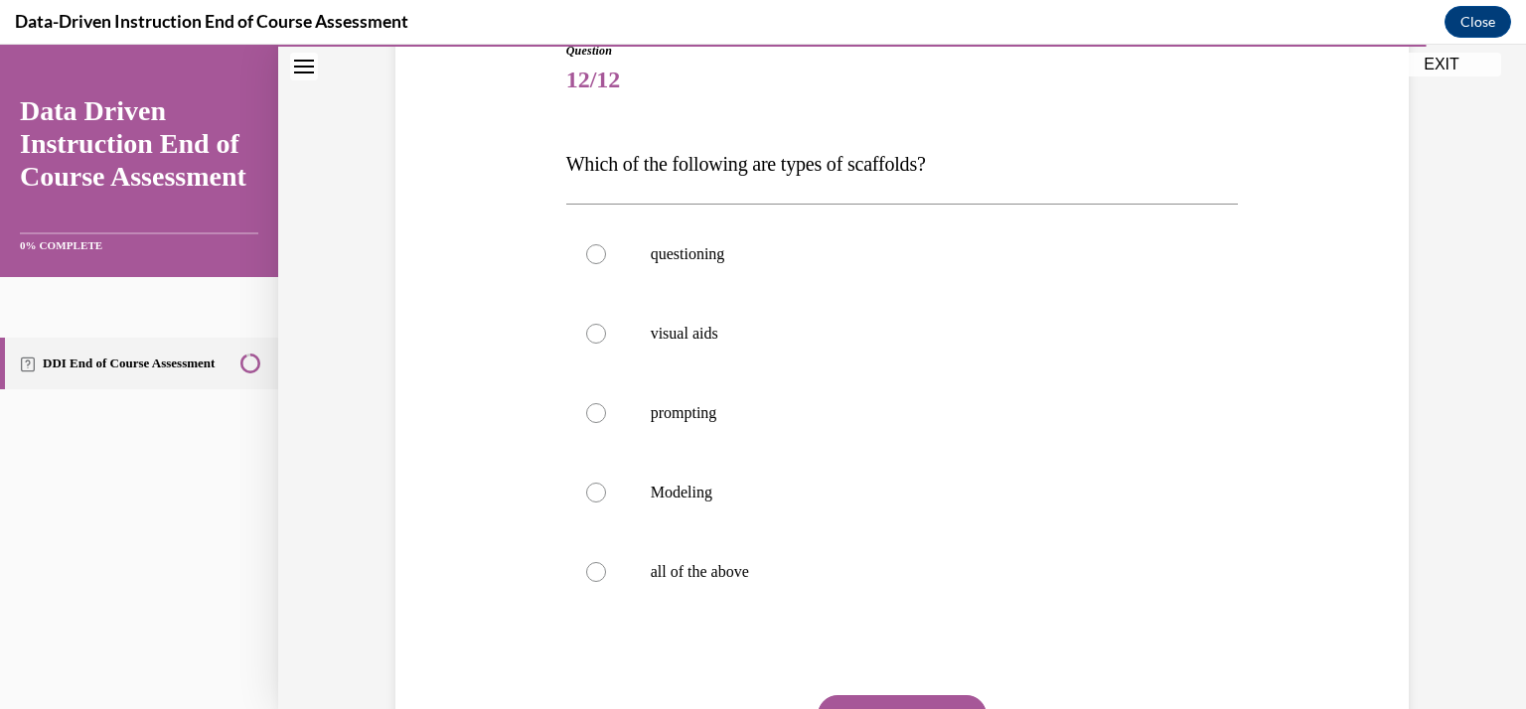
click at [878, 610] on label "all of the above" at bounding box center [902, 572] width 673 height 79
click at [606, 582] on input "all of the above" at bounding box center [596, 572] width 20 height 20
radio input "true"
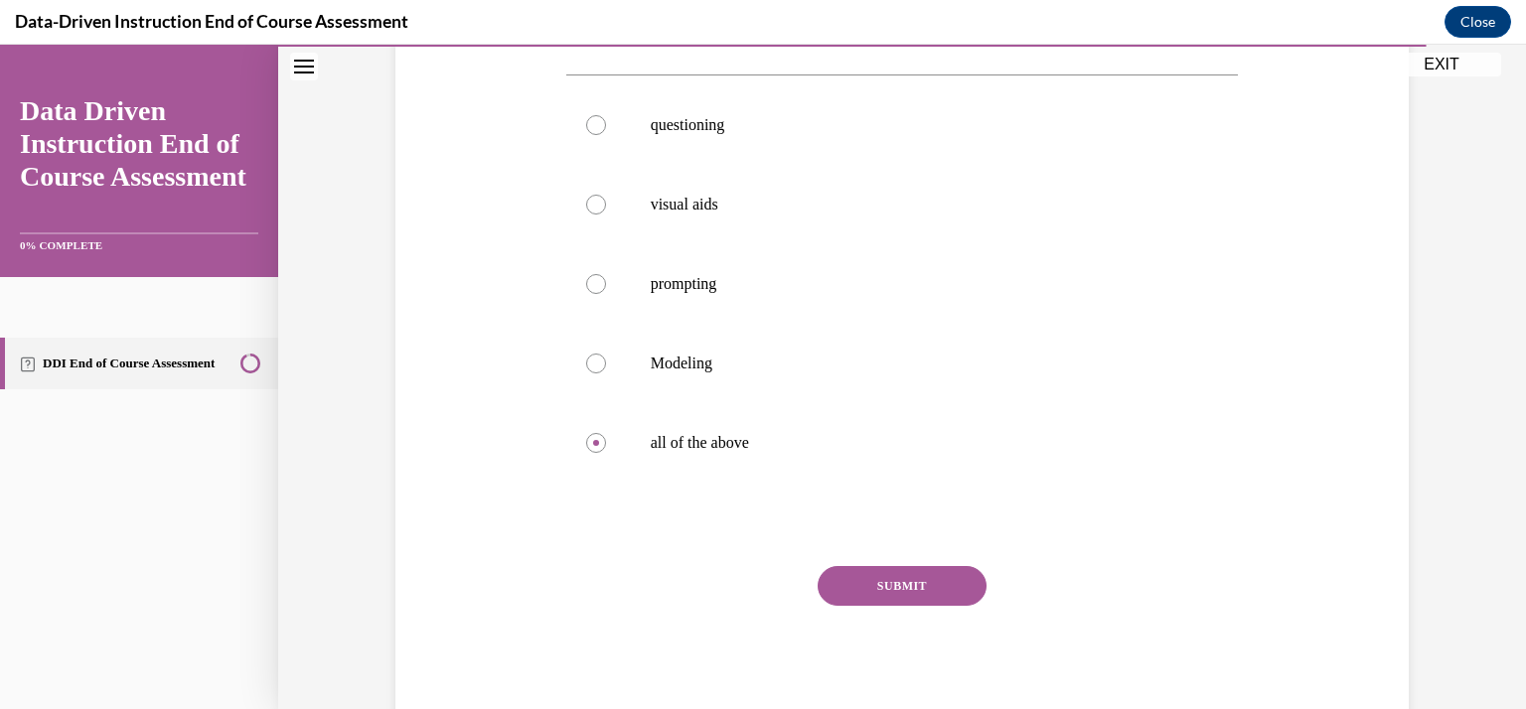
click at [917, 594] on button "SUBMIT" at bounding box center [902, 586] width 169 height 40
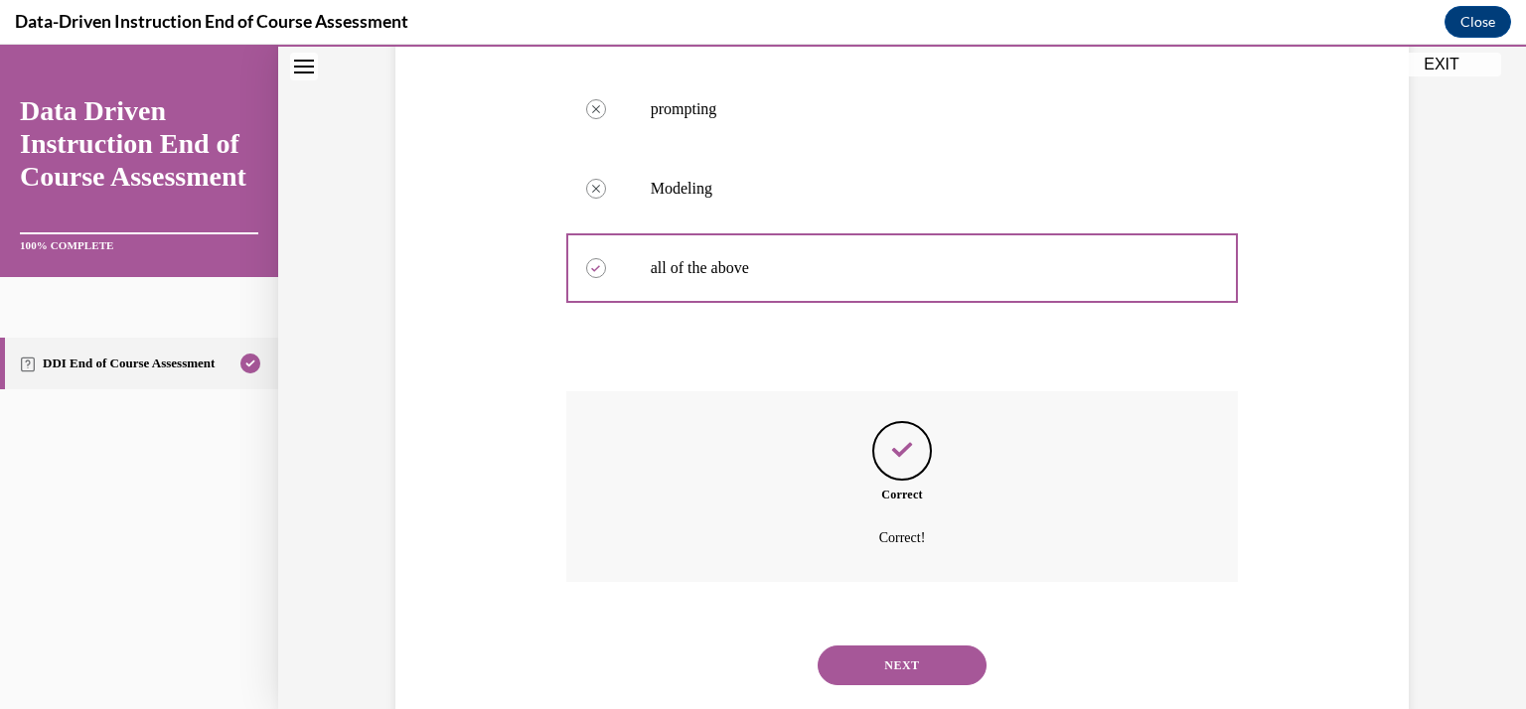
scroll to position [584, 0]
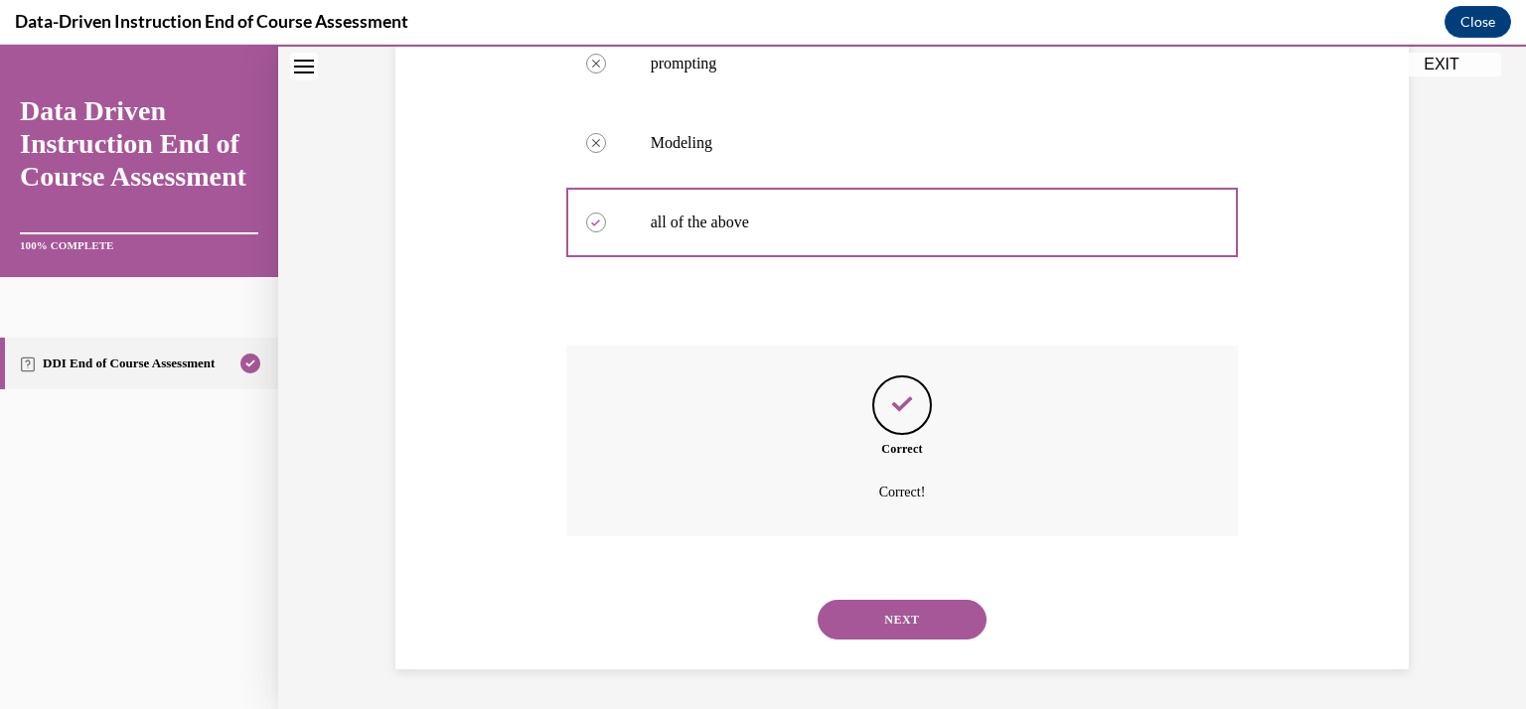
click at [907, 616] on button "NEXT" at bounding box center [902, 620] width 169 height 40
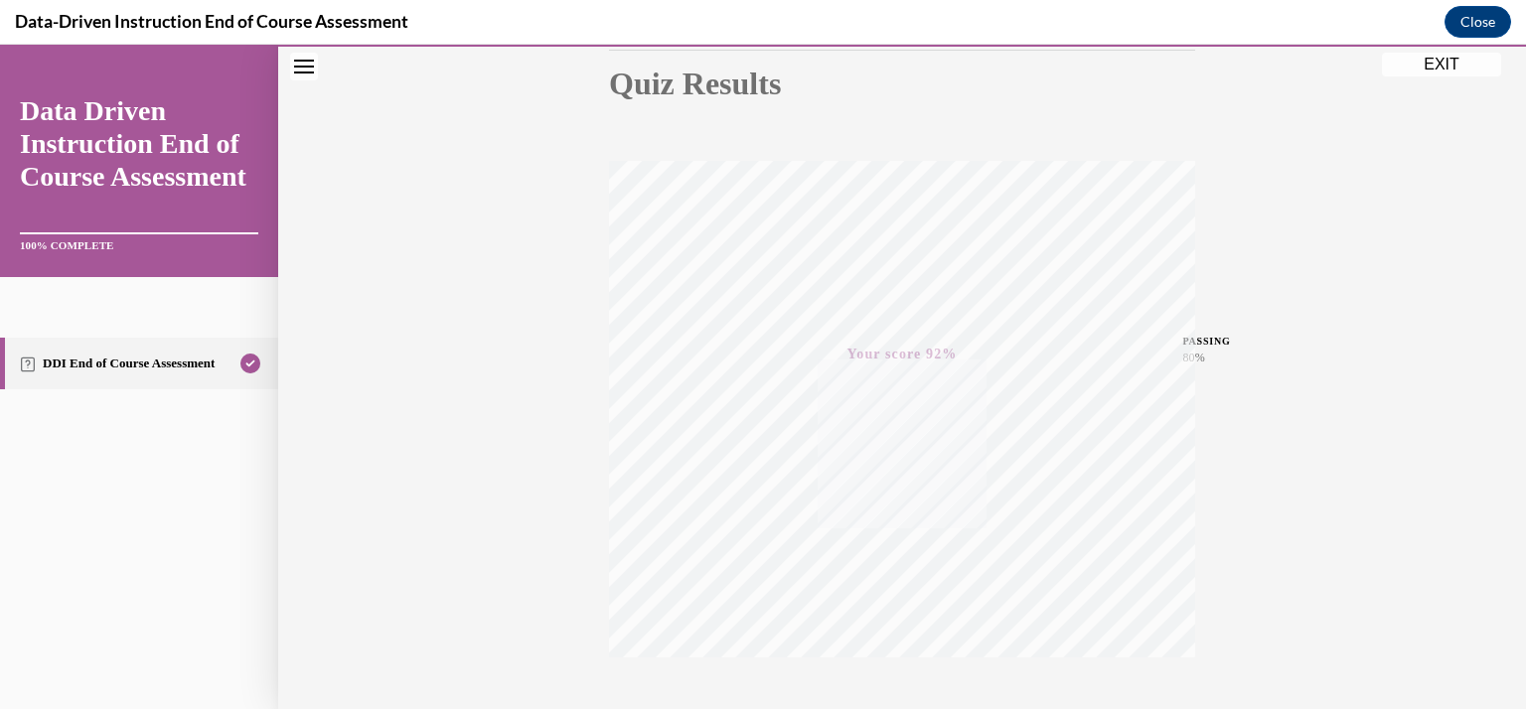
scroll to position [354, 0]
click at [1448, 67] on button "EXIT" at bounding box center [1441, 65] width 119 height 24
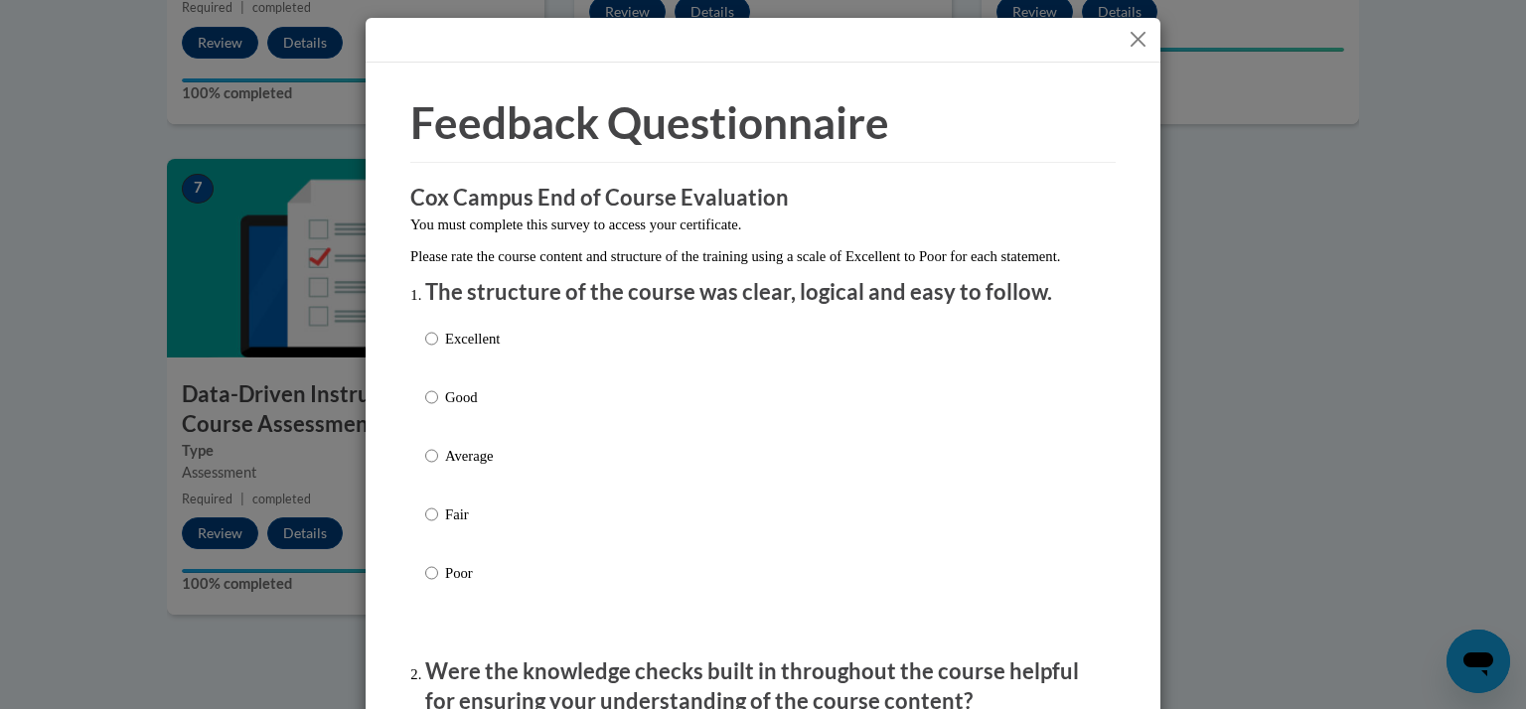
click at [486, 490] on label "Average" at bounding box center [462, 472] width 75 height 54
click at [438, 467] on input "Average" at bounding box center [431, 456] width 13 height 22
radio input "true"
click at [458, 408] on p "Good" at bounding box center [472, 397] width 55 height 22
click at [438, 408] on input "Good" at bounding box center [431, 397] width 13 height 22
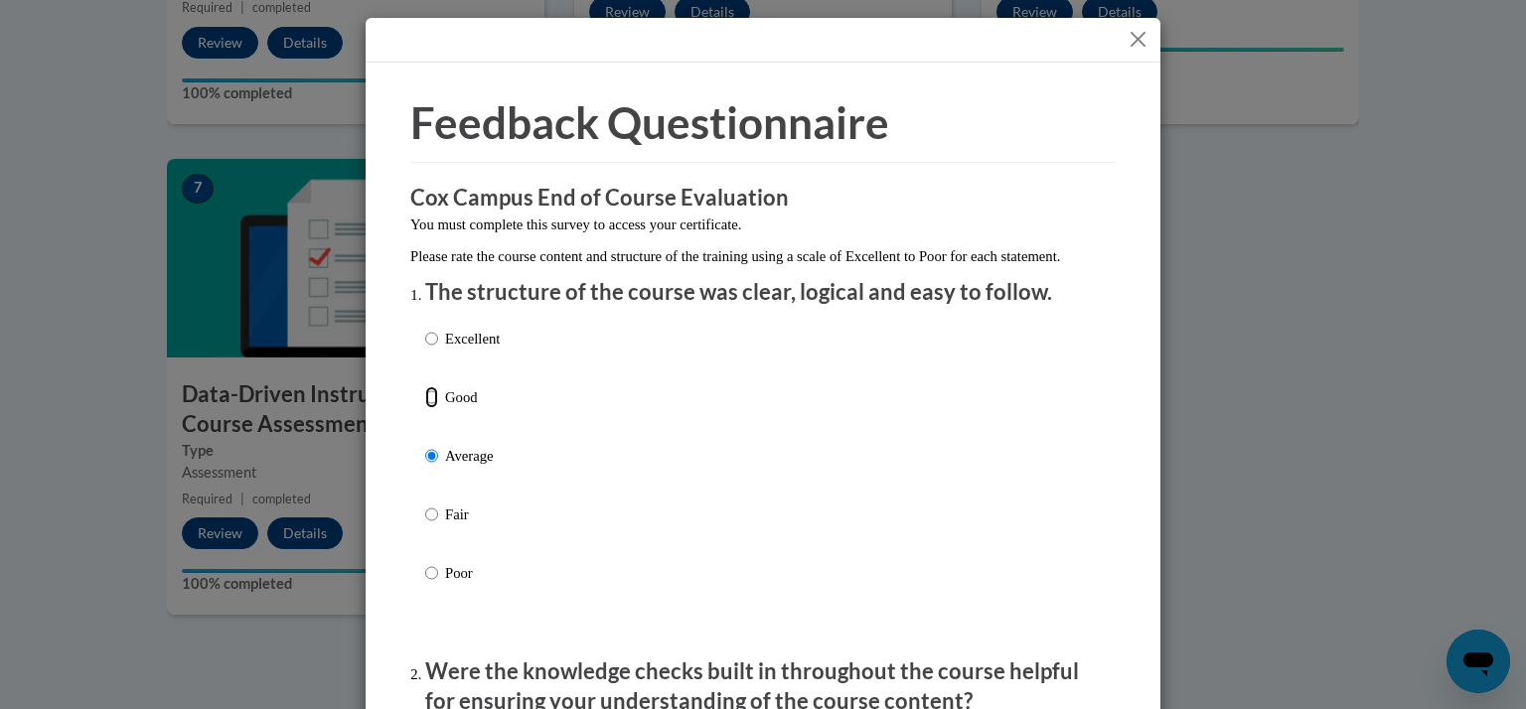
radio input "true"
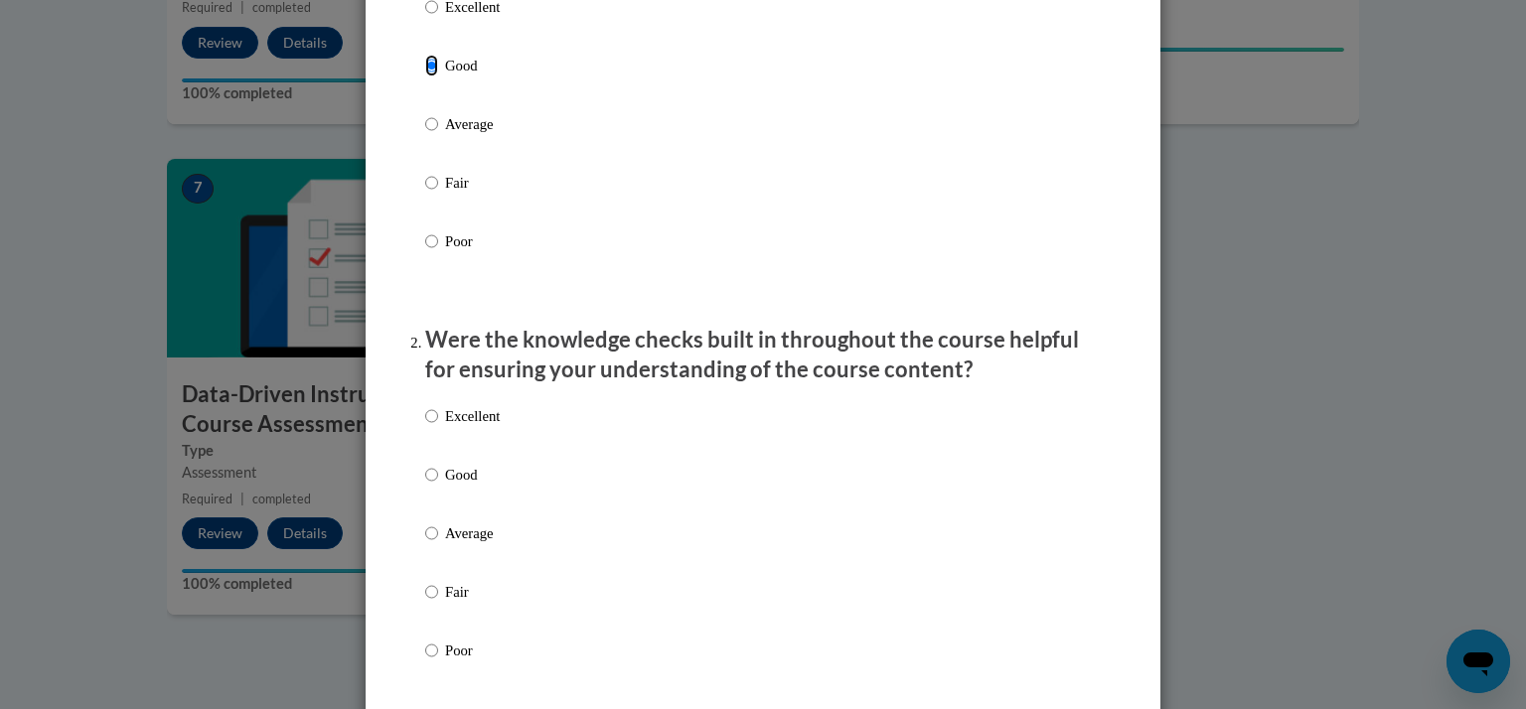
scroll to position [370, 0]
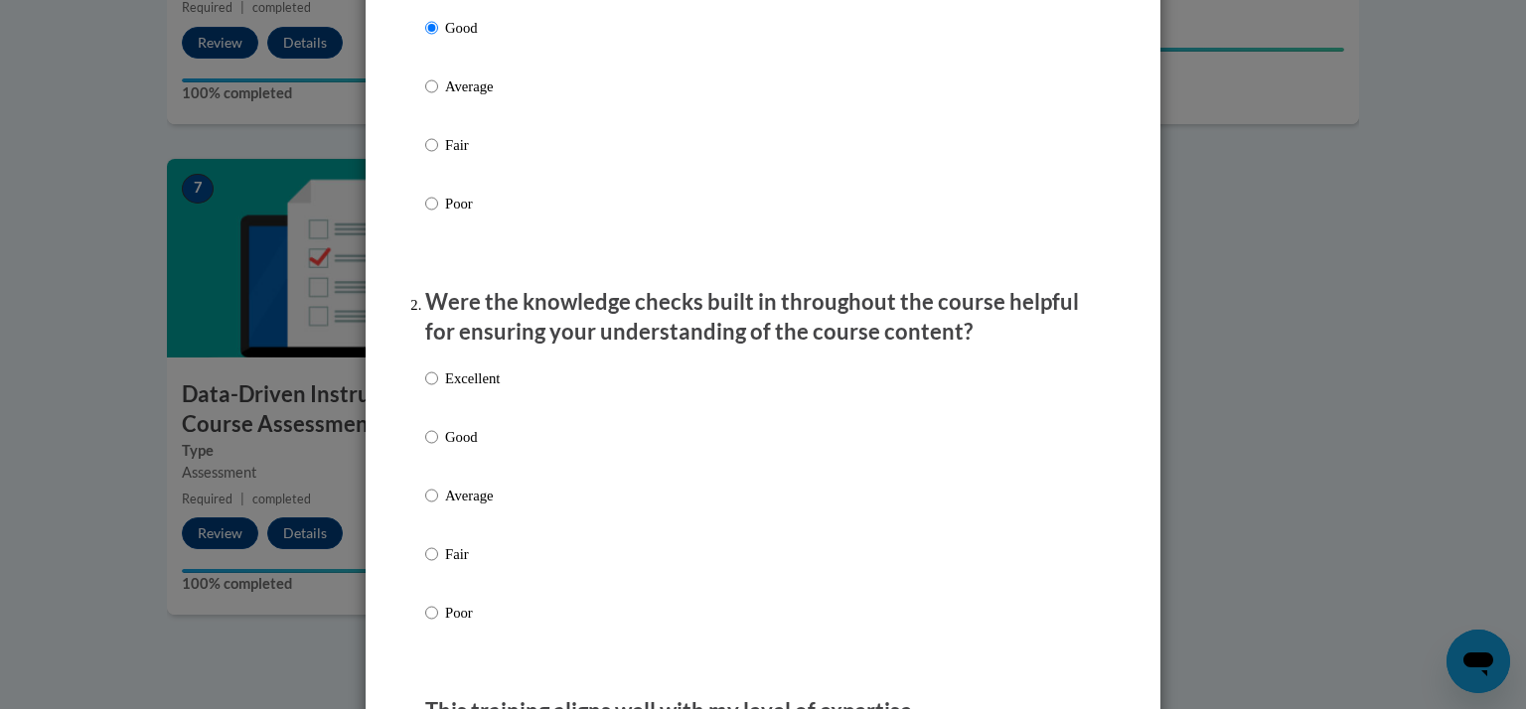
click at [458, 414] on label "Excellent" at bounding box center [462, 395] width 75 height 54
click at [438, 389] on input "Excellent" at bounding box center [431, 379] width 13 height 22
radio input "true"
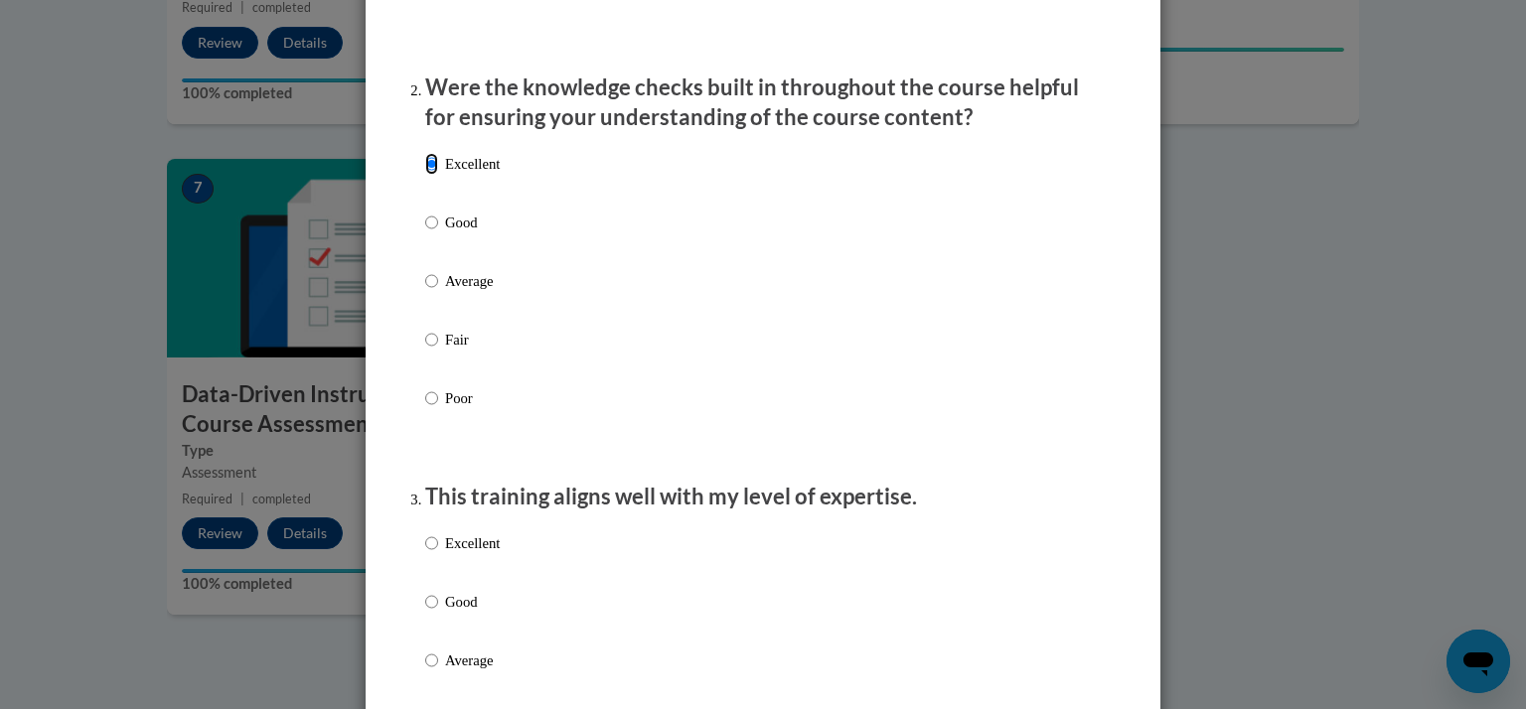
scroll to position [822, 0]
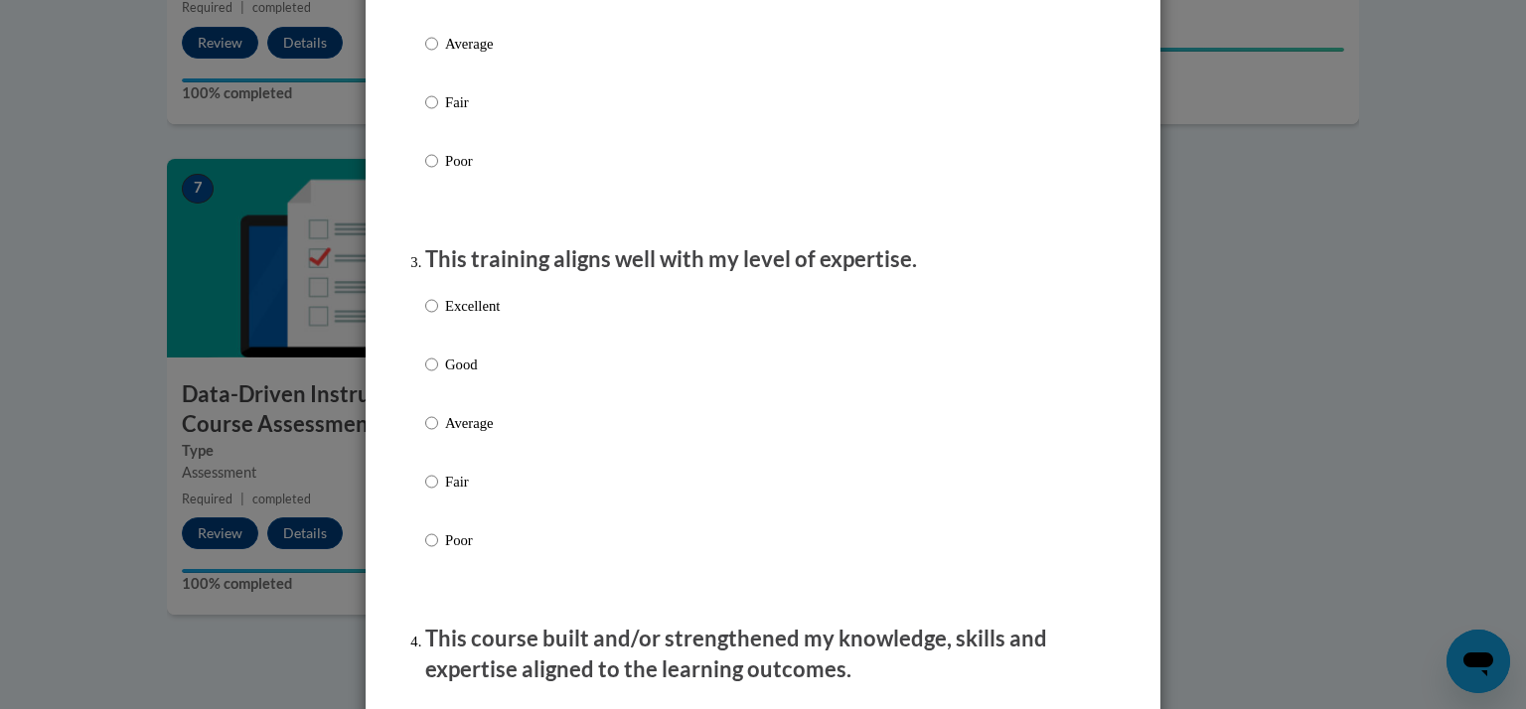
click at [458, 407] on label "Good" at bounding box center [462, 381] width 75 height 54
click at [438, 376] on input "Good" at bounding box center [431, 365] width 13 height 22
radio input "true"
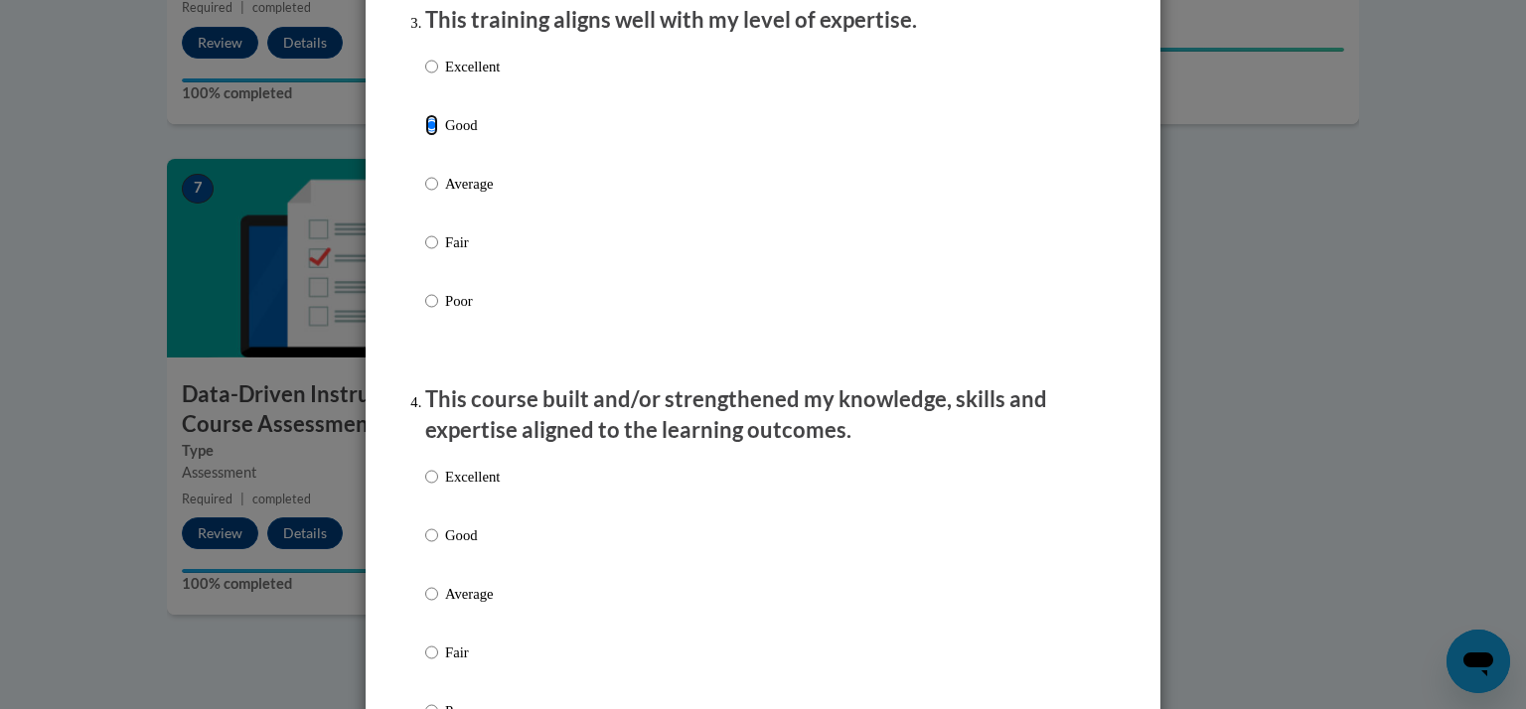
scroll to position [1216, 0]
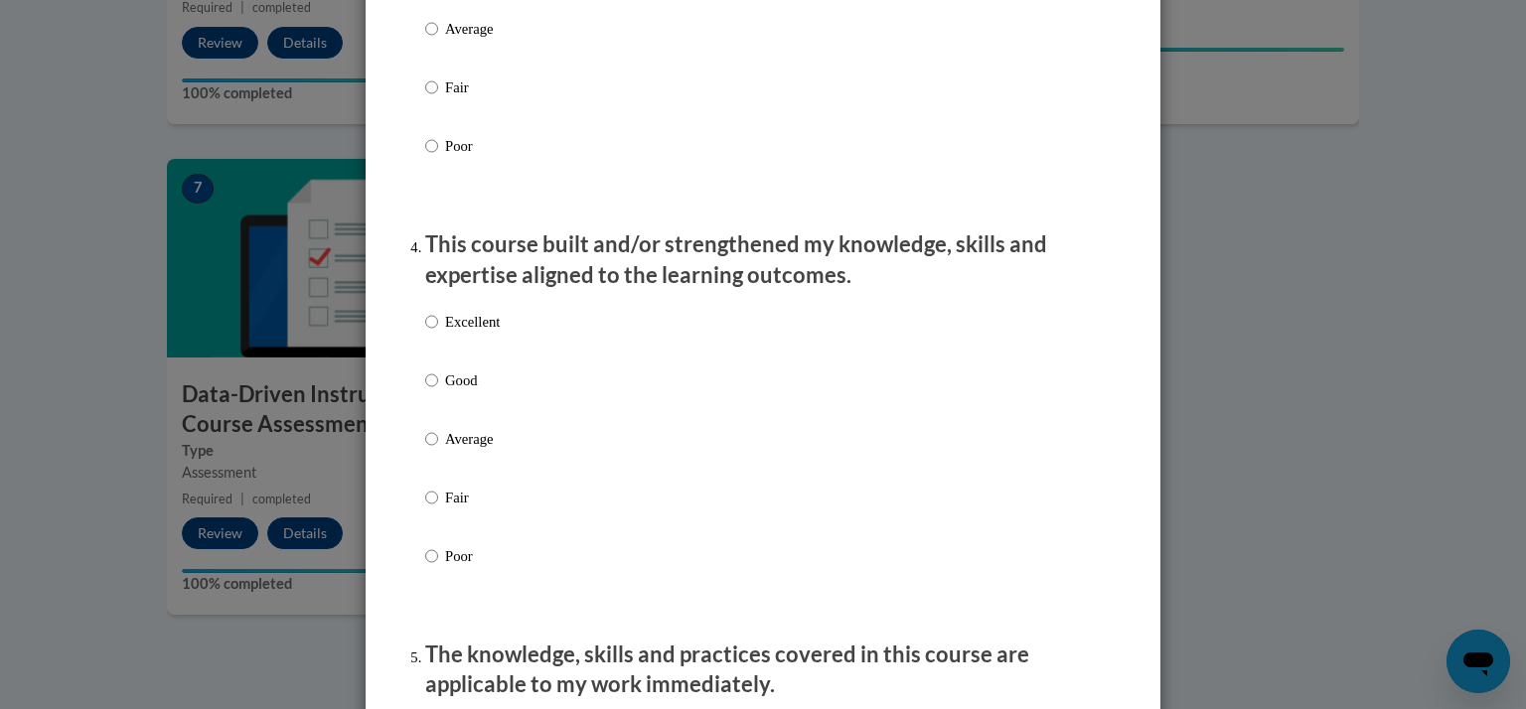
click at [458, 414] on label "Good" at bounding box center [462, 397] width 75 height 54
click at [438, 391] on input "Good" at bounding box center [431, 381] width 13 height 22
radio input "true"
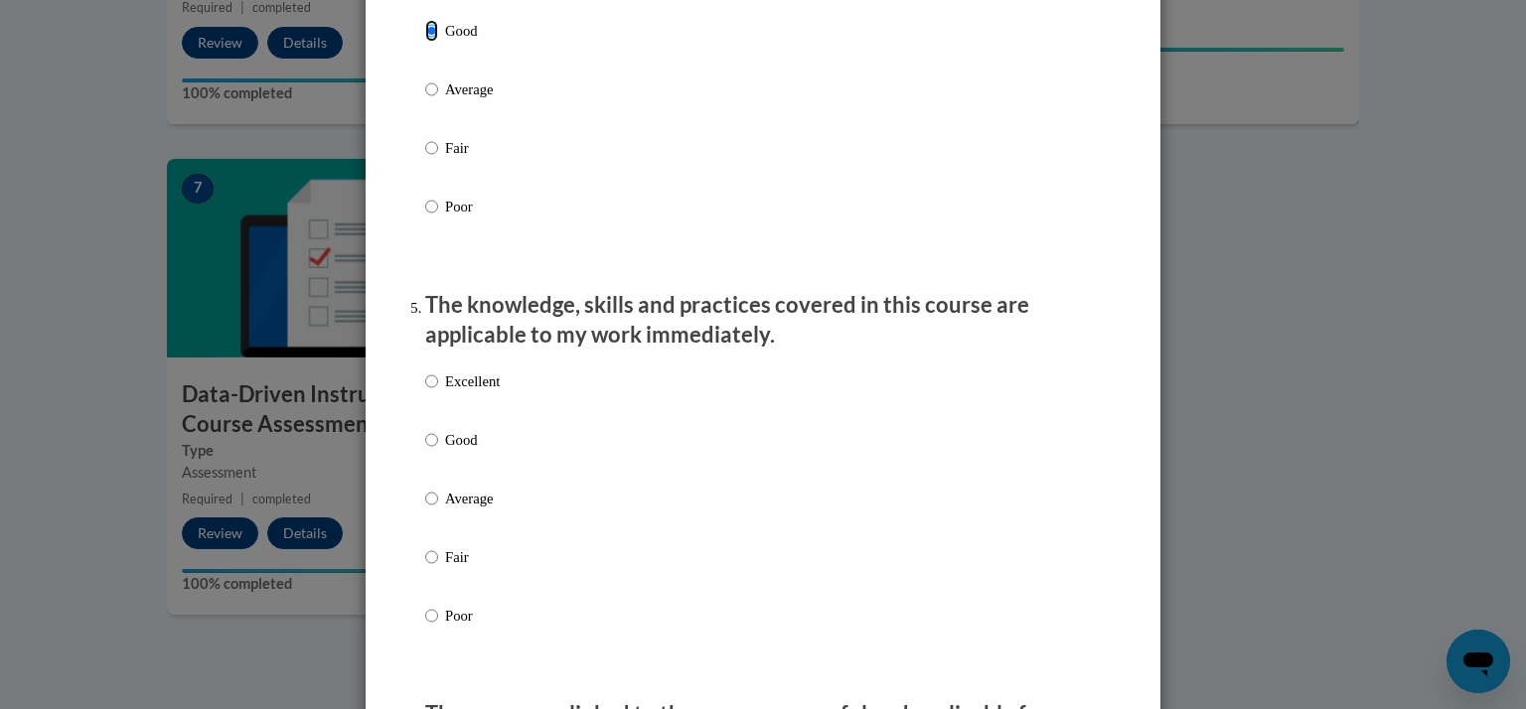
scroll to position [1624, 0]
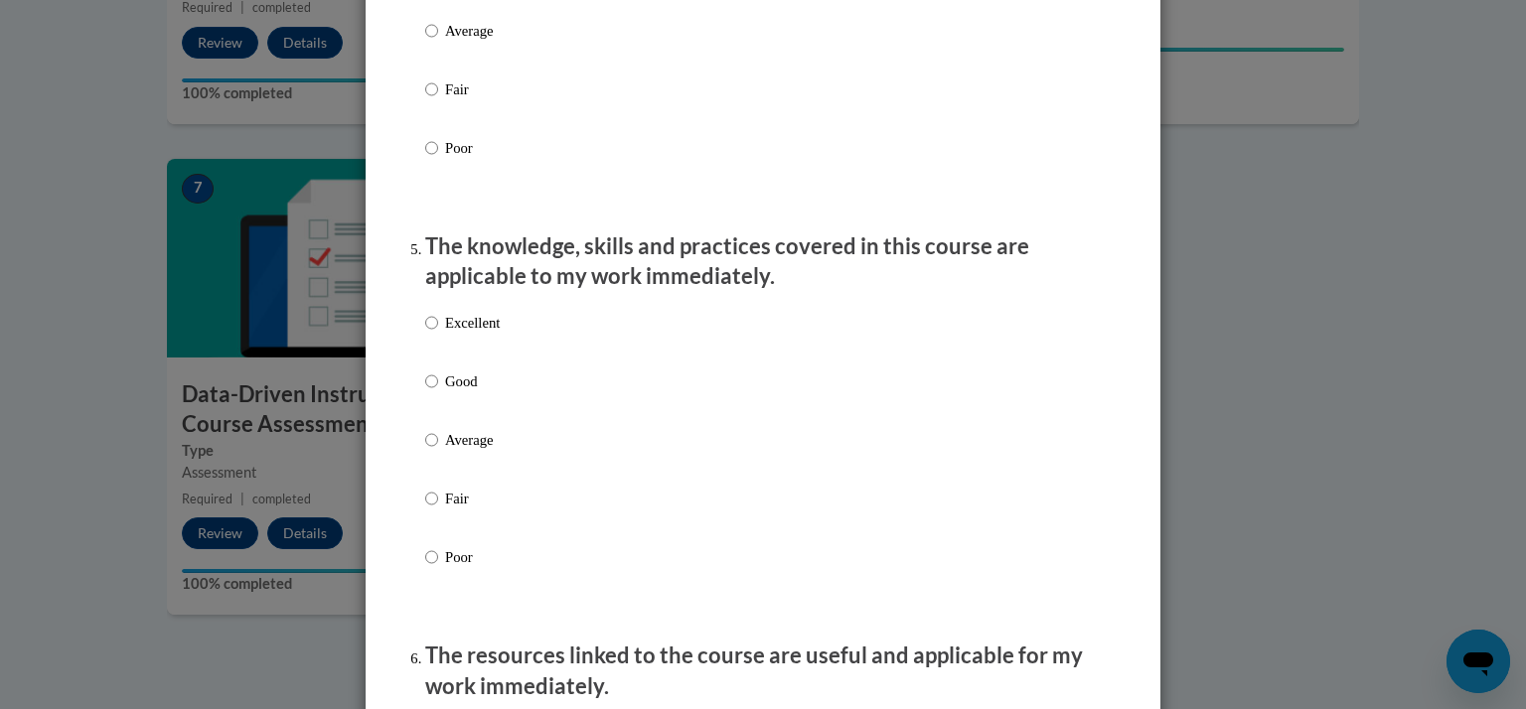
click at [458, 414] on label "Good" at bounding box center [462, 398] width 75 height 54
click at [438, 392] on input "Good" at bounding box center [431, 382] width 13 height 22
radio input "true"
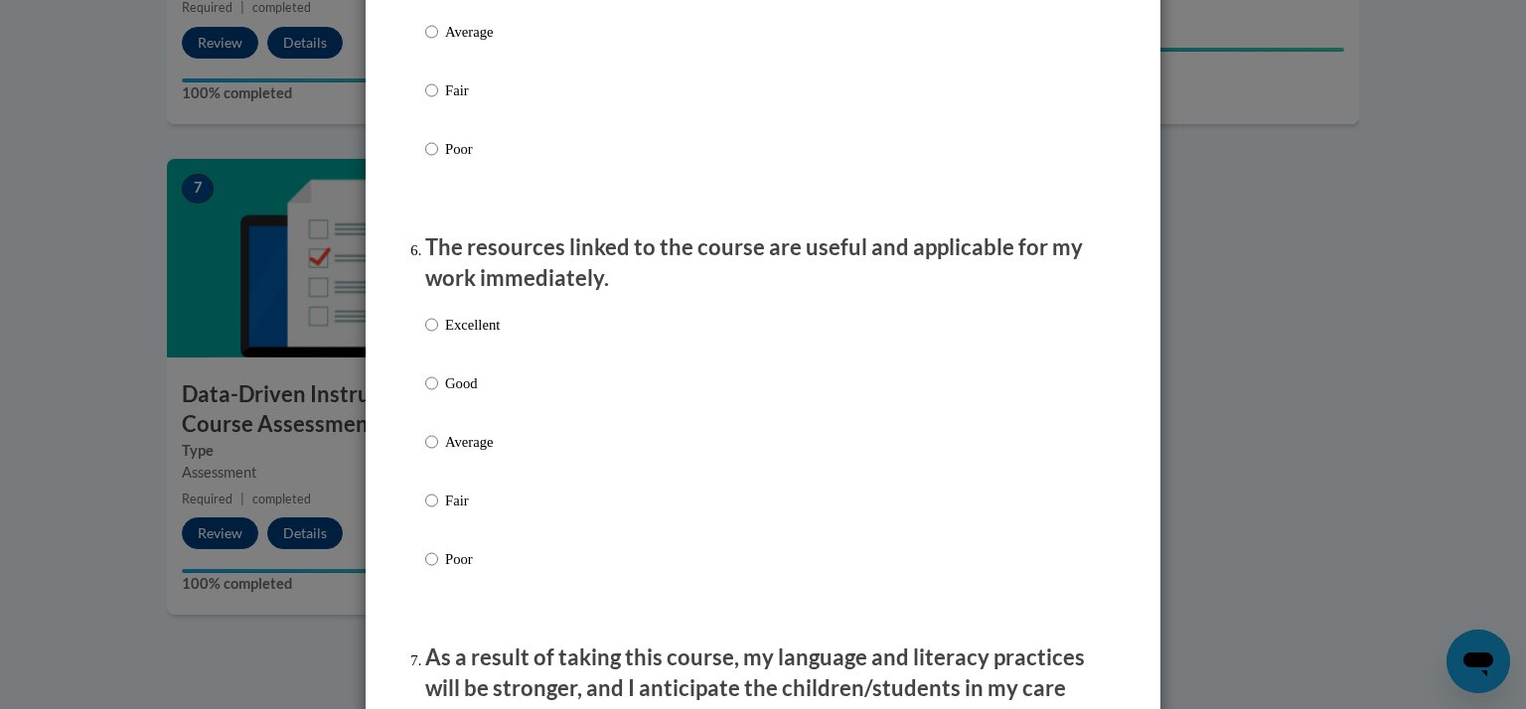
scroll to position [2037, 0]
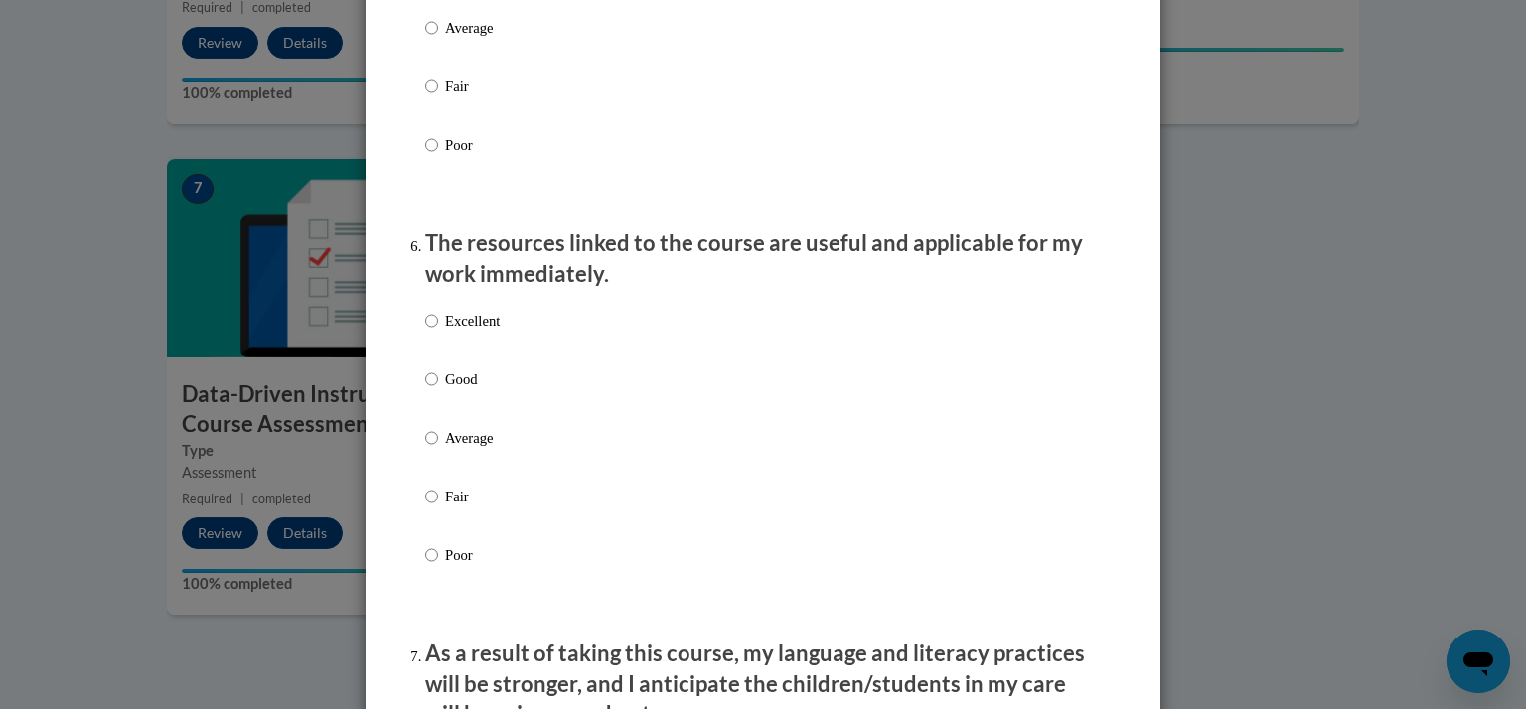
click at [458, 414] on label "Good" at bounding box center [462, 396] width 75 height 54
click at [438, 390] on input "Good" at bounding box center [431, 380] width 13 height 22
radio input "true"
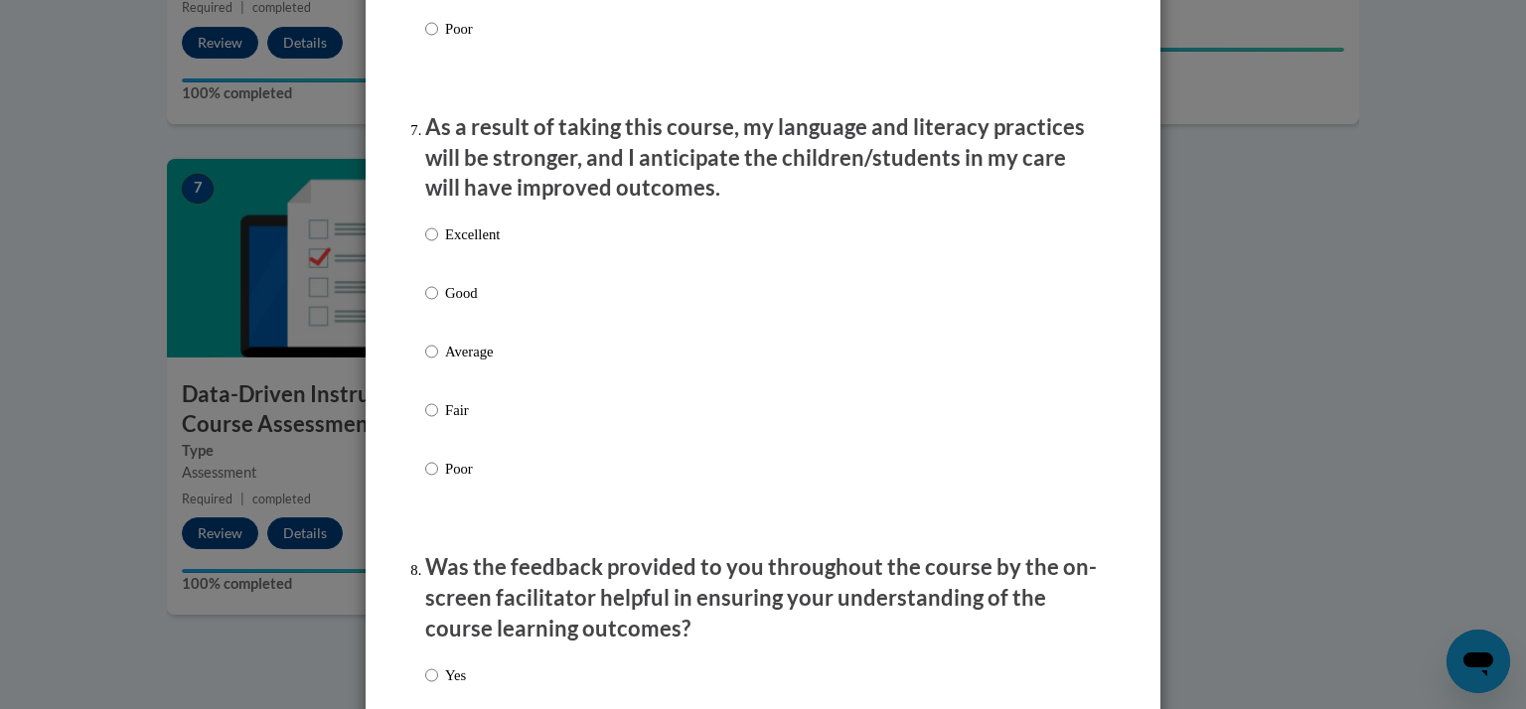
scroll to position [2602, 0]
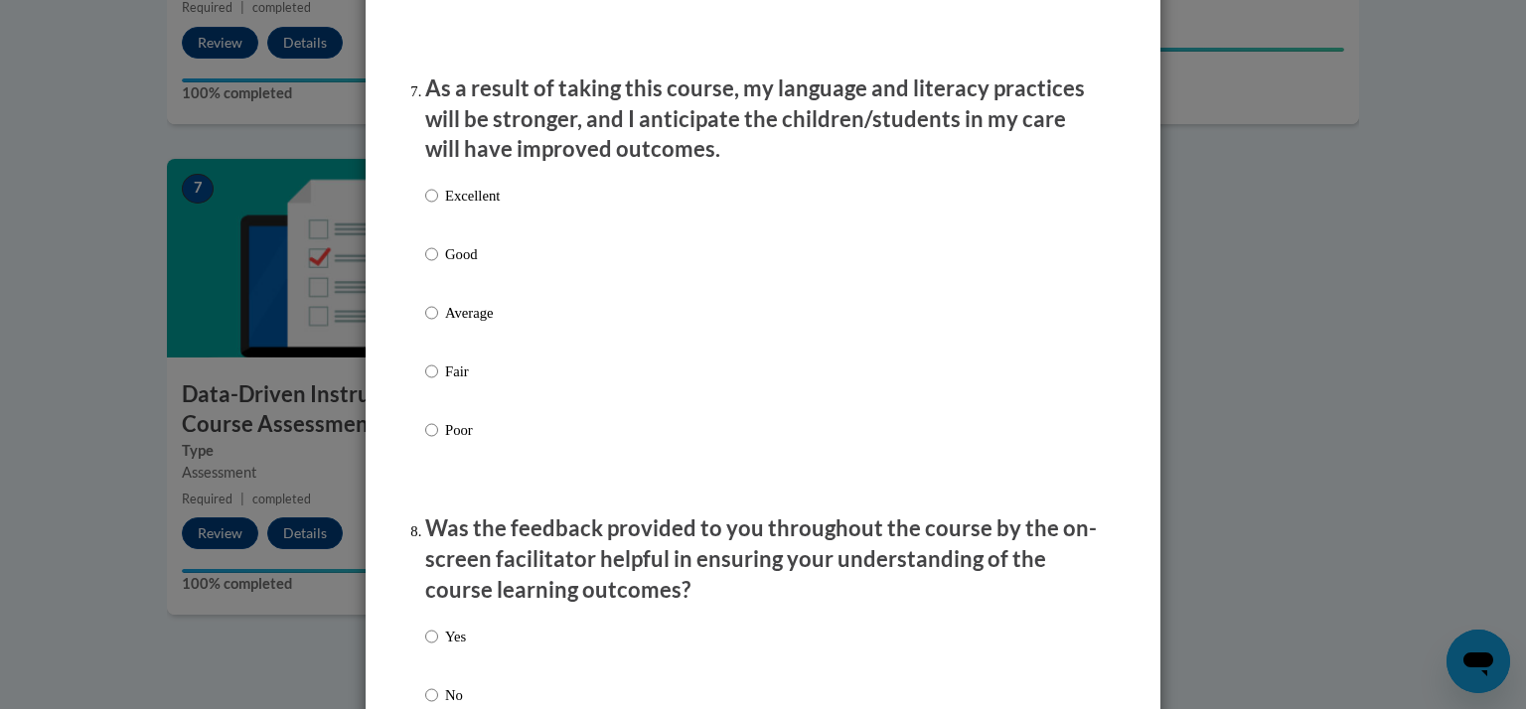
click at [456, 265] on p "Good" at bounding box center [472, 254] width 55 height 22
click at [438, 265] on input "Good" at bounding box center [431, 254] width 13 height 22
radio input "true"
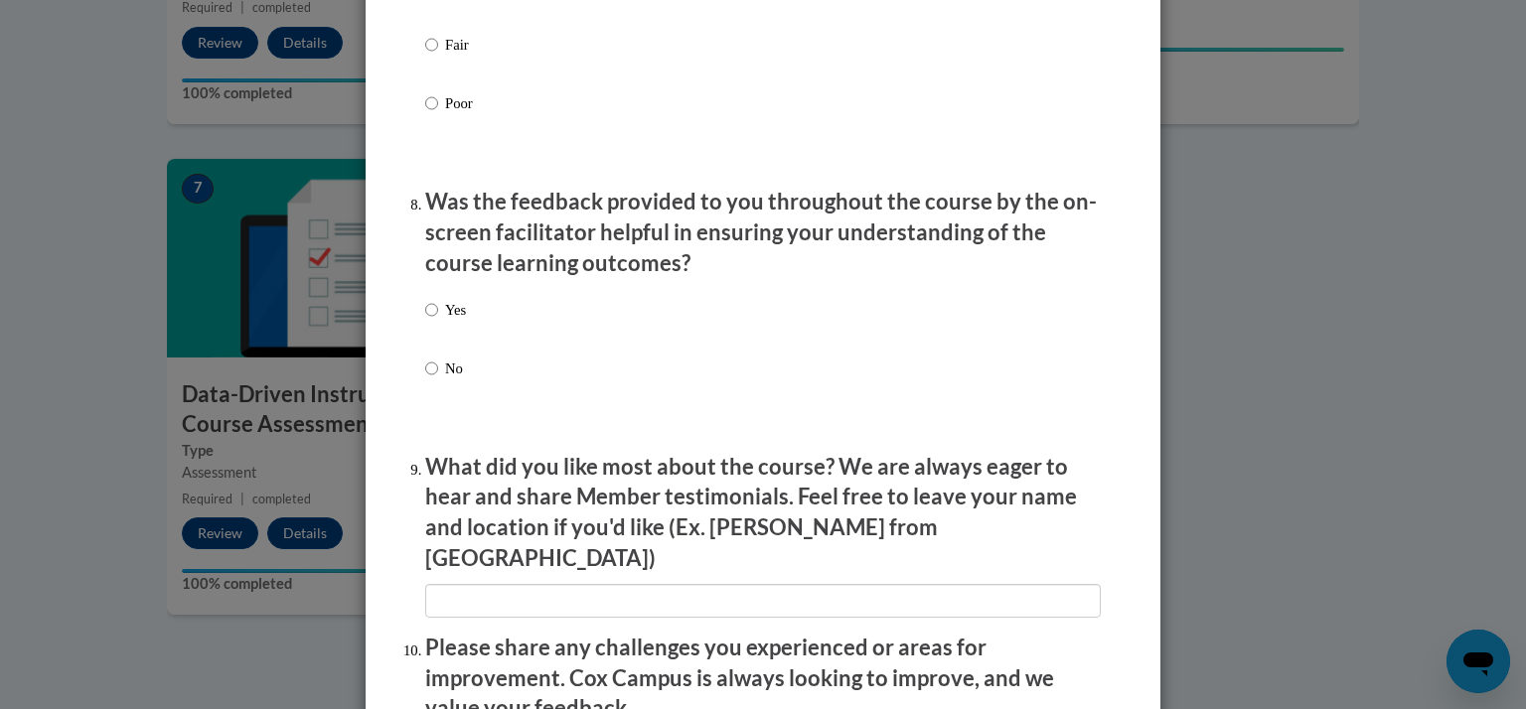
scroll to position [2973, 0]
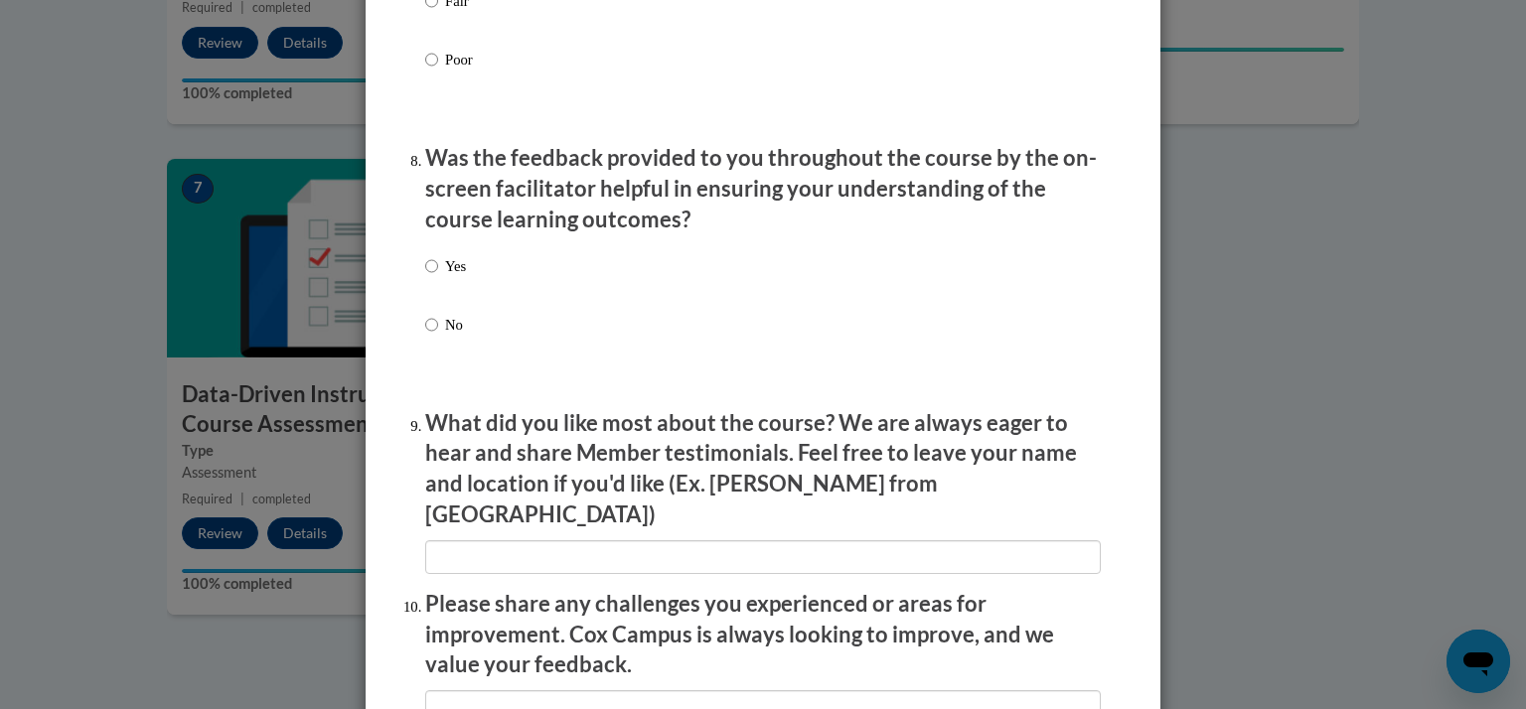
click at [451, 277] on p "Yes" at bounding box center [455, 266] width 21 height 22
click at [438, 277] on input "Yes" at bounding box center [431, 266] width 13 height 22
radio input "true"
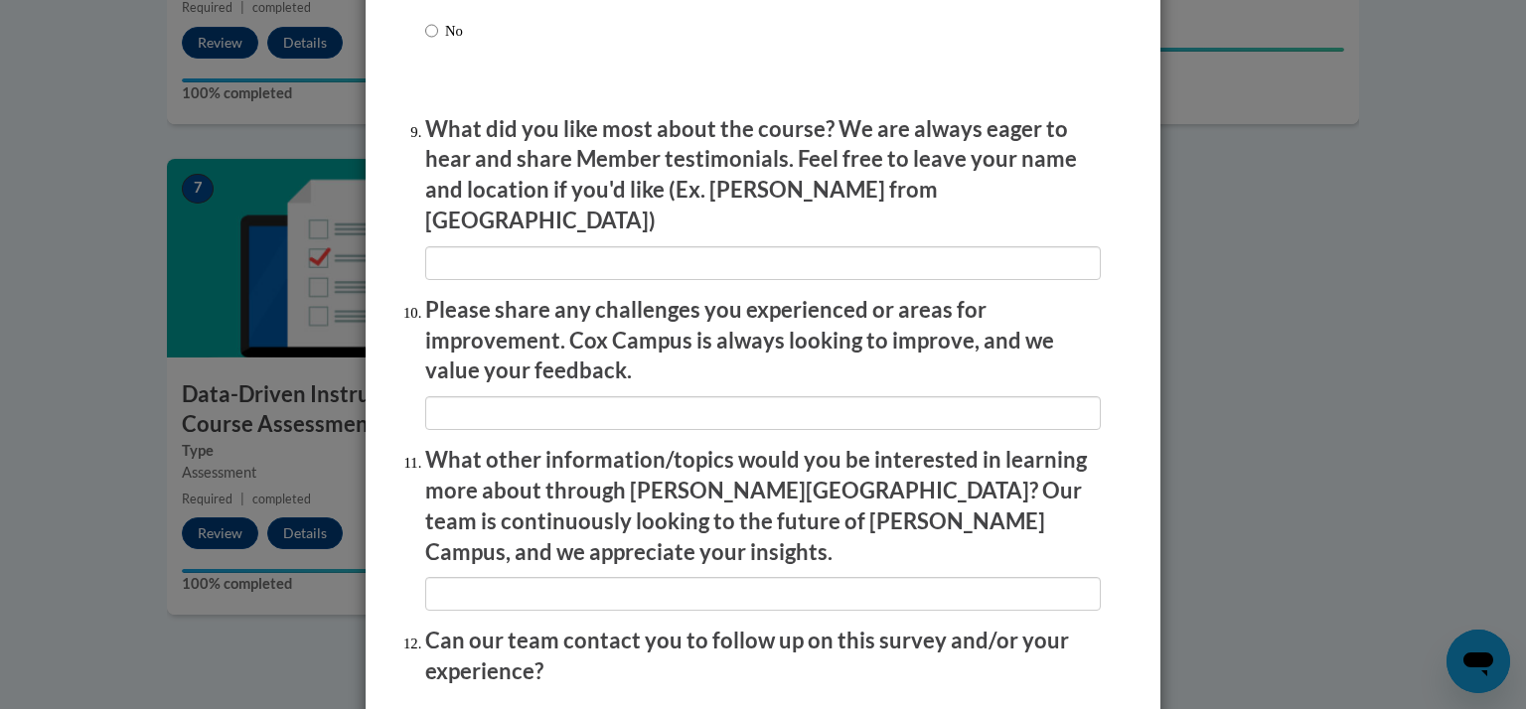
scroll to position [3429, 0]
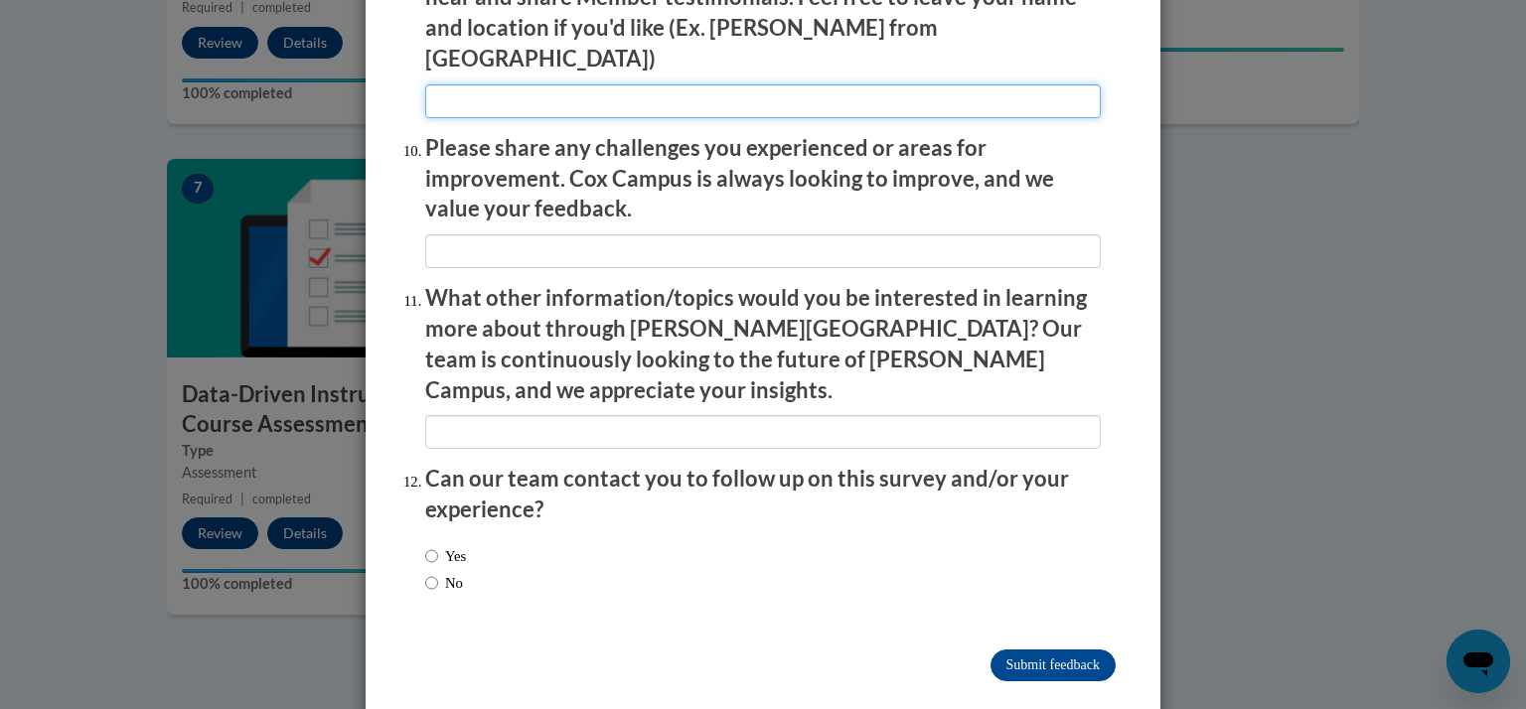
click at [497, 105] on input "textbox" at bounding box center [763, 101] width 676 height 34
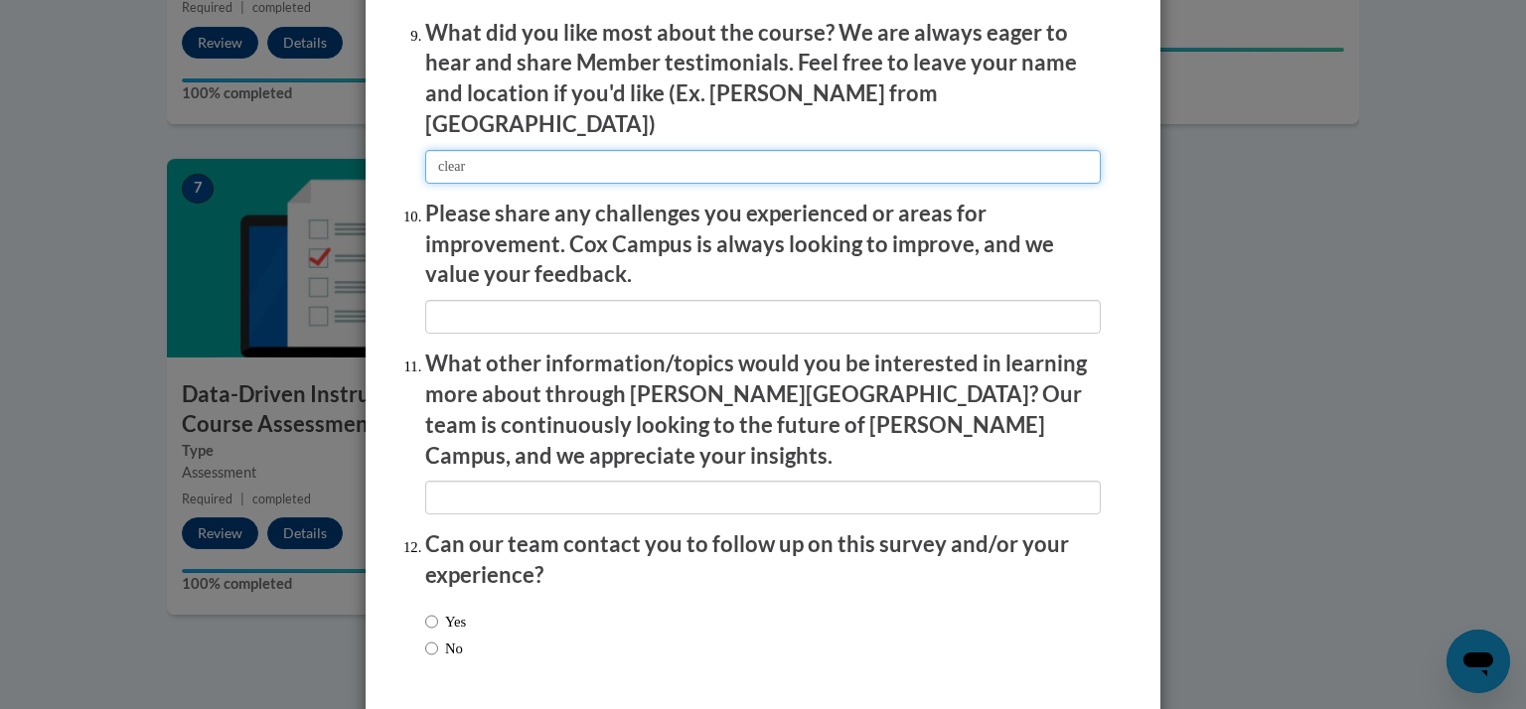
type input "clear"
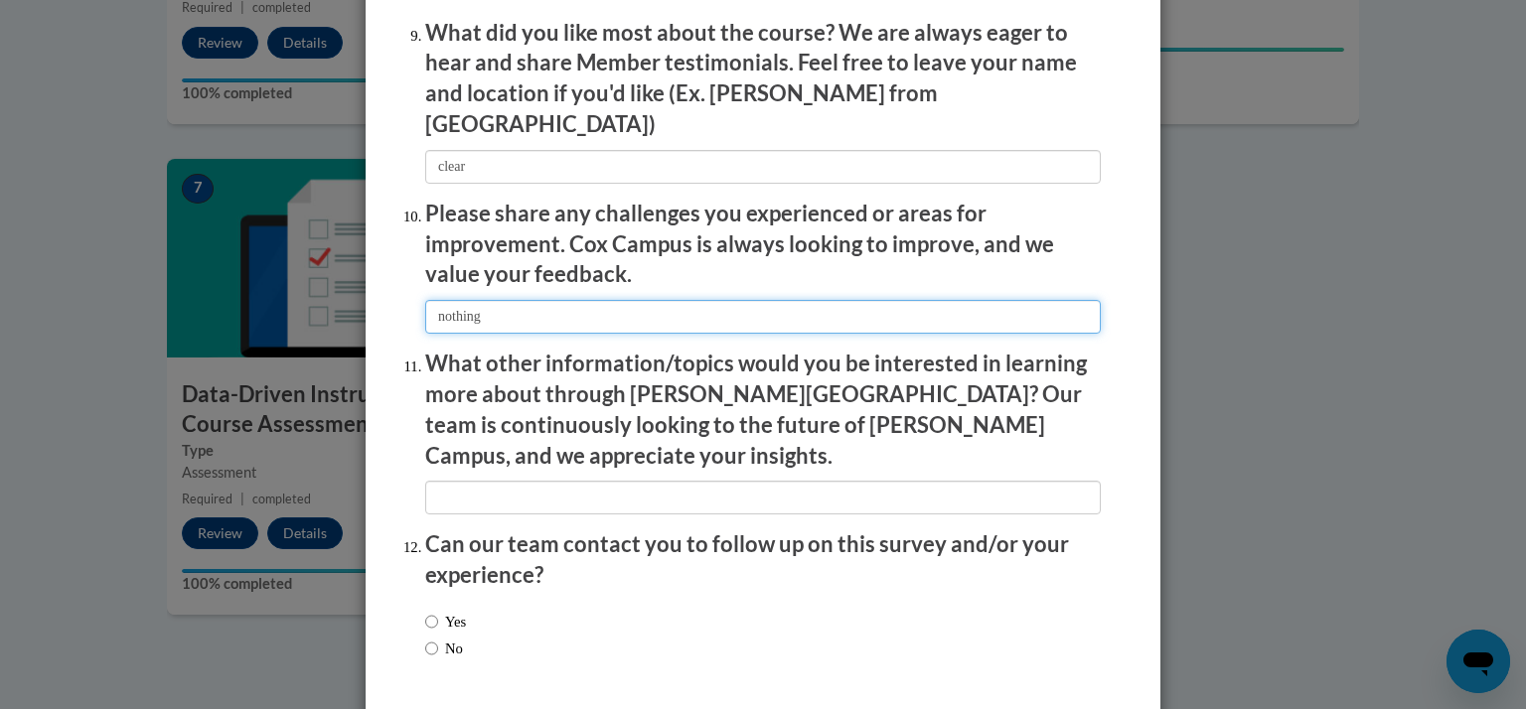
type input "nothing"
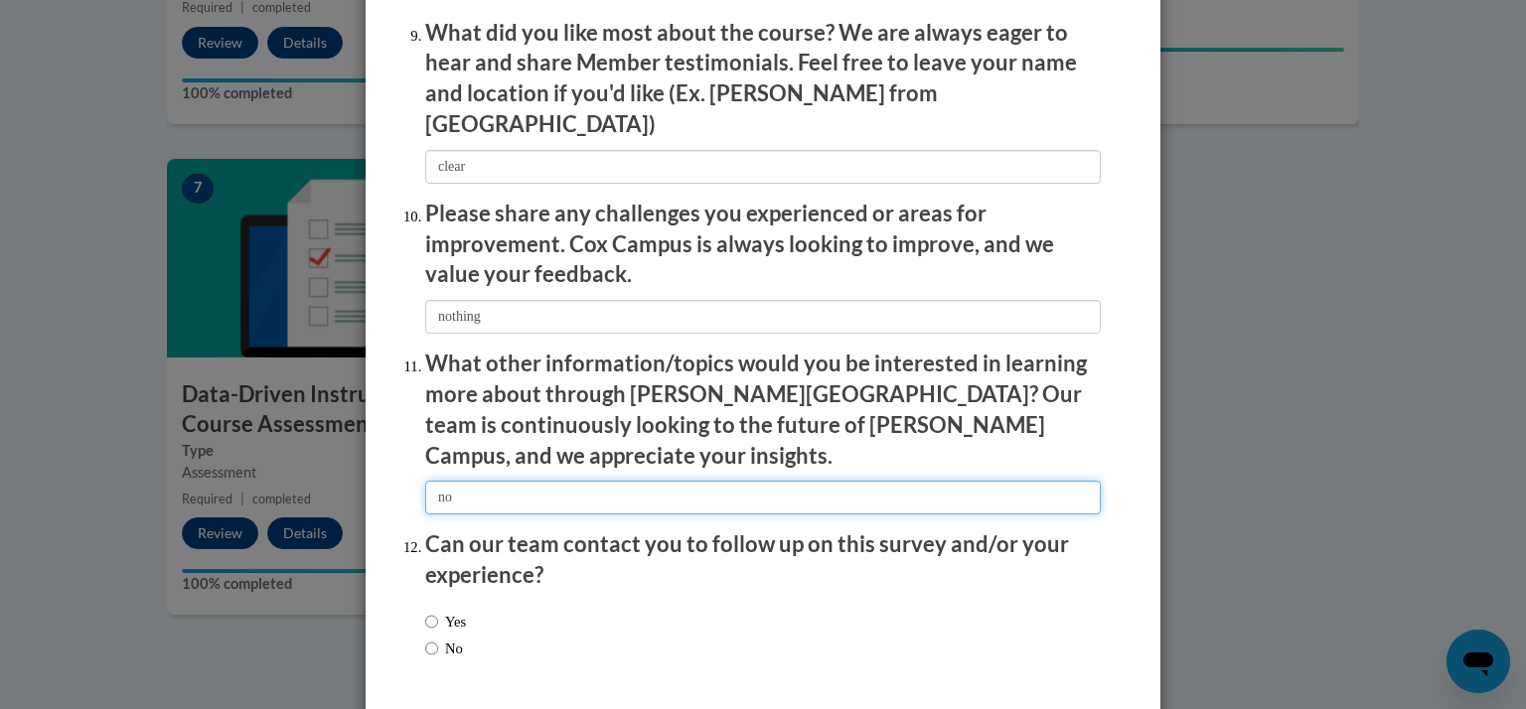
type input "no"
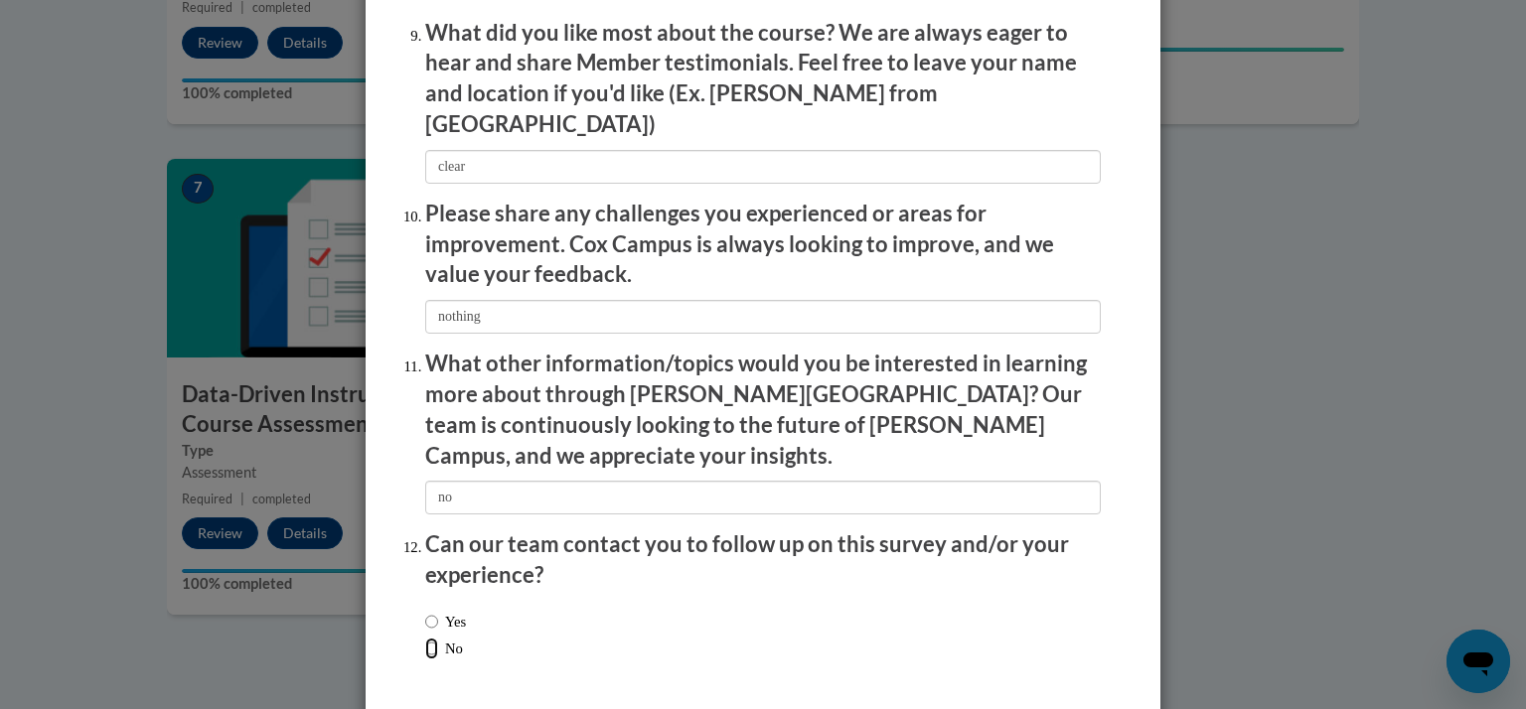
click at [429, 638] on input "No" at bounding box center [431, 649] width 13 height 22
radio input "true"
